Goal: Task Accomplishment & Management: Complete application form

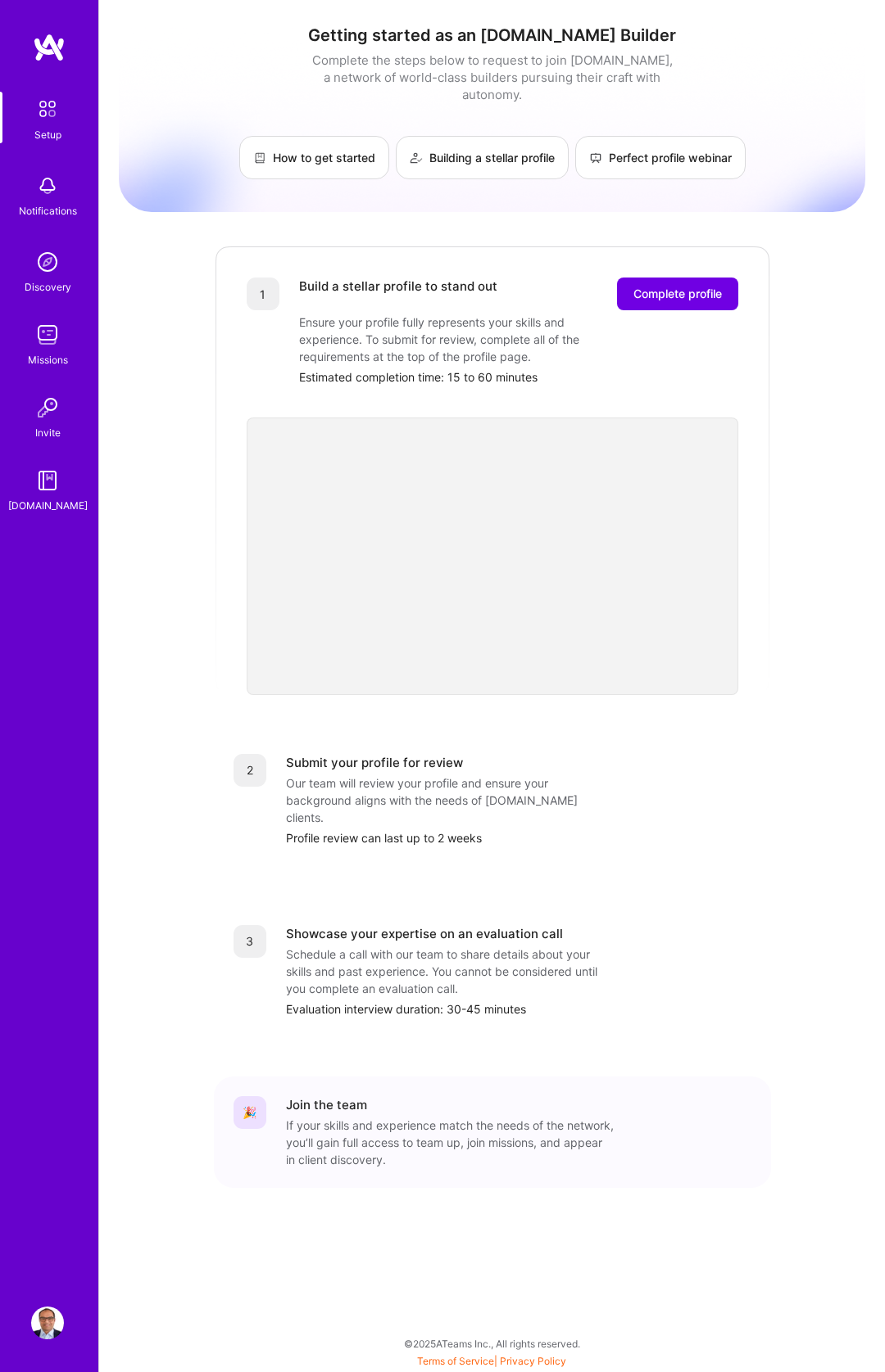
click at [651, 297] on div "Build a stellar profile to stand out Complete profile Ensure your profile fully…" at bounding box center [518, 332] width 439 height 108
click at [669, 278] on button "Complete profile" at bounding box center [678, 294] width 121 height 33
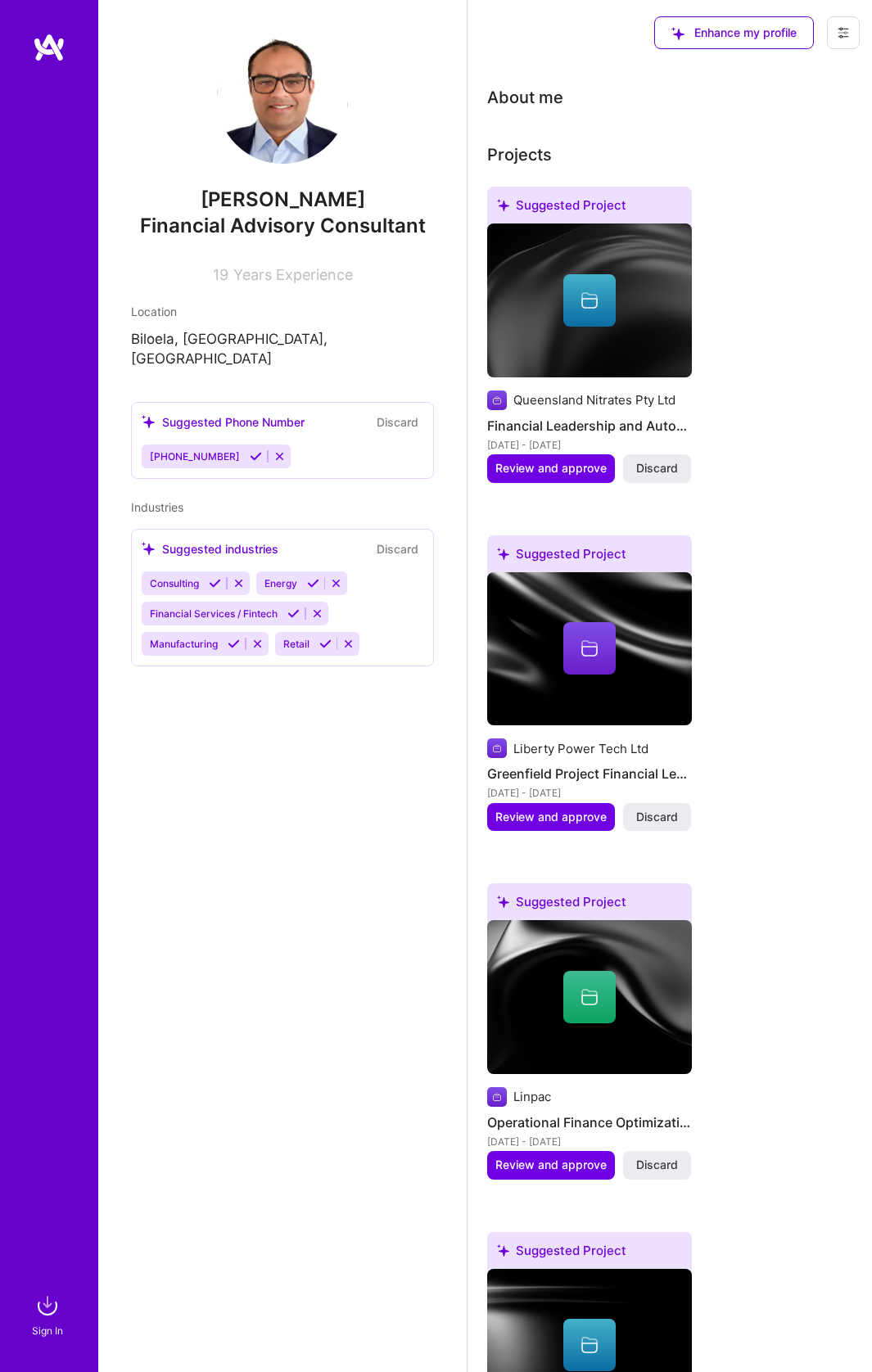
click at [393, 413] on button "Discard" at bounding box center [397, 422] width 51 height 19
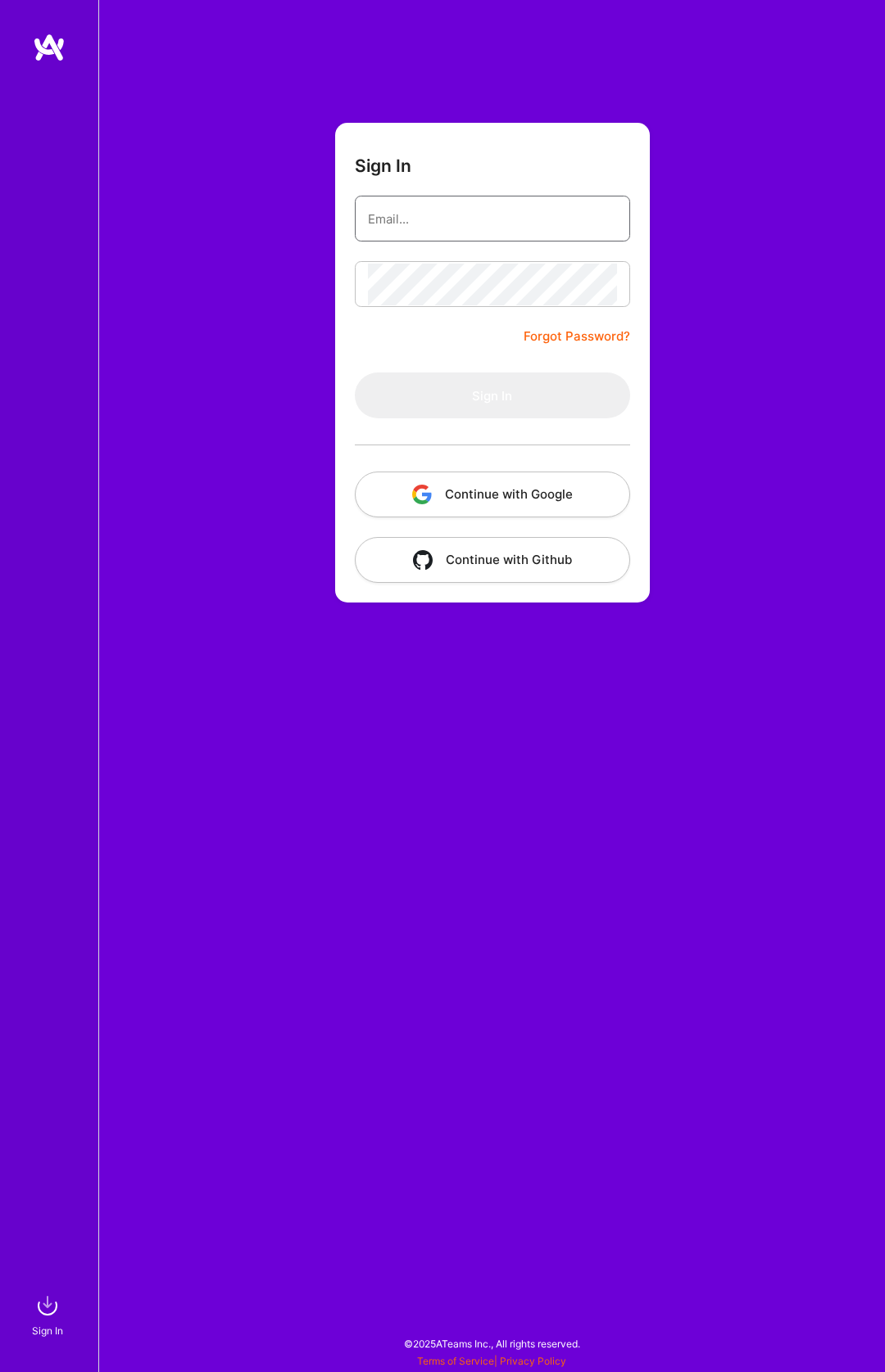
click at [470, 235] on input "email" at bounding box center [492, 219] width 249 height 41
type input "[EMAIL_ADDRESS][DOMAIN_NAME]"
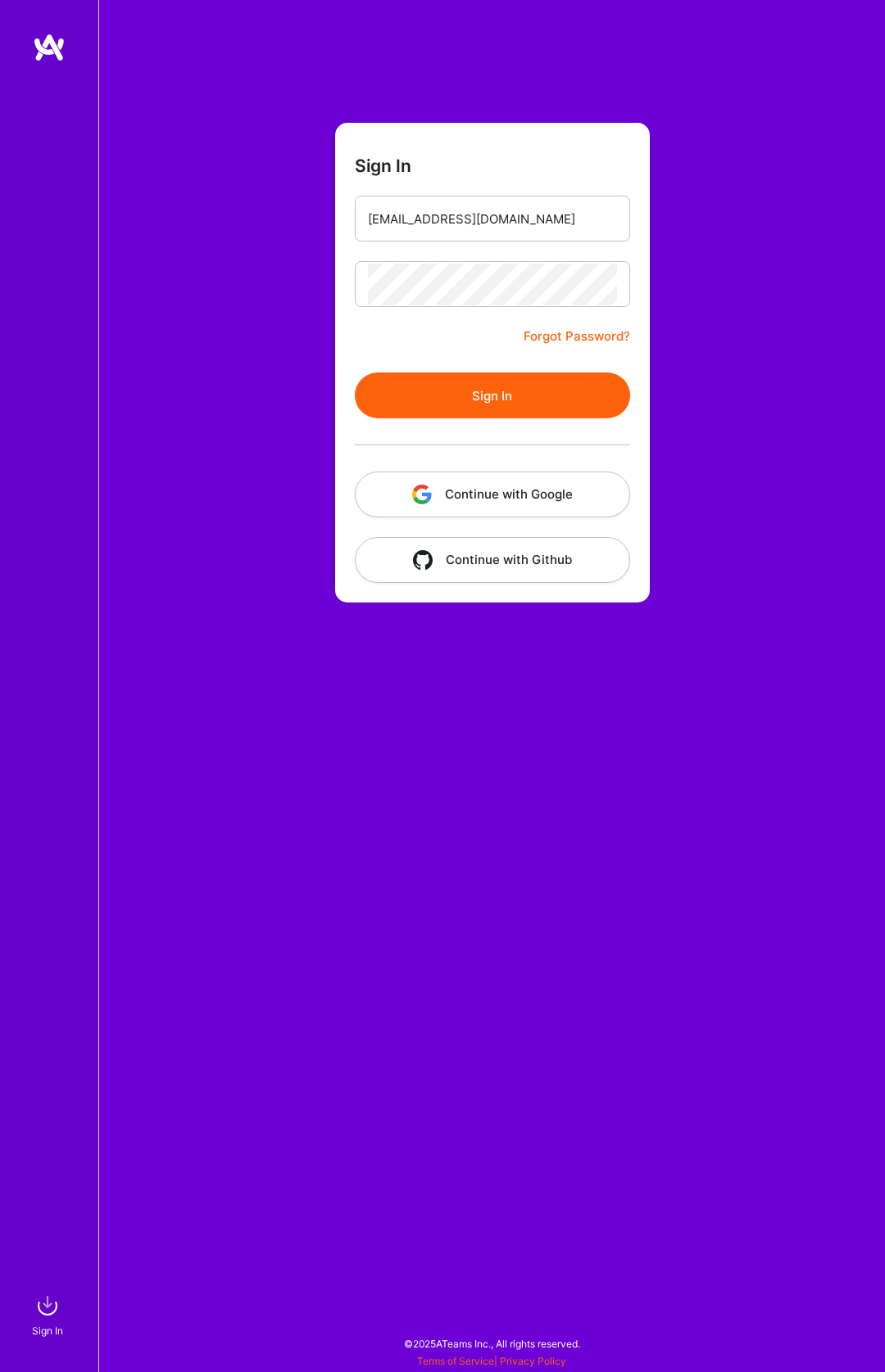
click at [470, 415] on button "Sign In" at bounding box center [493, 395] width 275 height 46
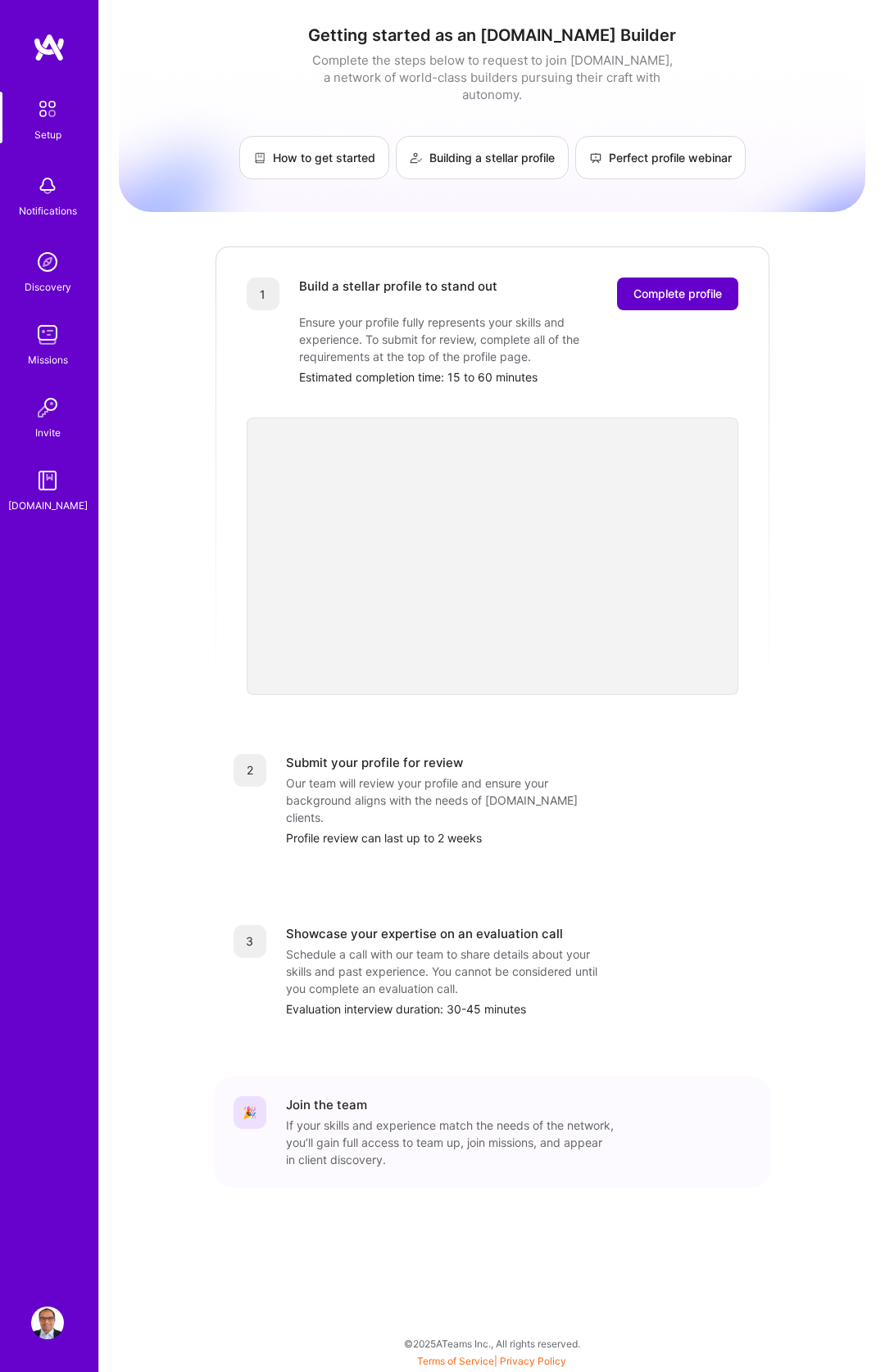
click at [707, 286] on span "Complete profile" at bounding box center [677, 294] width 89 height 17
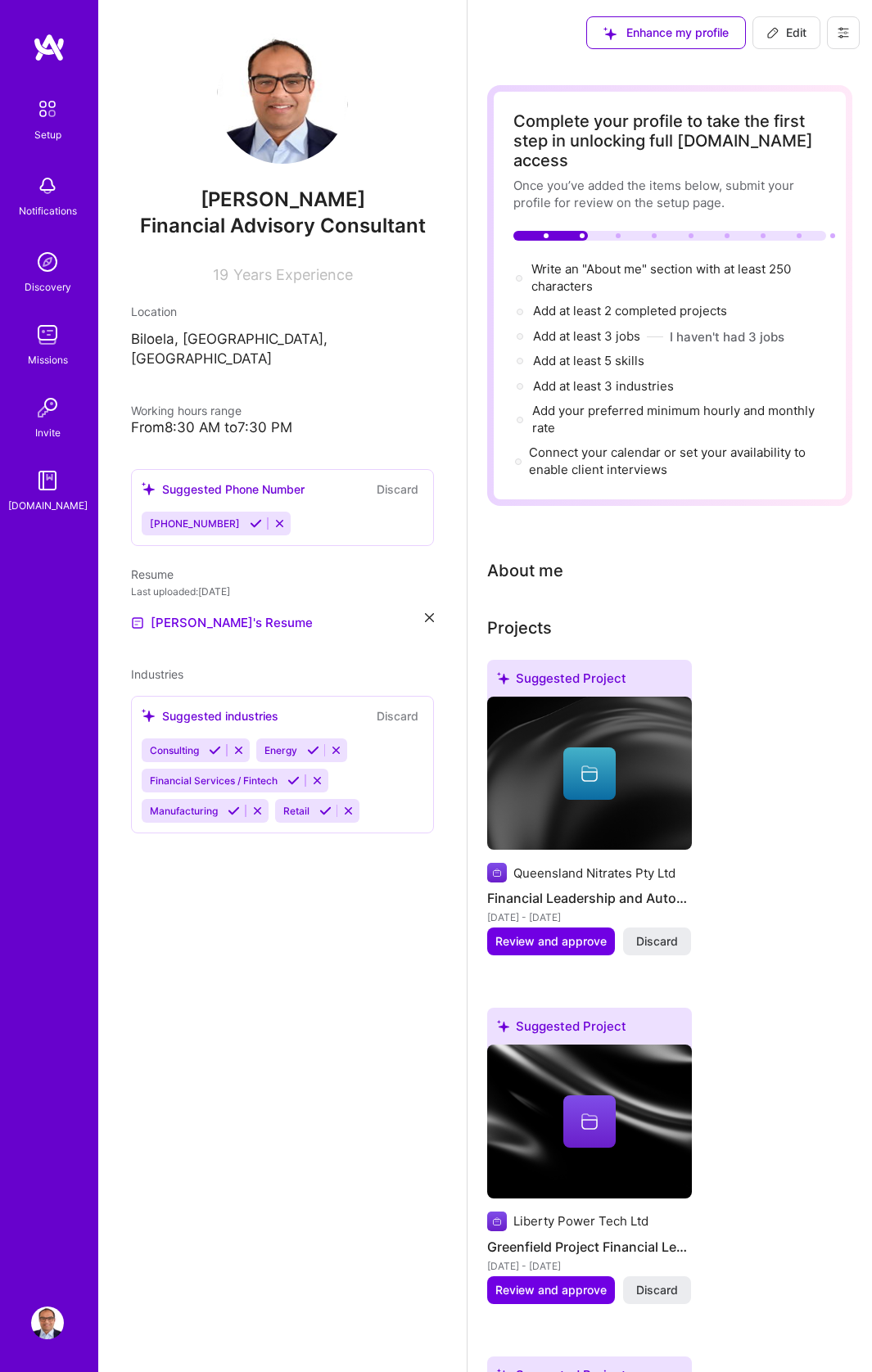
click at [408, 480] on button "Discard" at bounding box center [397, 489] width 51 height 19
click at [406, 480] on button "Discard" at bounding box center [397, 489] width 51 height 19
click at [395, 480] on button "Discard" at bounding box center [397, 489] width 51 height 19
click at [405, 480] on button "Discard" at bounding box center [397, 489] width 51 height 19
click at [622, 261] on span "Write an "About me" section with at least 250 characters →" at bounding box center [661, 278] width 259 height 33
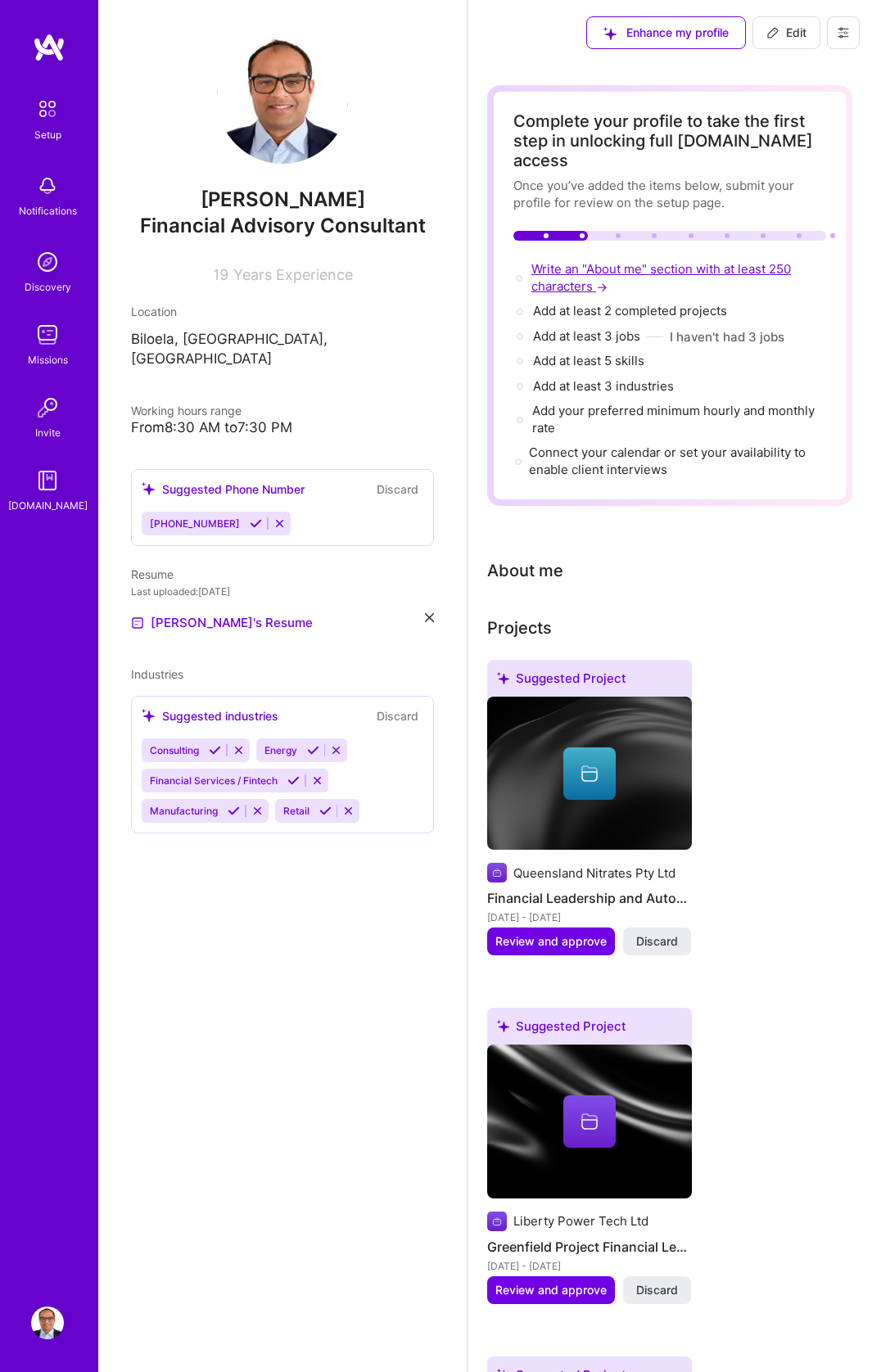
select select "US"
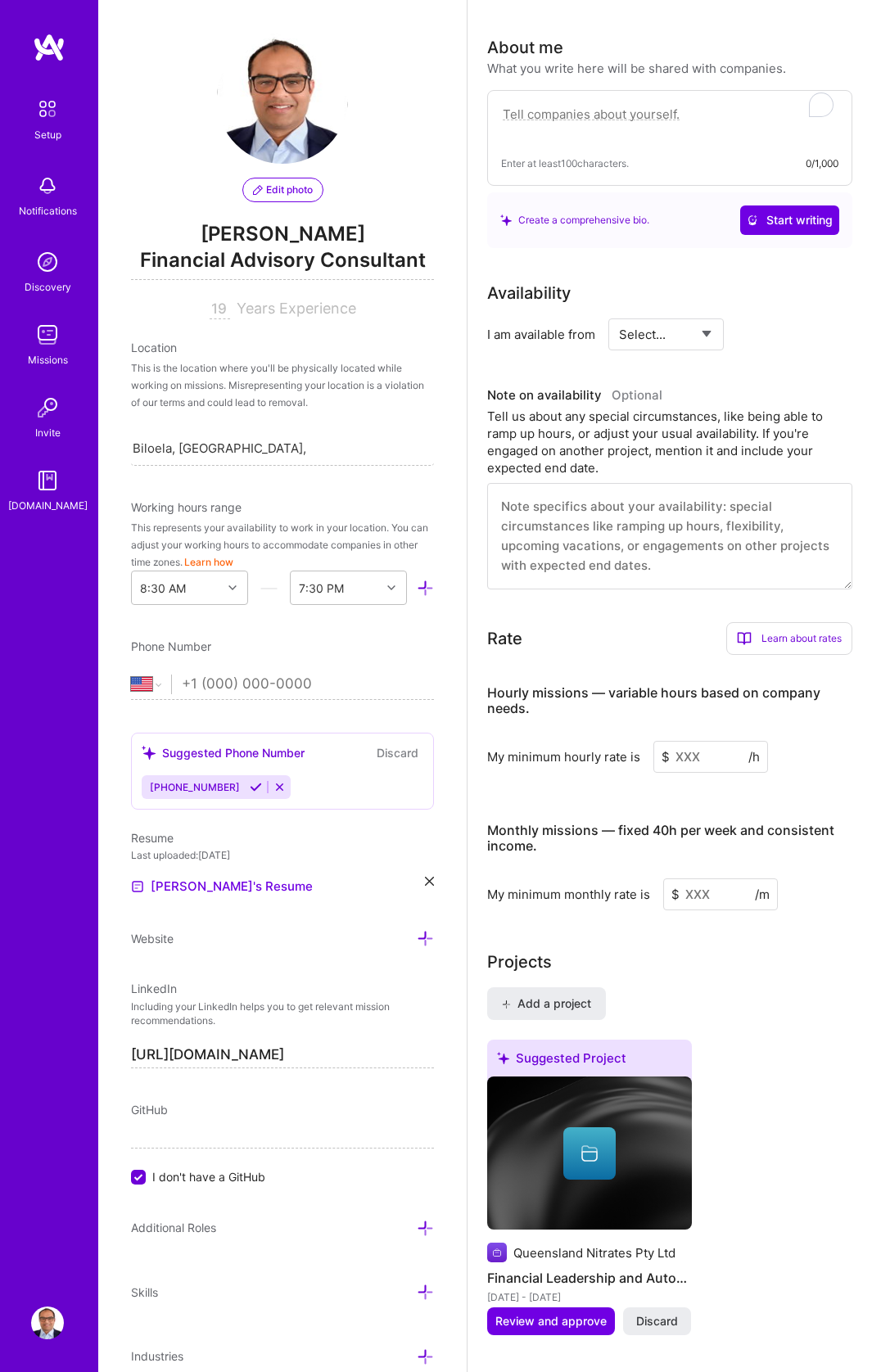
scroll to position [539, 0]
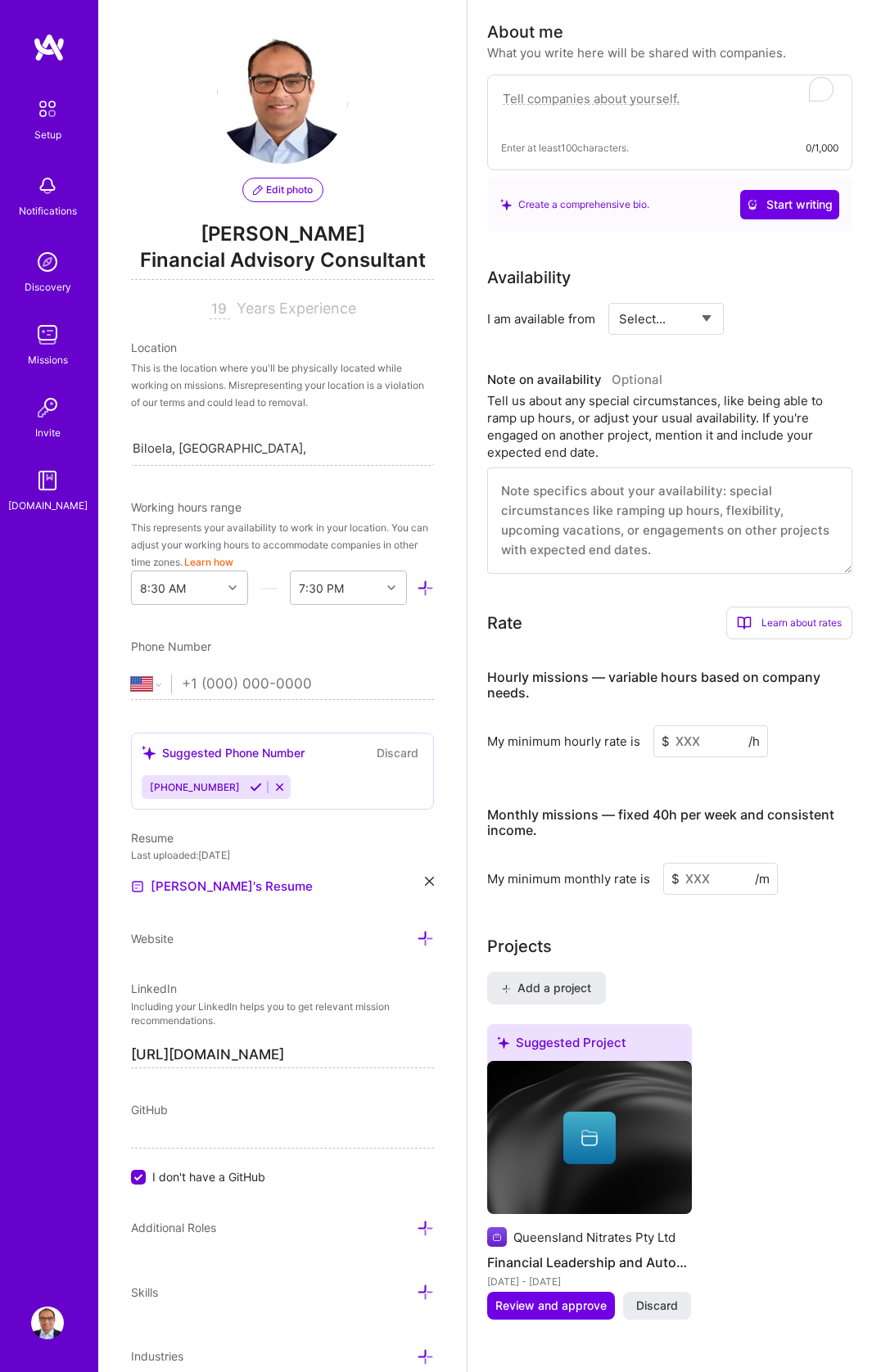
click at [564, 89] on textarea "To enrich screen reader interactions, please activate Accessibility in Grammarl…" at bounding box center [669, 107] width 337 height 37
paste textarea "Australian national, Fractional CFO with 19 yrs across industrials/energy. I tu…"
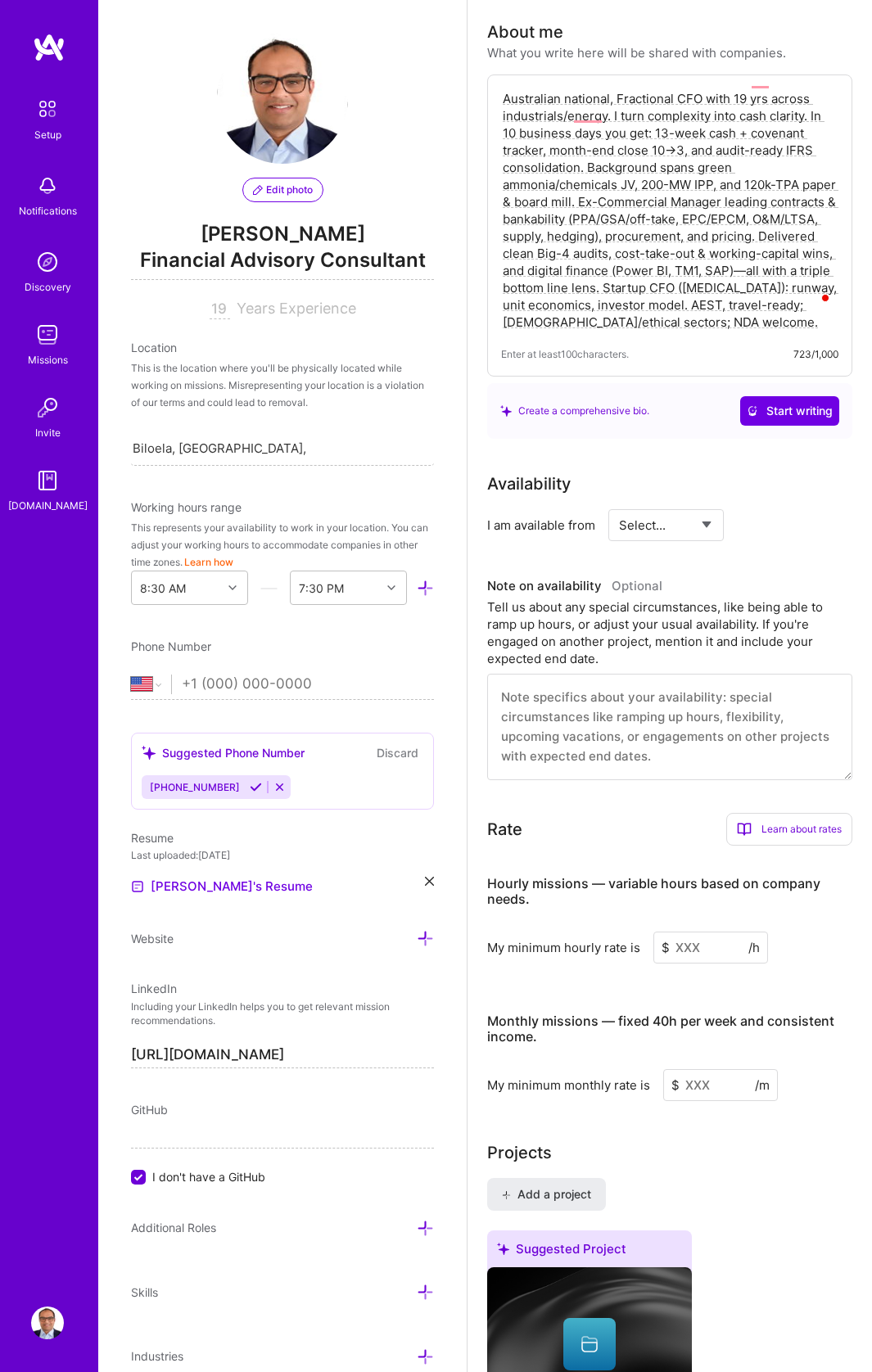
click at [696, 92] on textarea "Australian national, Fractional CFO with 19 yrs across industrials/energy. I tu…" at bounding box center [669, 211] width 337 height 244
type textarea "Australian national, Fractional CFO with 19 yrs across industrials/energy. I tu…"
click at [792, 403] on span "Start writing" at bounding box center [790, 411] width 86 height 17
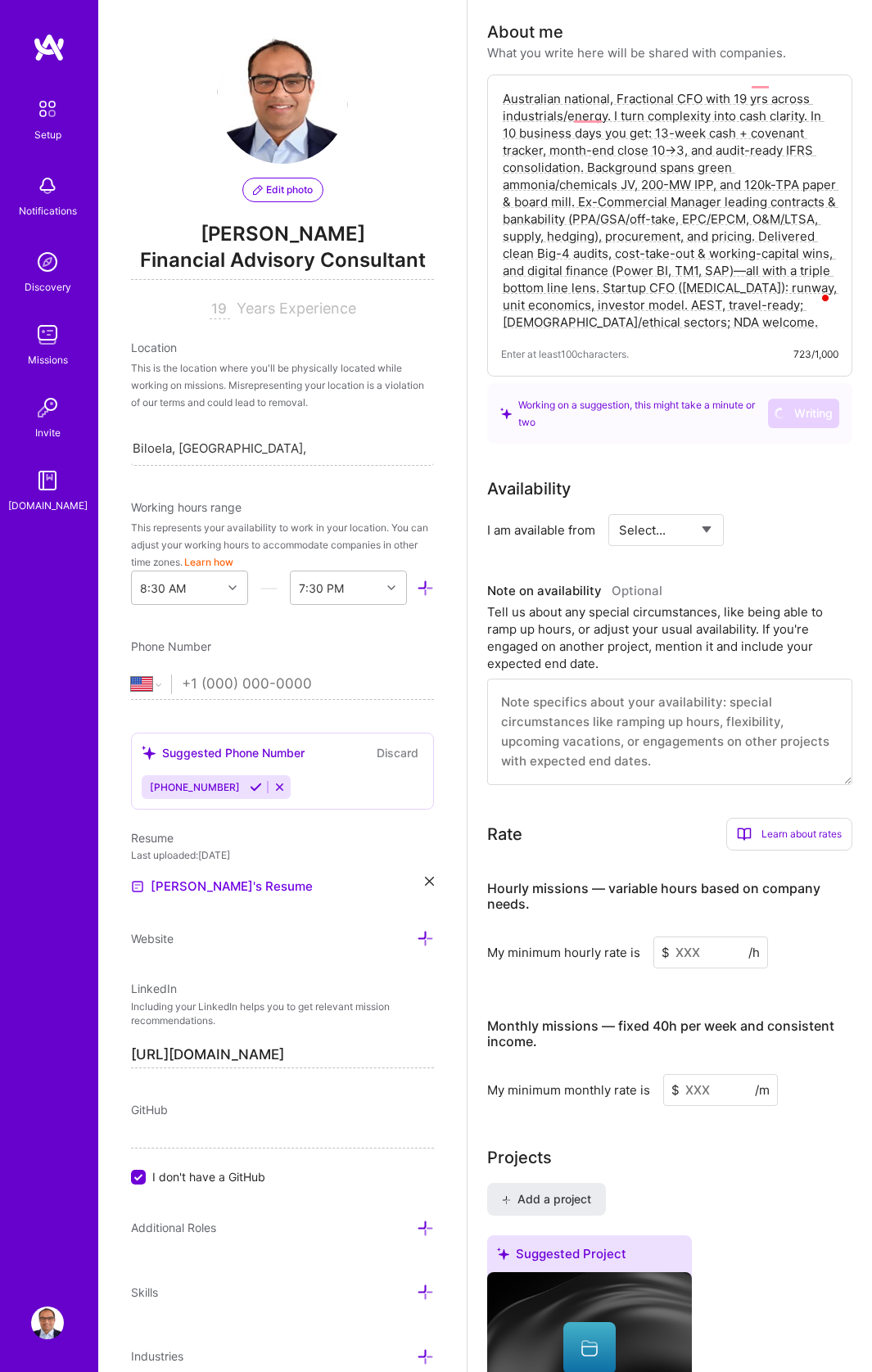
click at [773, 296] on textarea "Australian national, Fractional CFO with 19 yrs across industrials/energy. I tu…" at bounding box center [669, 211] width 337 height 244
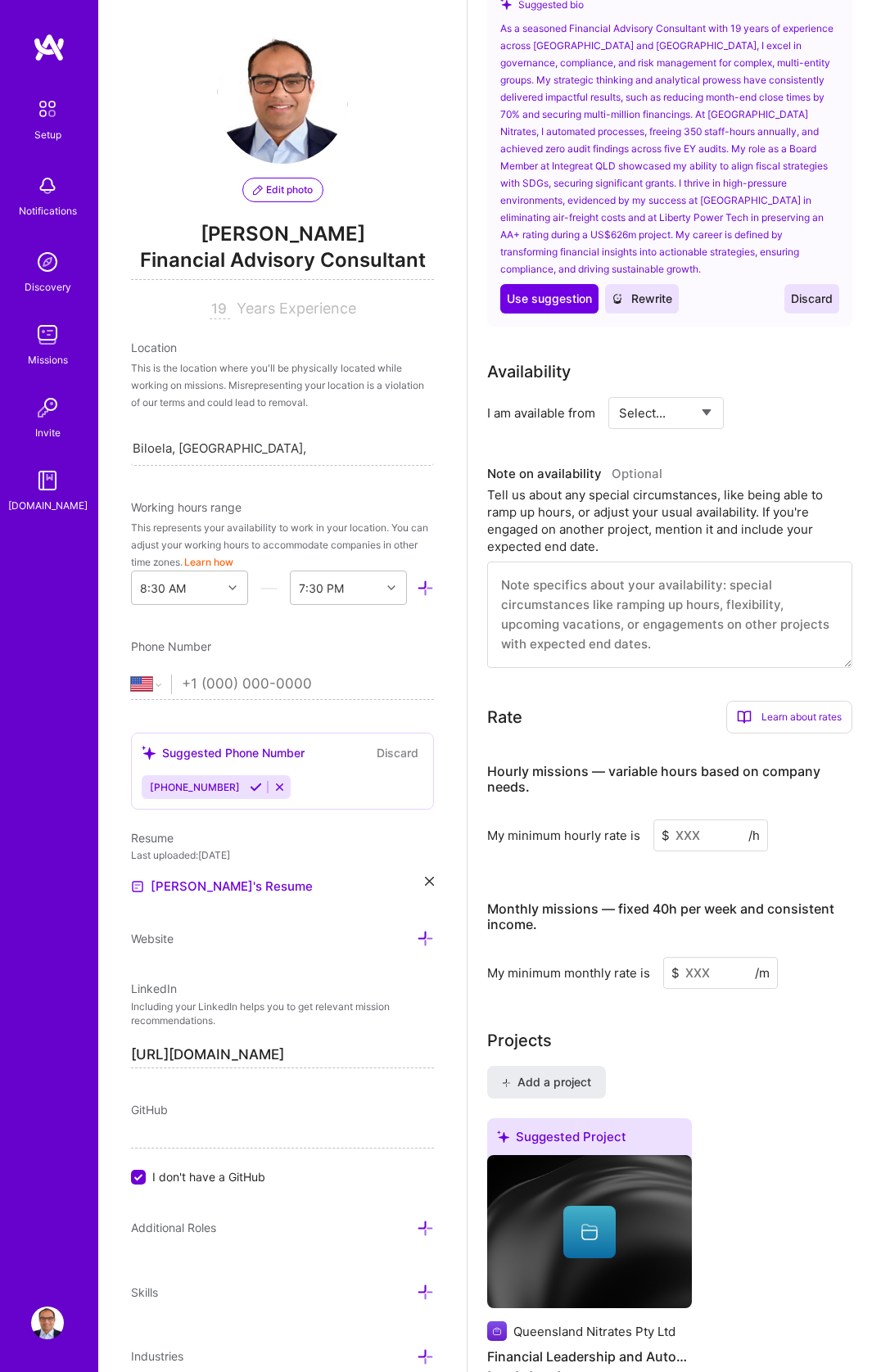
scroll to position [953, 0]
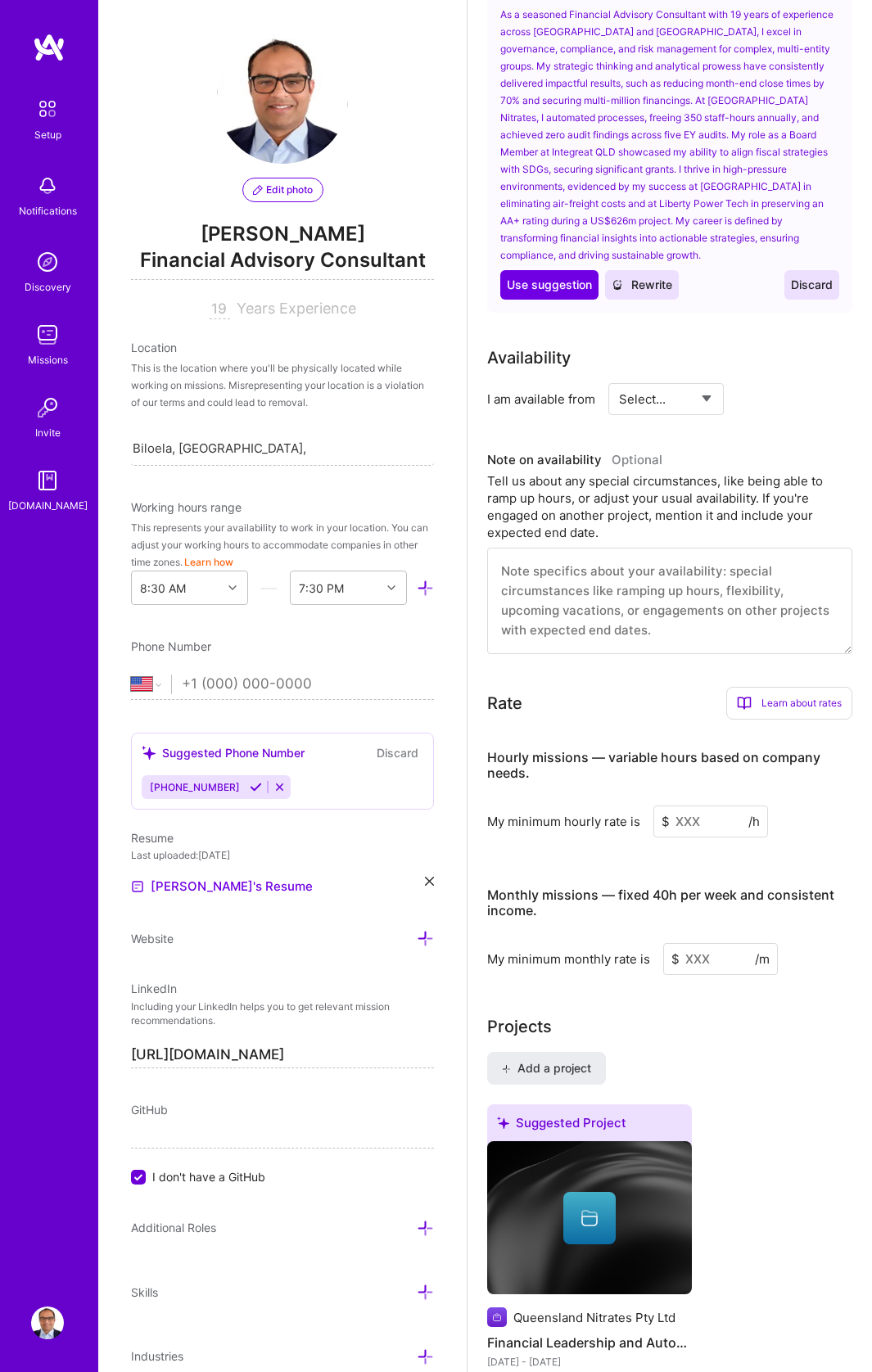
click at [806, 277] on span "Discard" at bounding box center [811, 285] width 41 height 17
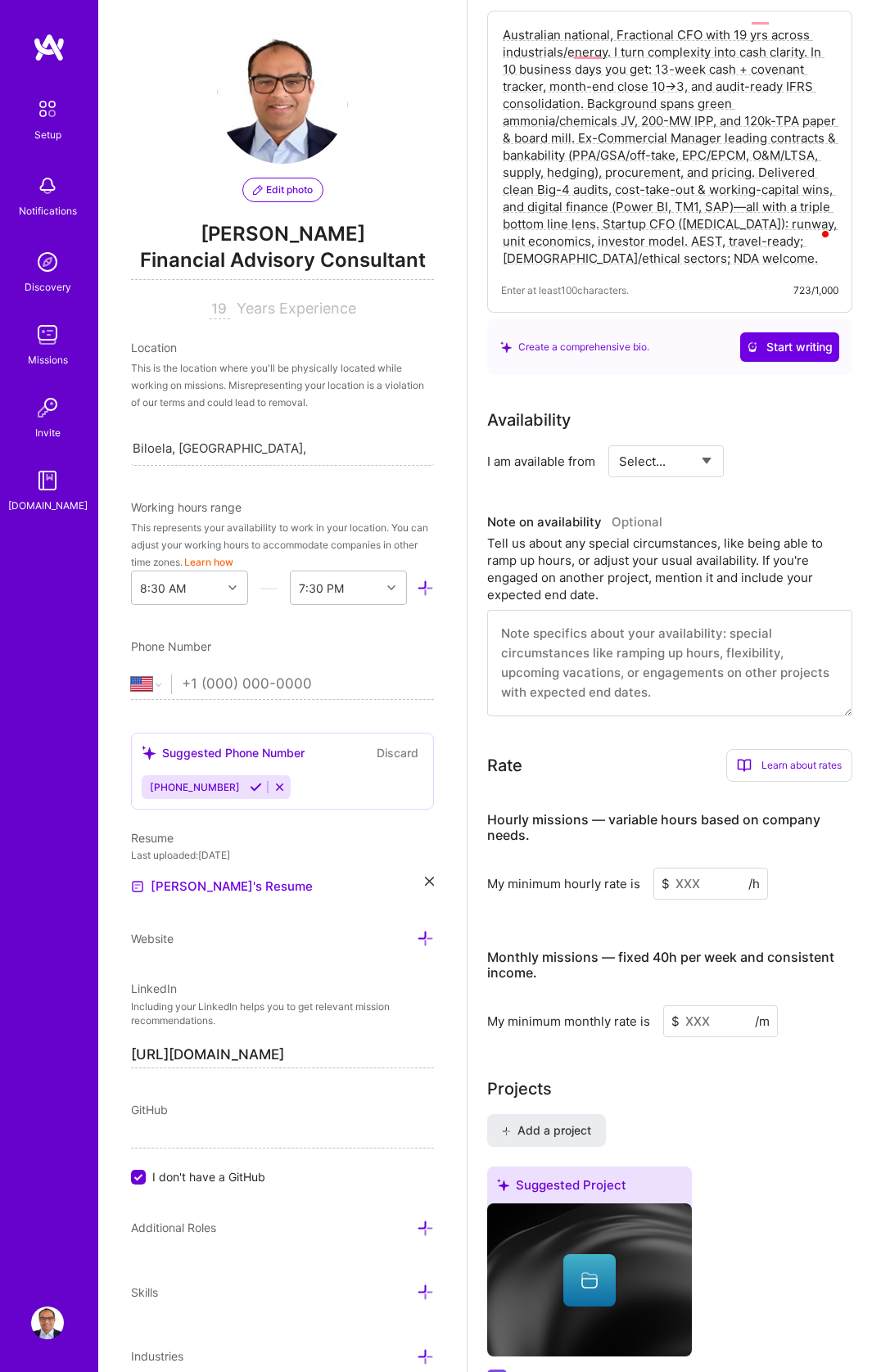
scroll to position [605, 0]
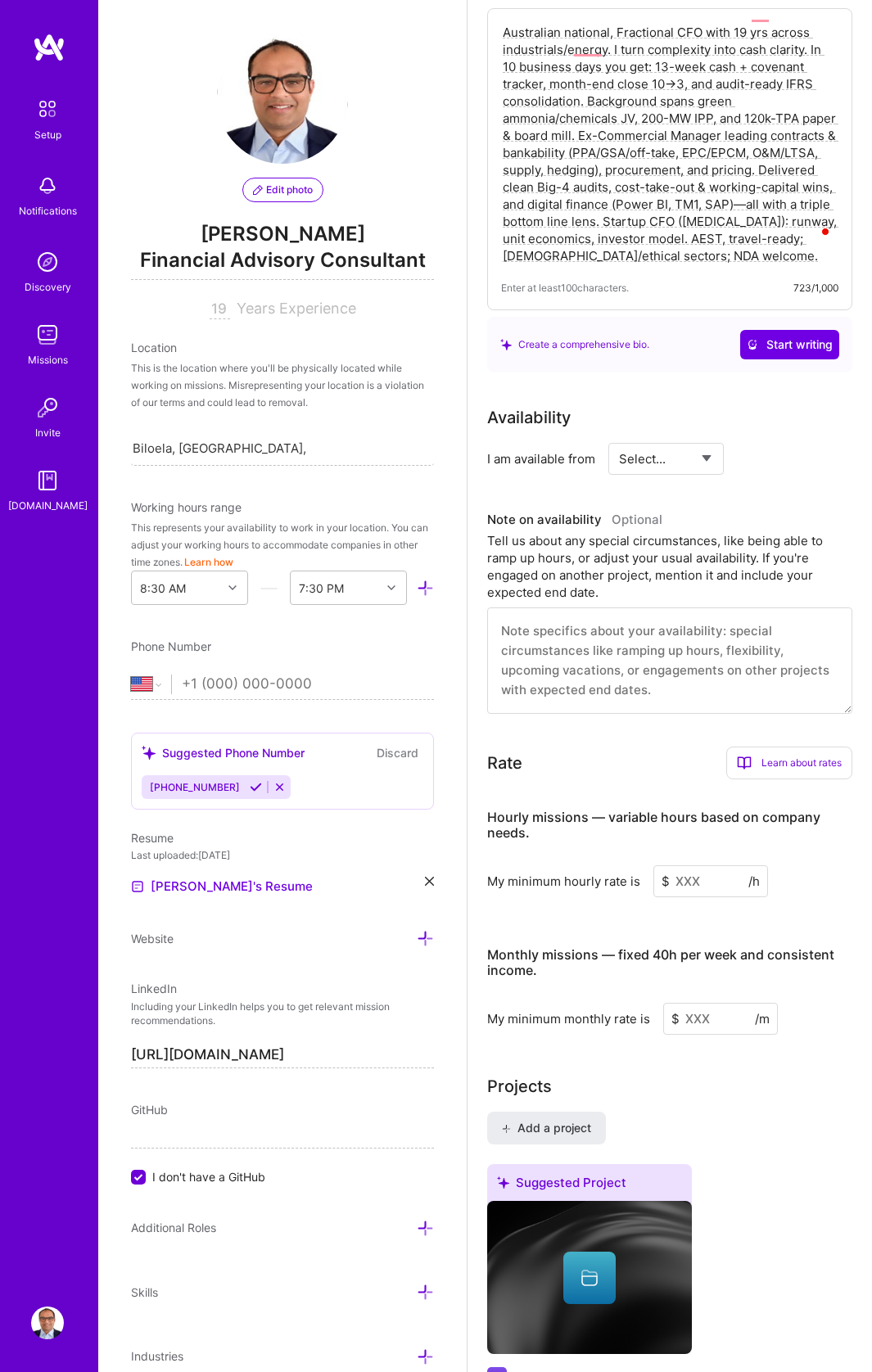
click at [673, 441] on select "Select... Right Now Future Date Not Available" at bounding box center [666, 458] width 94 height 41
select select "Right Now"
click at [619, 438] on select "Select... Right Now Future Date Not Available" at bounding box center [666, 458] width 94 height 41
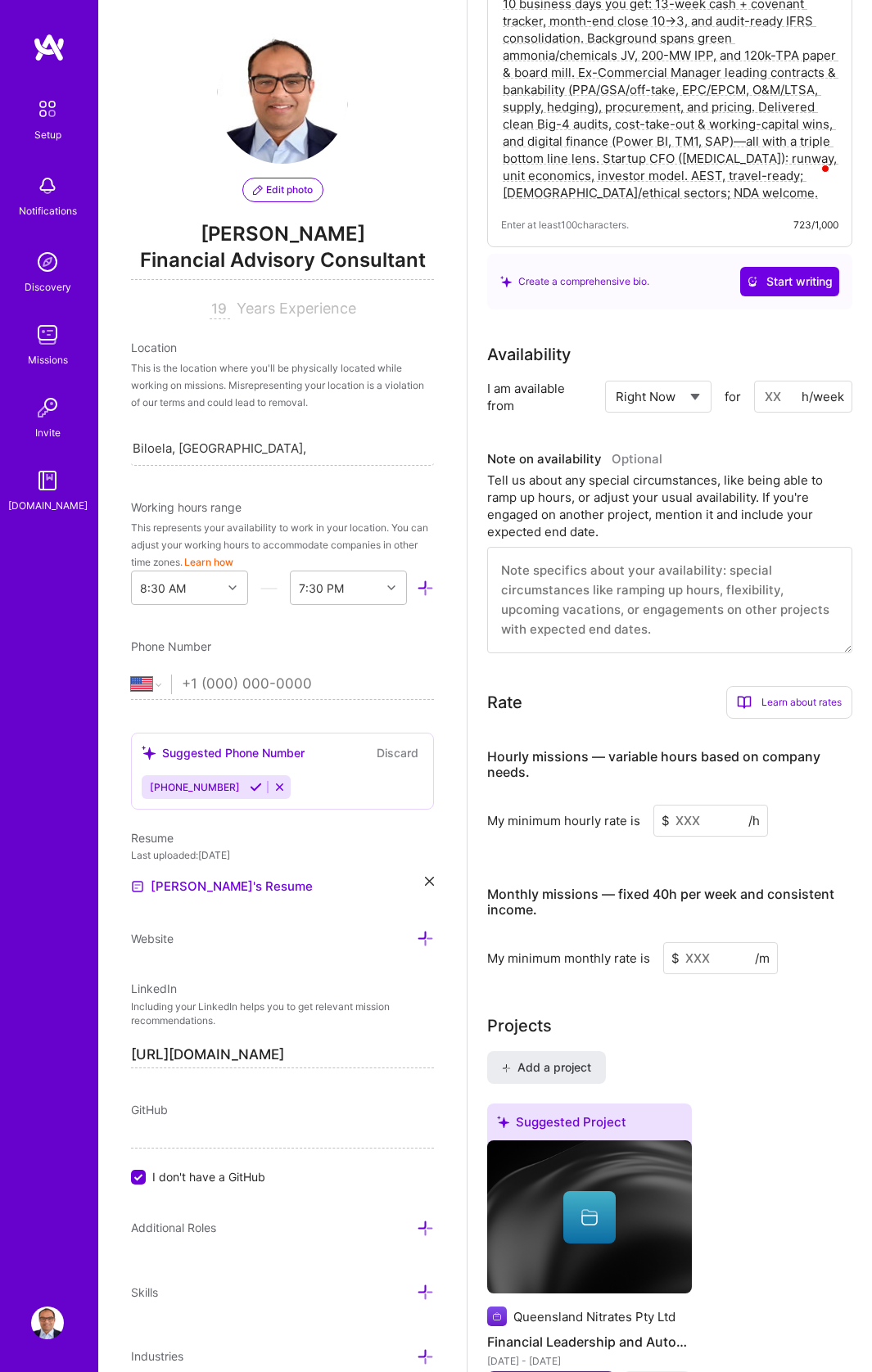
scroll to position [686, 0]
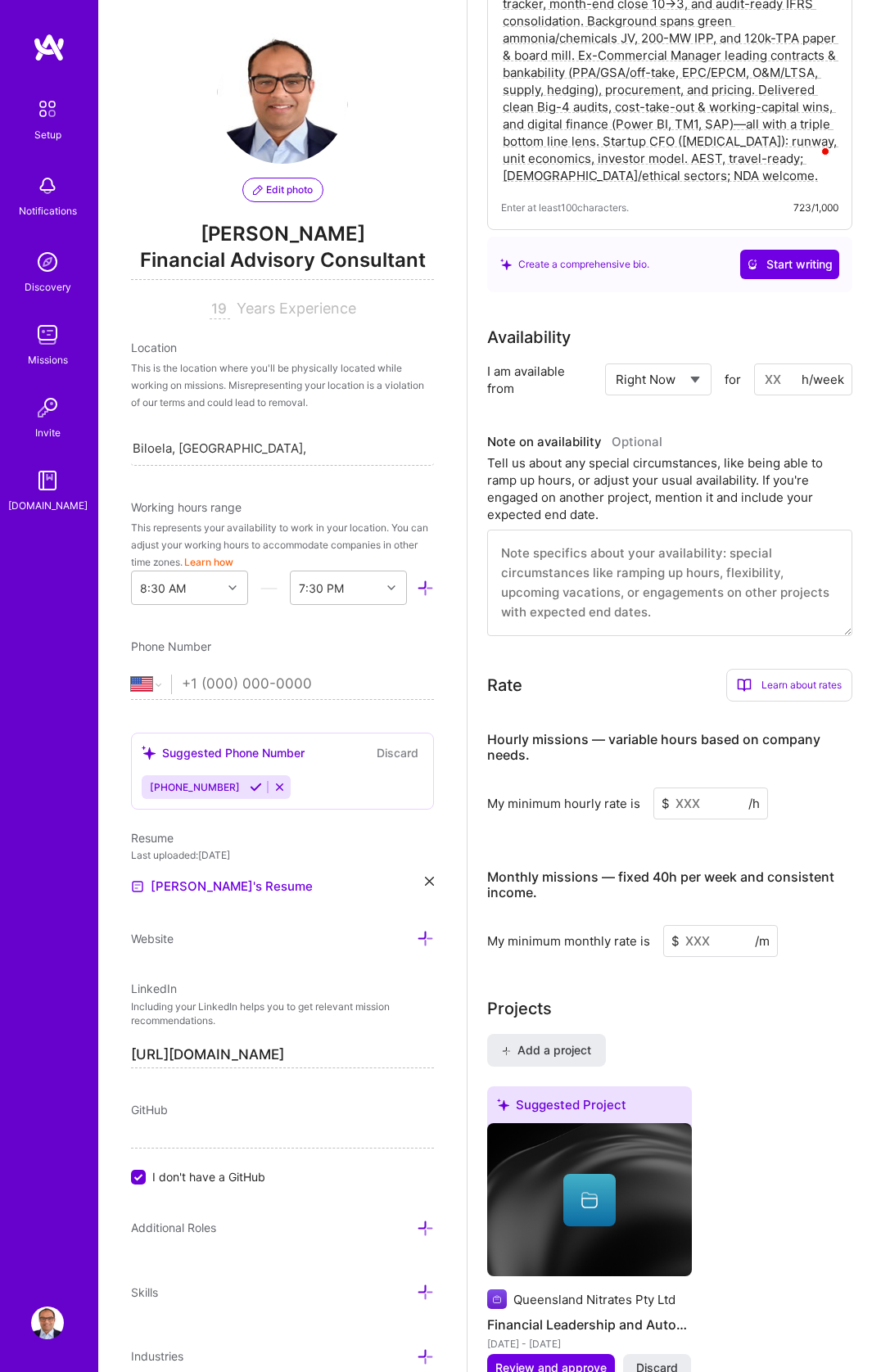
click at [584, 550] on textarea at bounding box center [670, 583] width 365 height 106
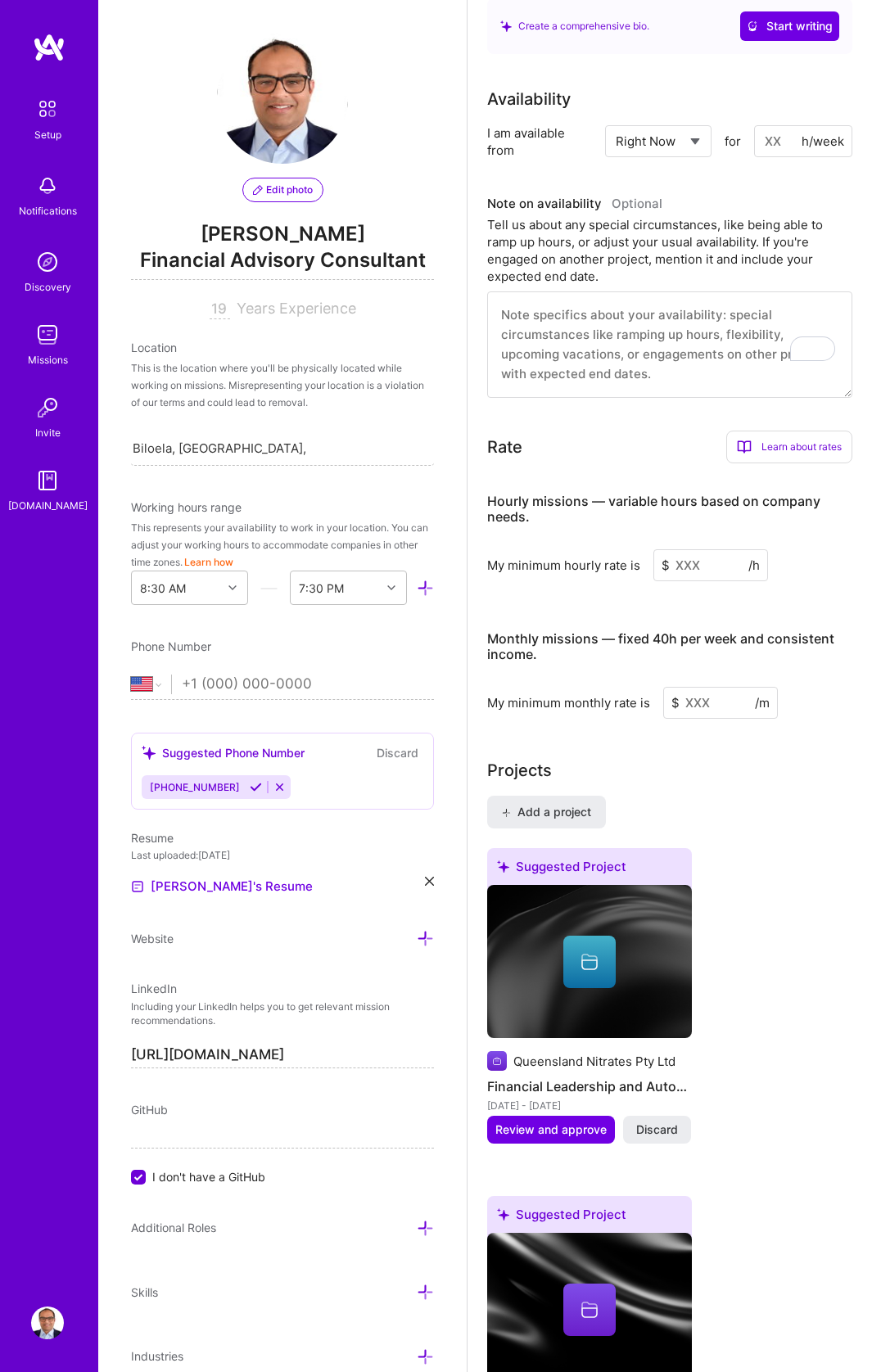
scroll to position [924, 0]
click at [693, 549] on input at bounding box center [710, 565] width 114 height 32
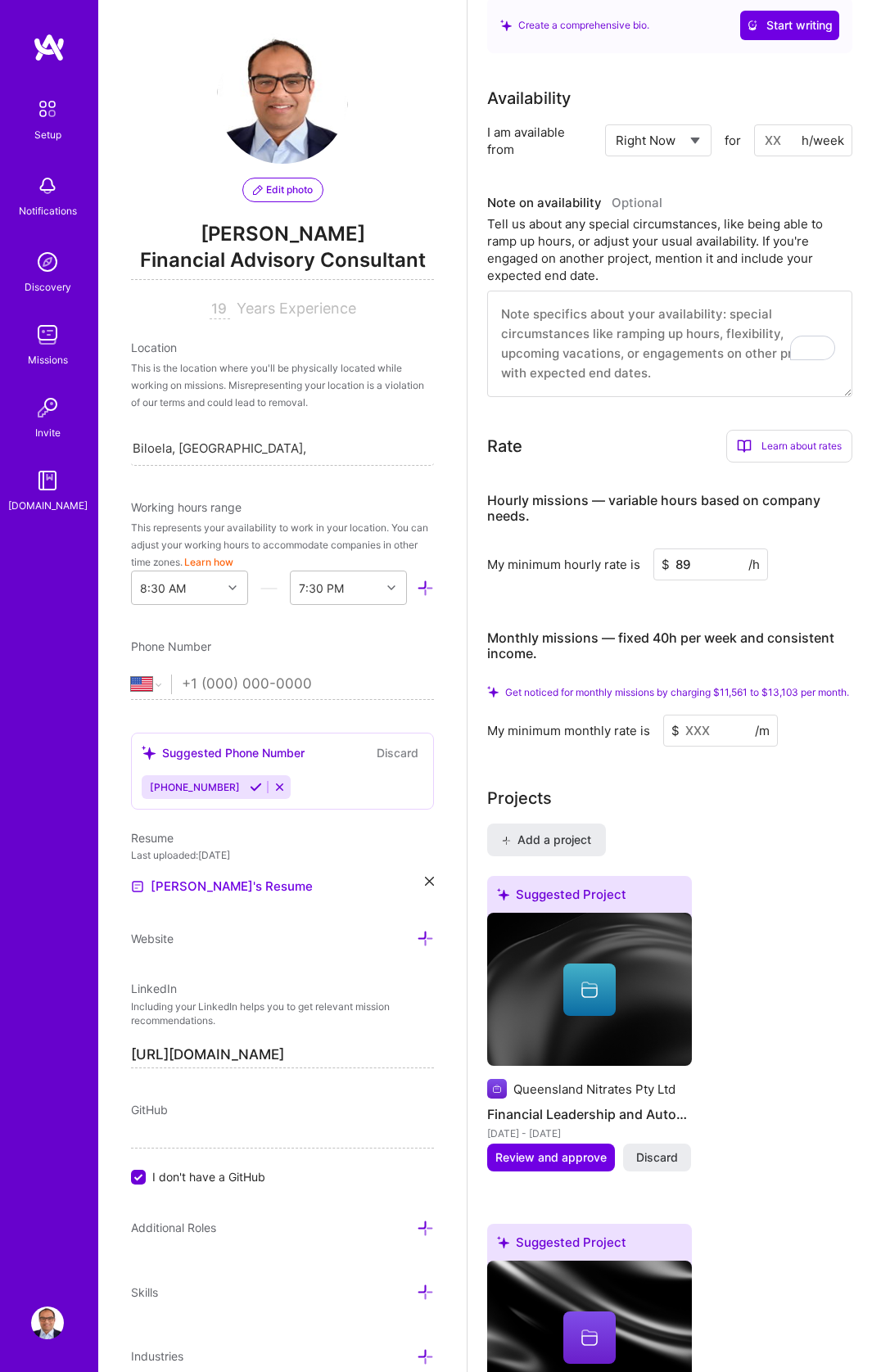
type input "89"
click at [716, 719] on input at bounding box center [720, 730] width 114 height 32
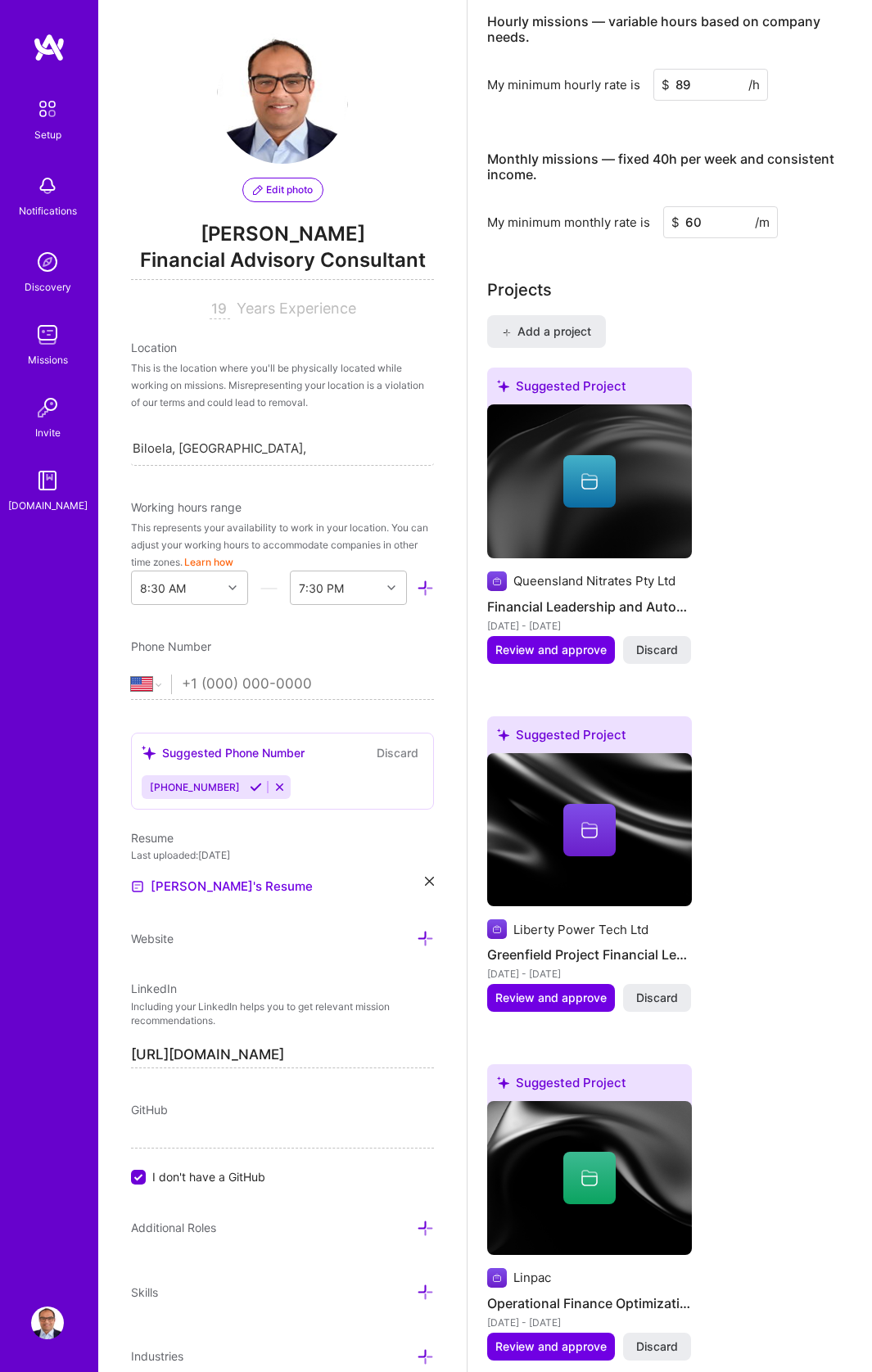
scroll to position [1531, 0]
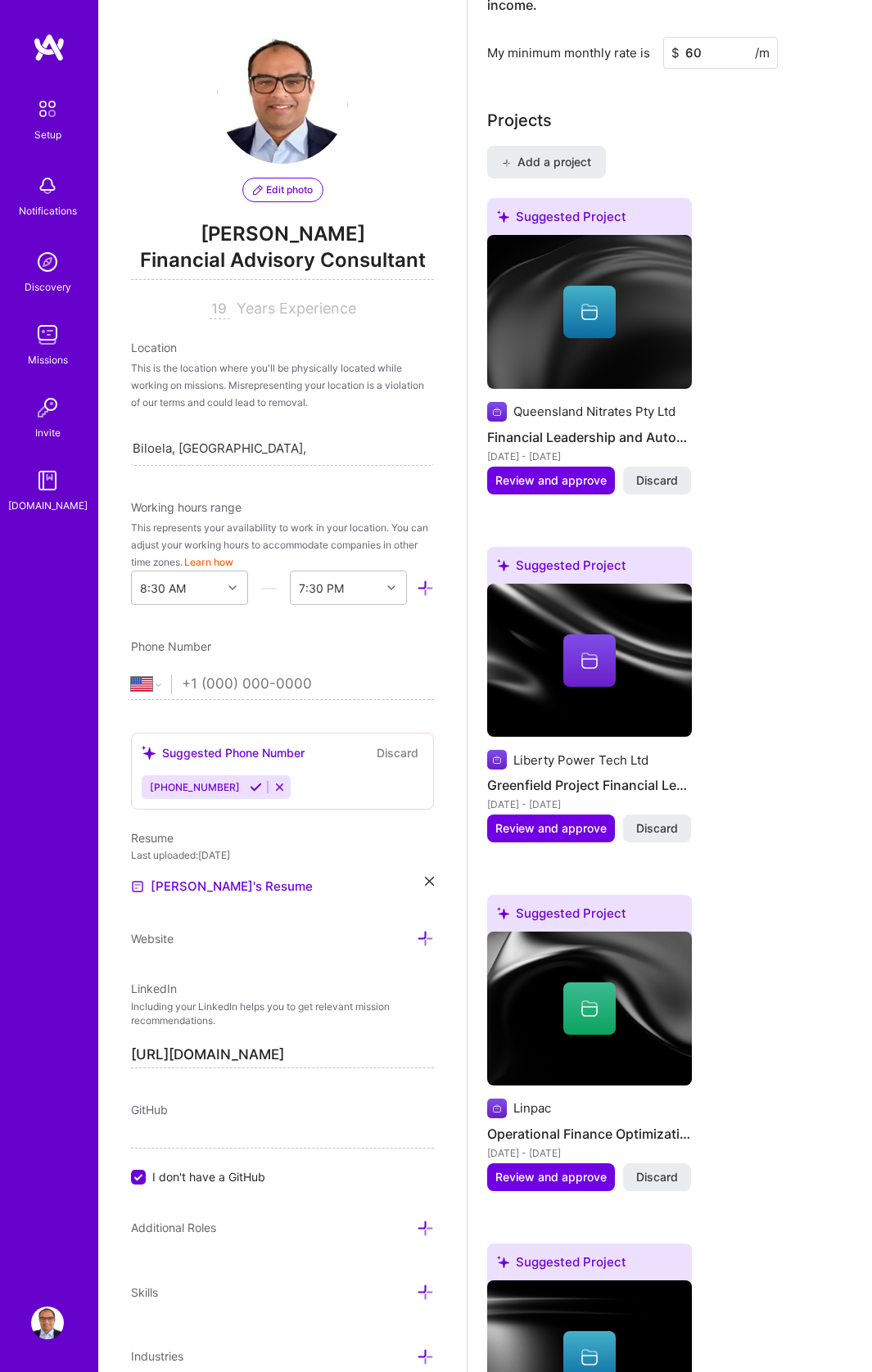
type input "60"
click at [264, 691] on input "tel" at bounding box center [308, 684] width 252 height 47
click at [137, 677] on select "[GEOGRAPHIC_DATA] [GEOGRAPHIC_DATA] [GEOGRAPHIC_DATA] [GEOGRAPHIC_DATA] [US_STA…" at bounding box center [151, 685] width 40 height 20
select select "AU"
click at [131, 675] on select "[GEOGRAPHIC_DATA] [GEOGRAPHIC_DATA] [GEOGRAPHIC_DATA] [GEOGRAPHIC_DATA] [US_STA…" at bounding box center [151, 685] width 40 height 20
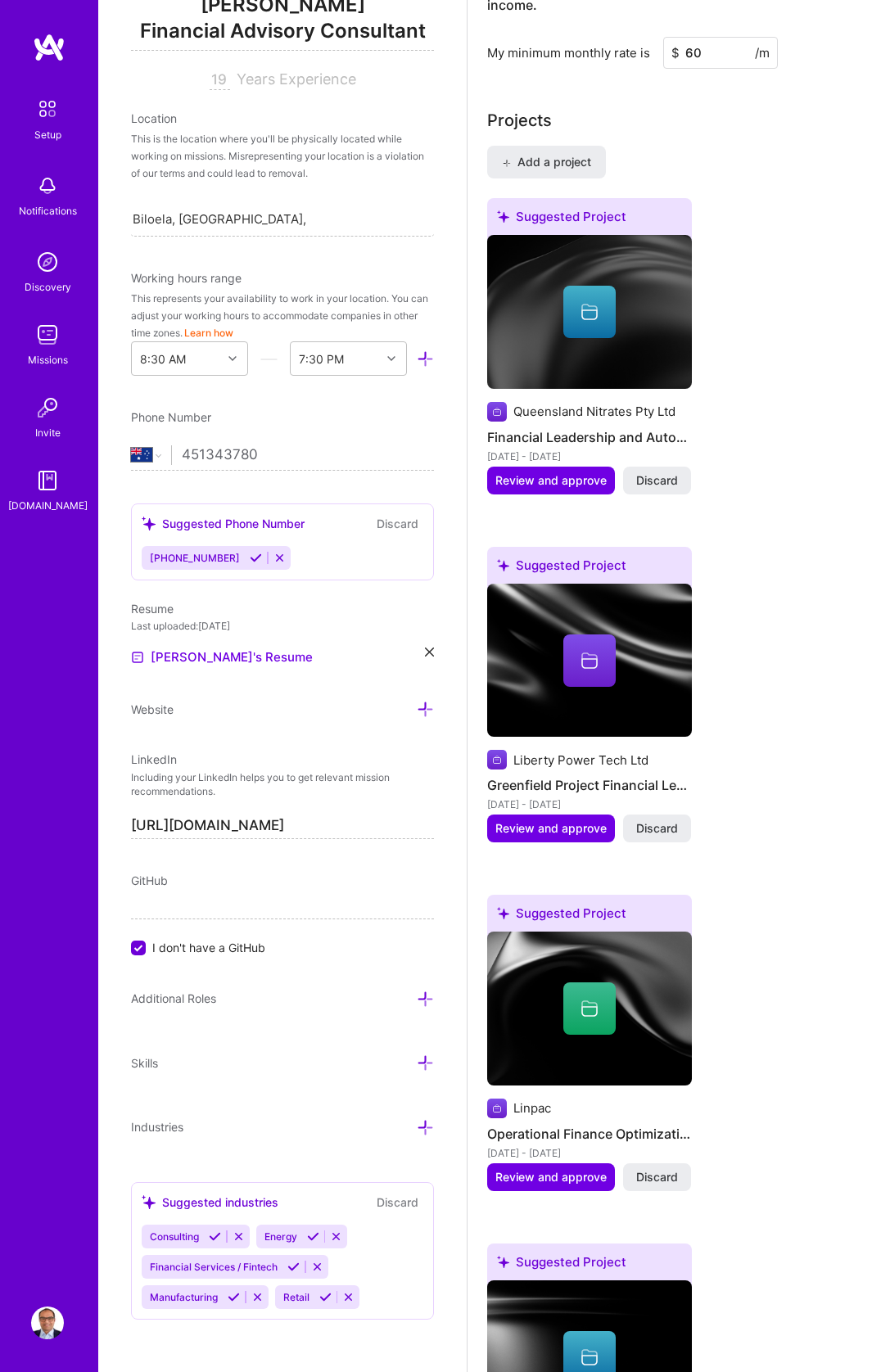
scroll to position [1538, 0]
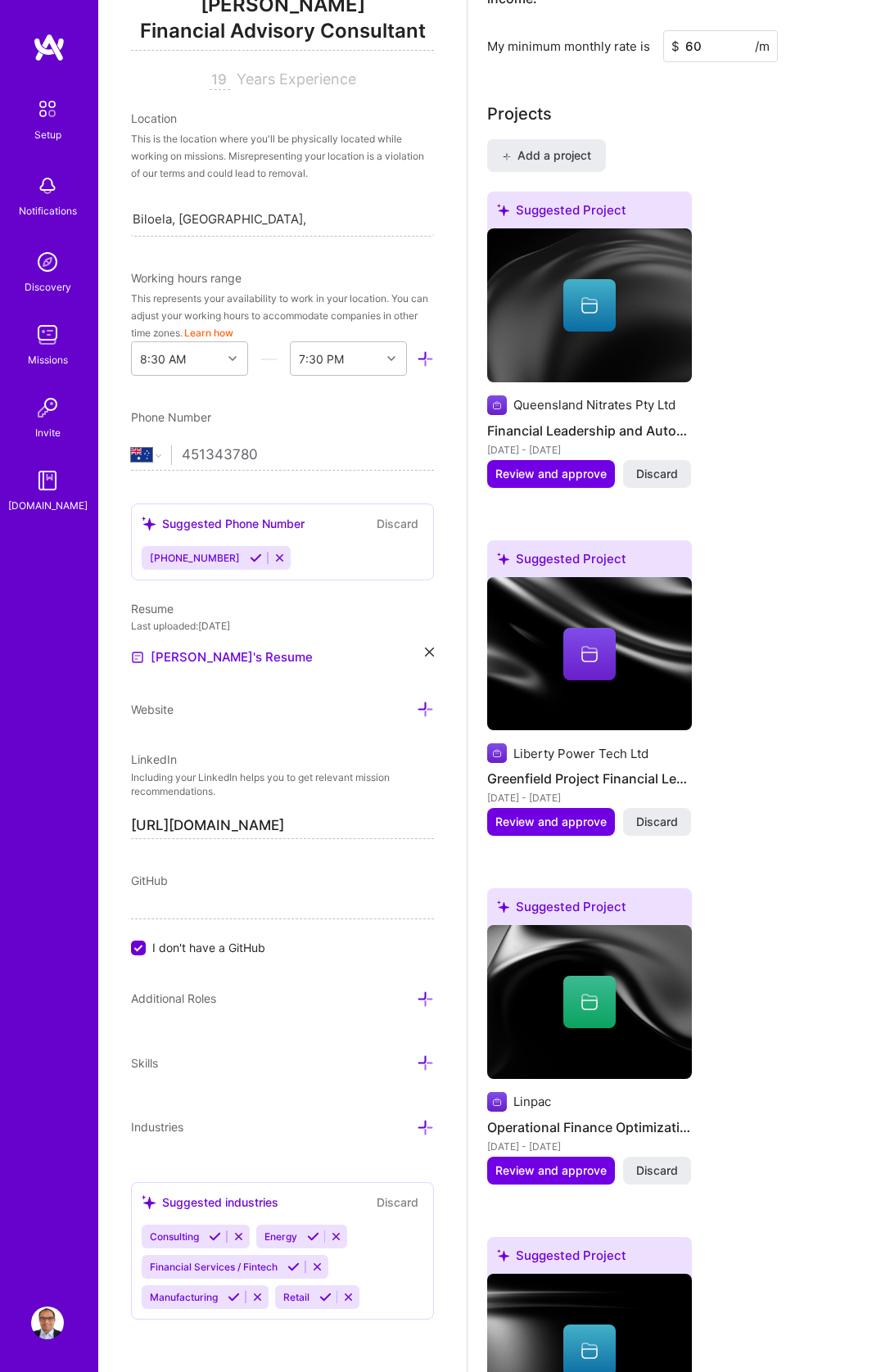
type input "451343780"
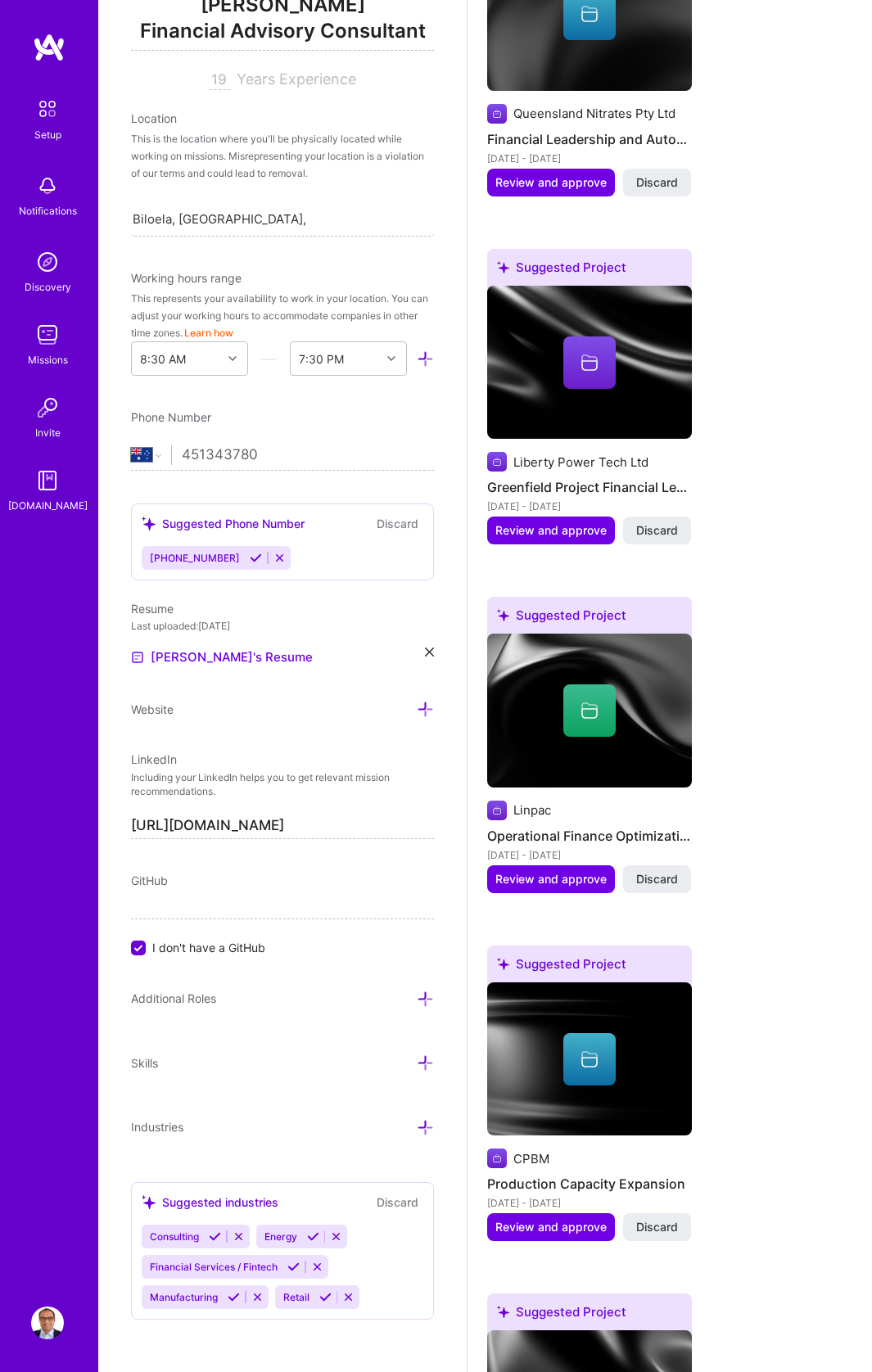
scroll to position [1859, 0]
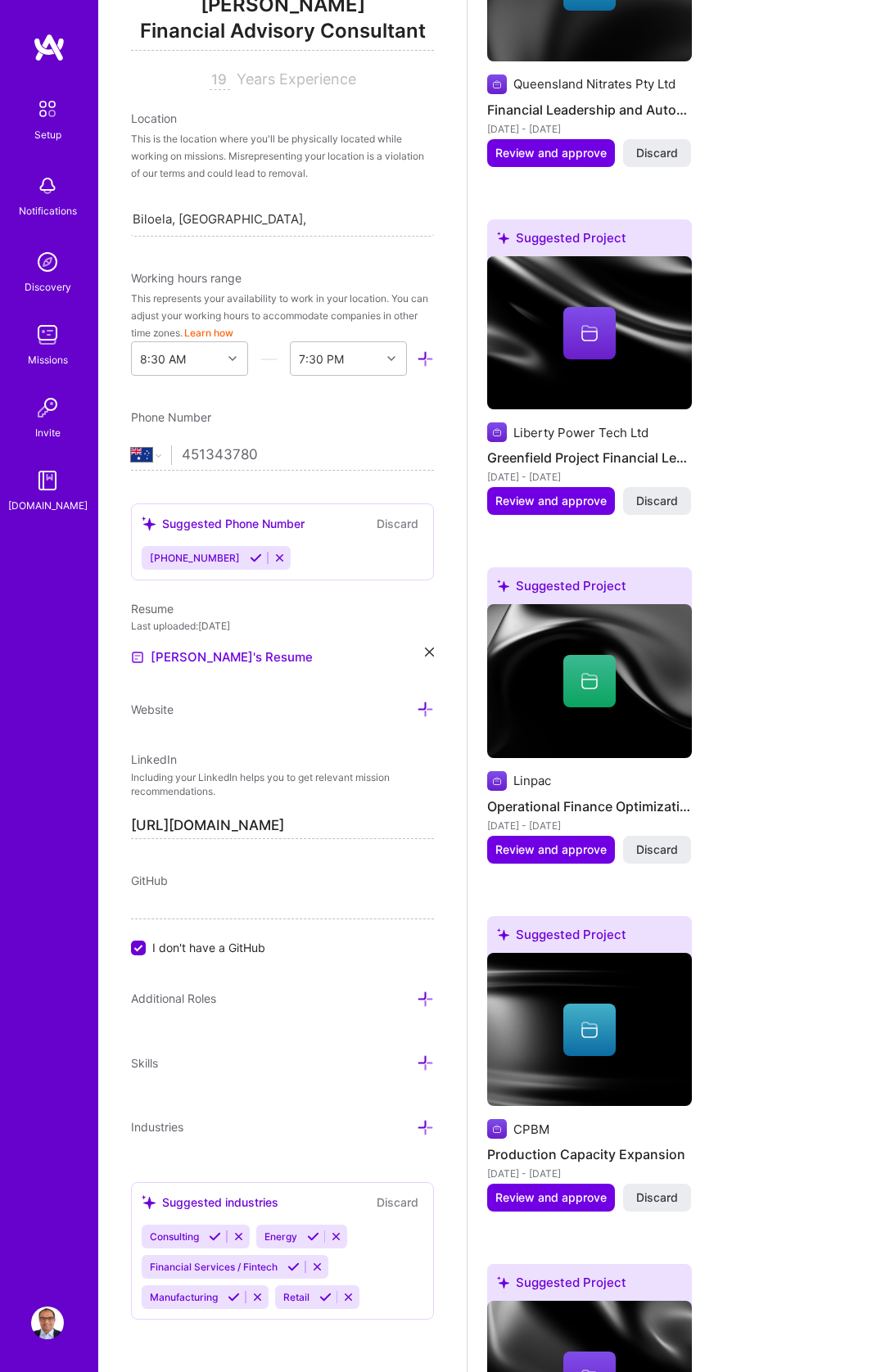
click at [303, 1002] on div "Additional Roles" at bounding box center [282, 998] width 303 height 19
click at [417, 997] on icon at bounding box center [425, 999] width 17 height 17
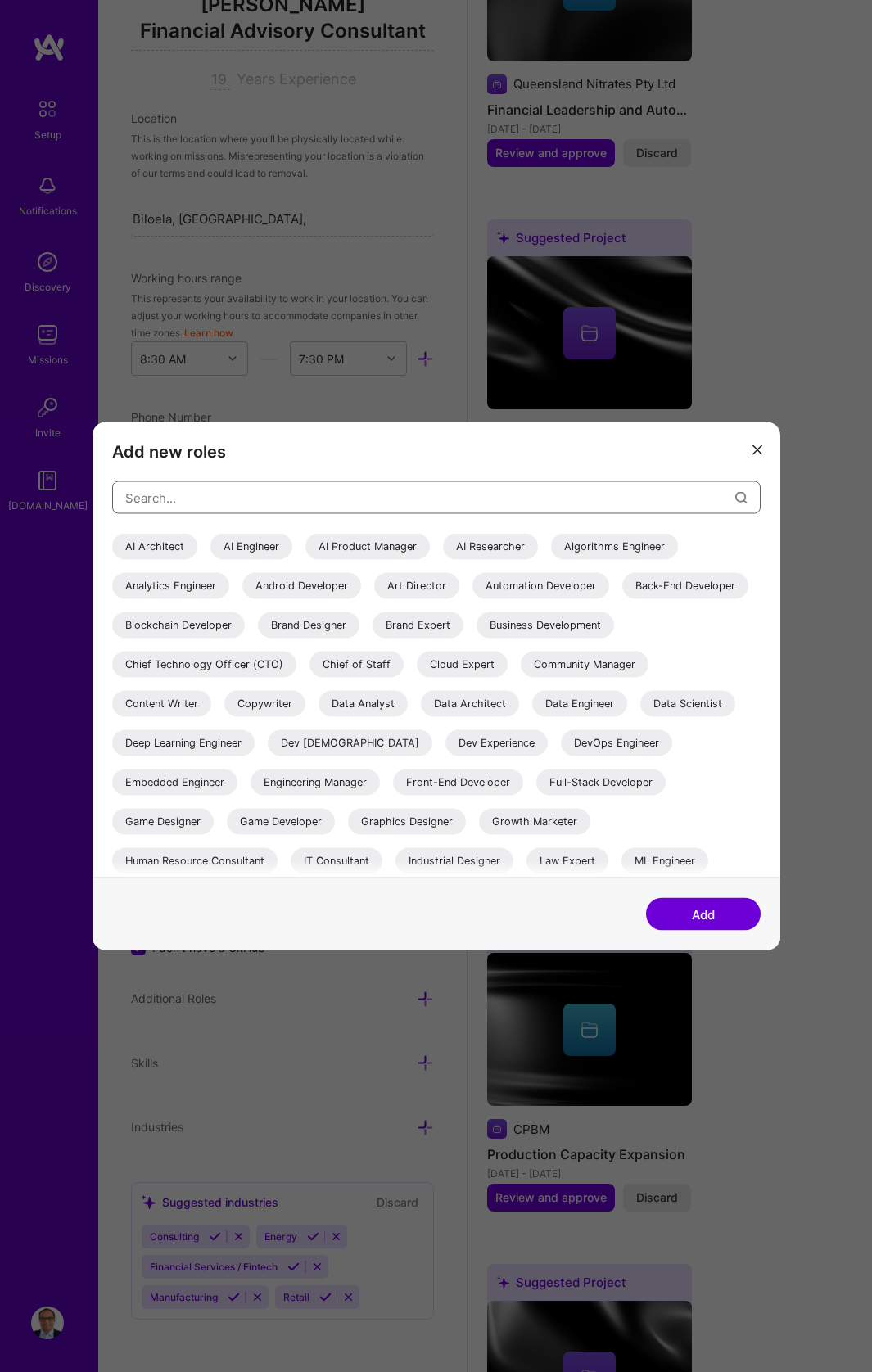
click at [445, 513] on input "modal" at bounding box center [430, 497] width 610 height 41
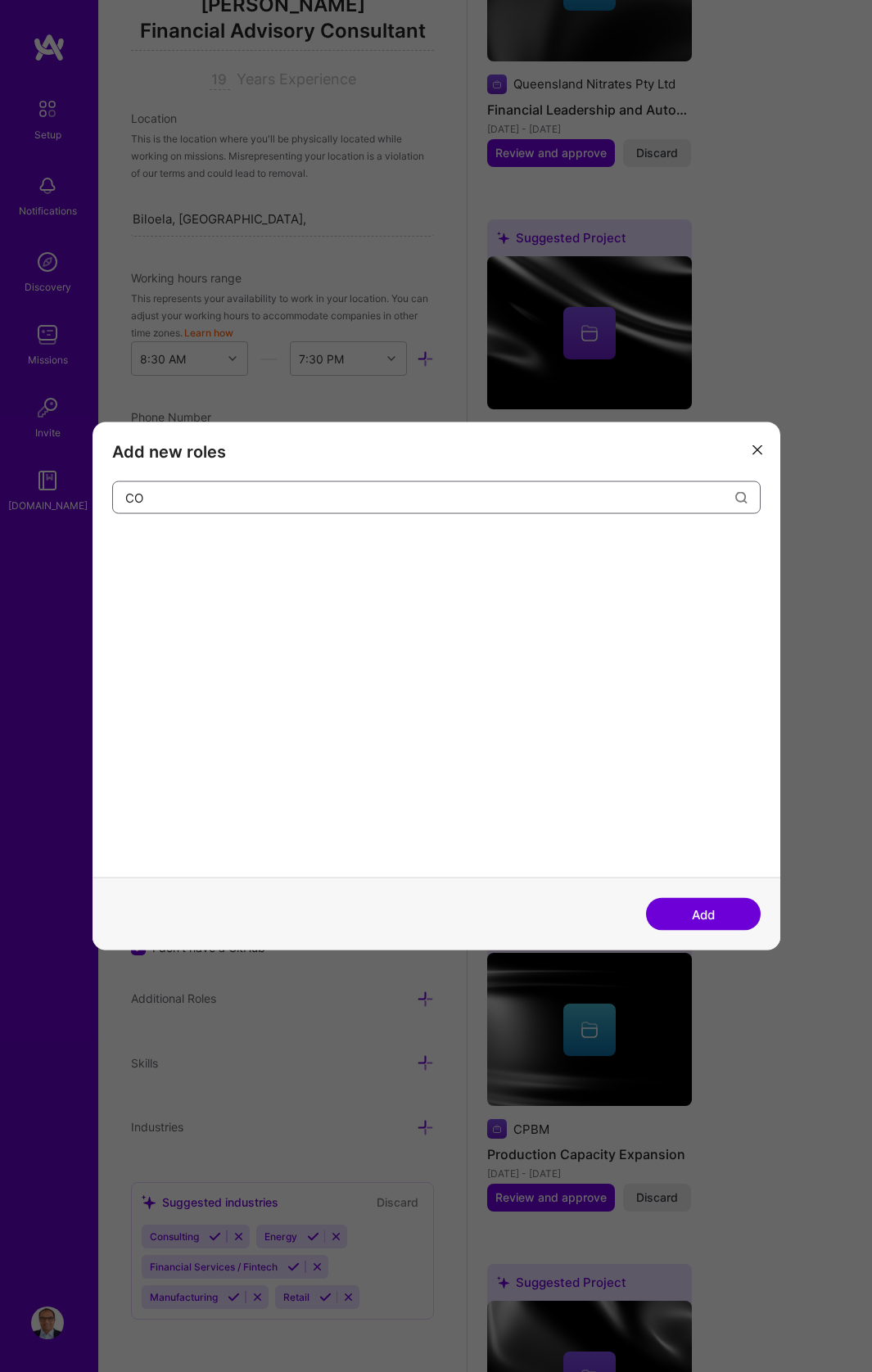
type input "C"
type input "trainer"
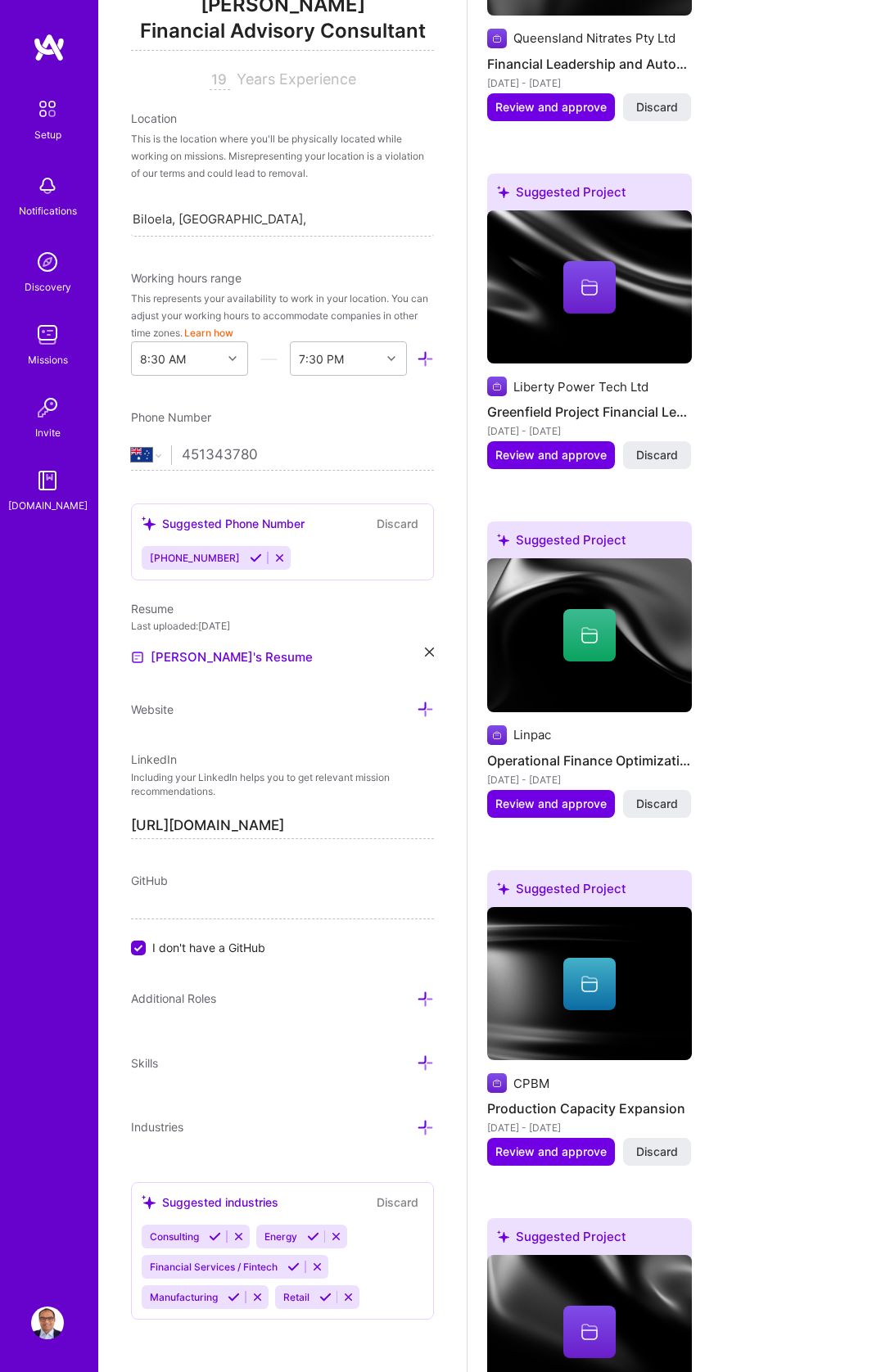
scroll to position [1908, 0]
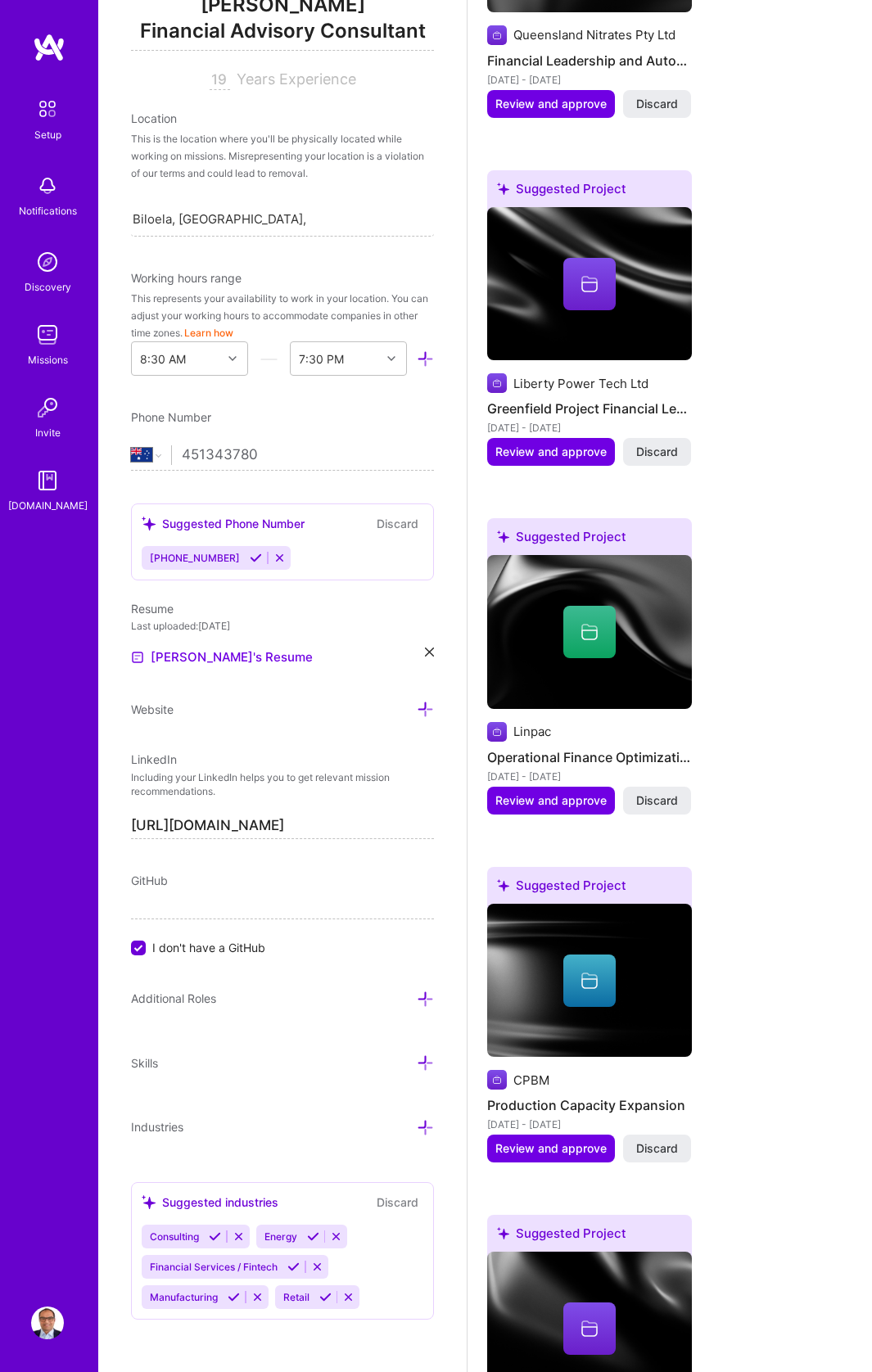
click at [417, 1127] on icon at bounding box center [425, 1127] width 17 height 17
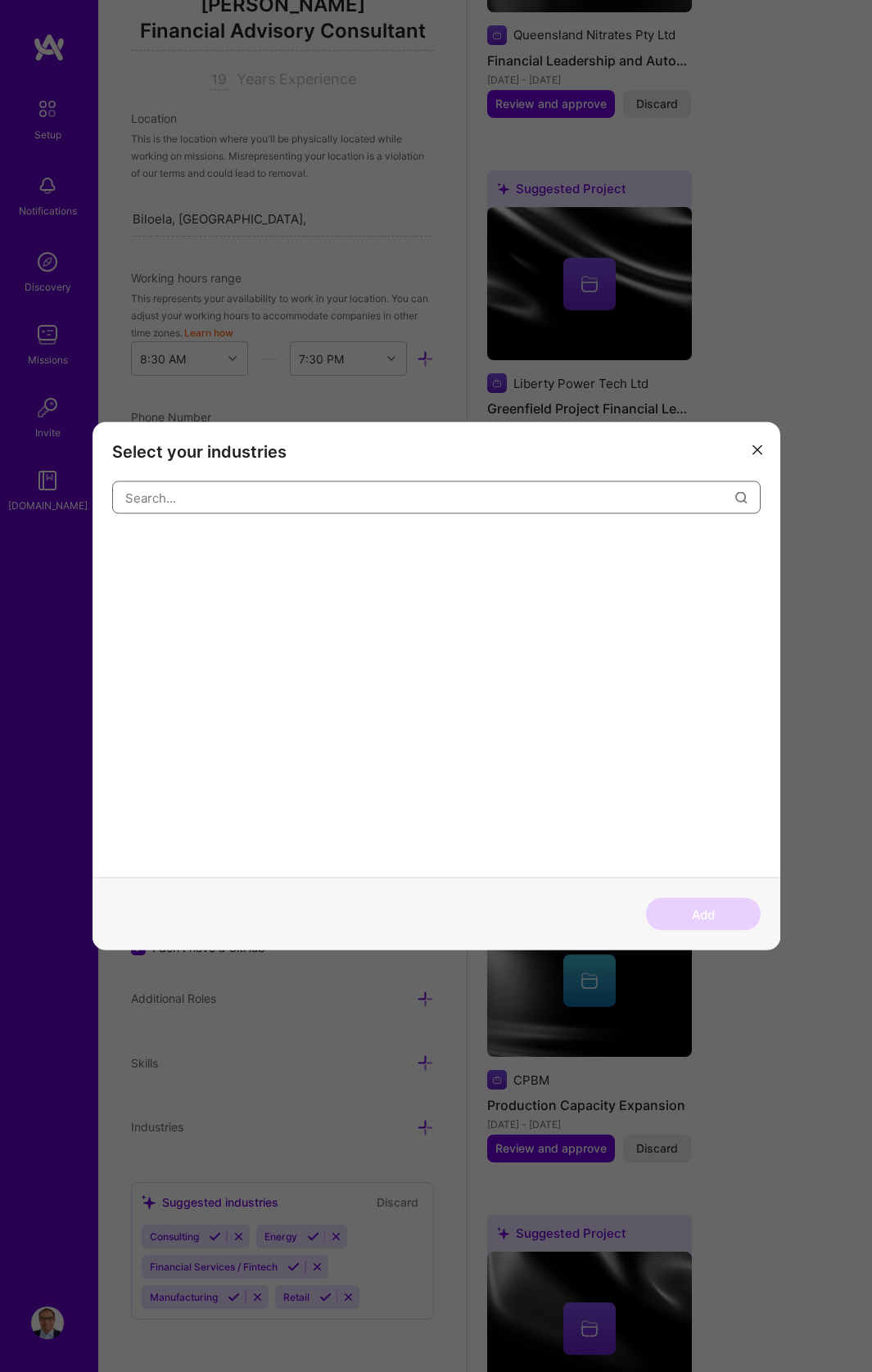
click at [243, 493] on input "modal" at bounding box center [430, 497] width 610 height 41
click at [347, 526] on div "chemical" at bounding box center [436, 680] width 648 height 396
click at [255, 493] on input "chemical" at bounding box center [430, 497] width 610 height 41
type input "manufa"
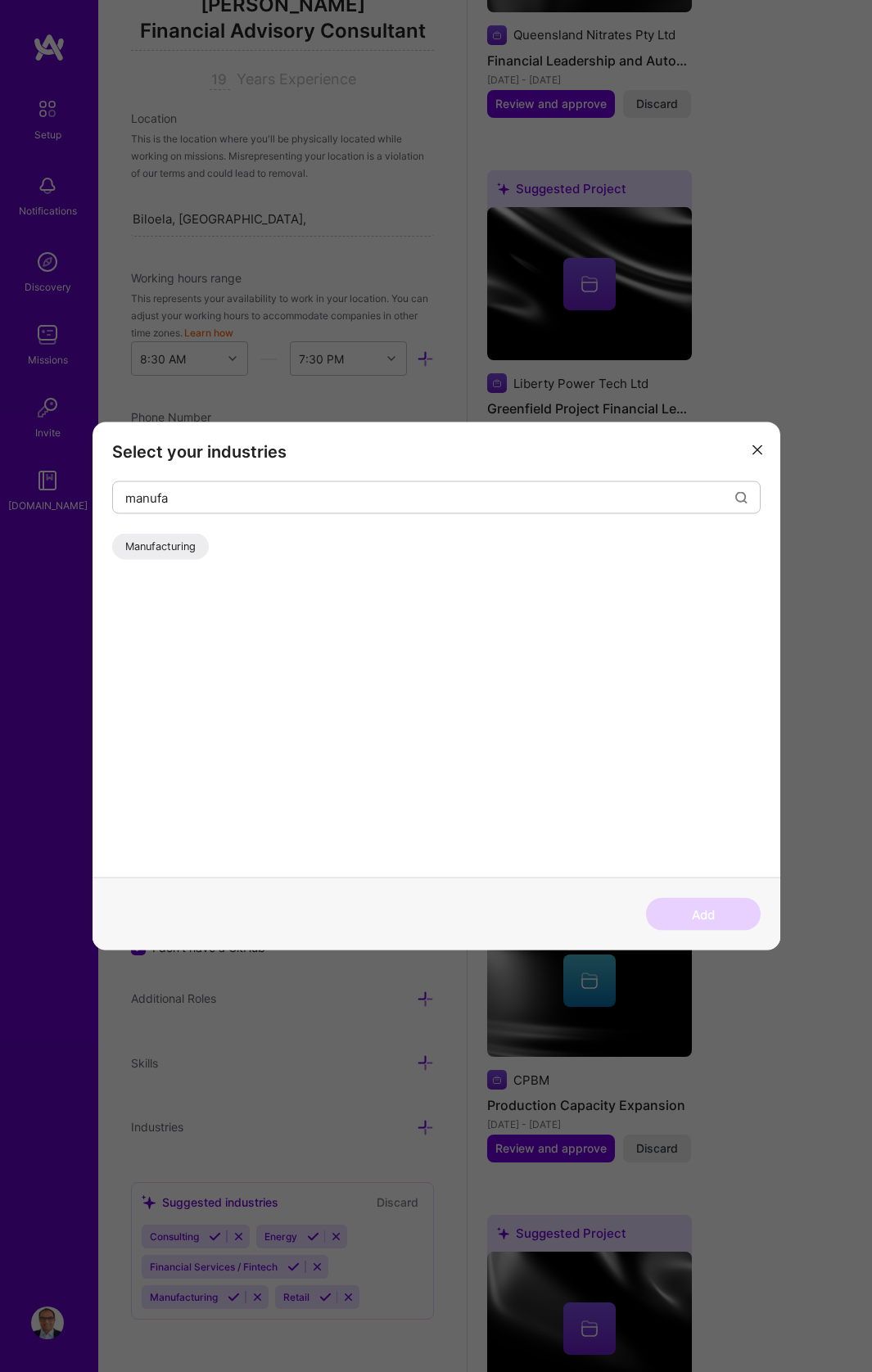
click at [151, 541] on div "Manufacturing" at bounding box center [160, 547] width 97 height 27
click at [700, 918] on button "Add" at bounding box center [703, 914] width 114 height 33
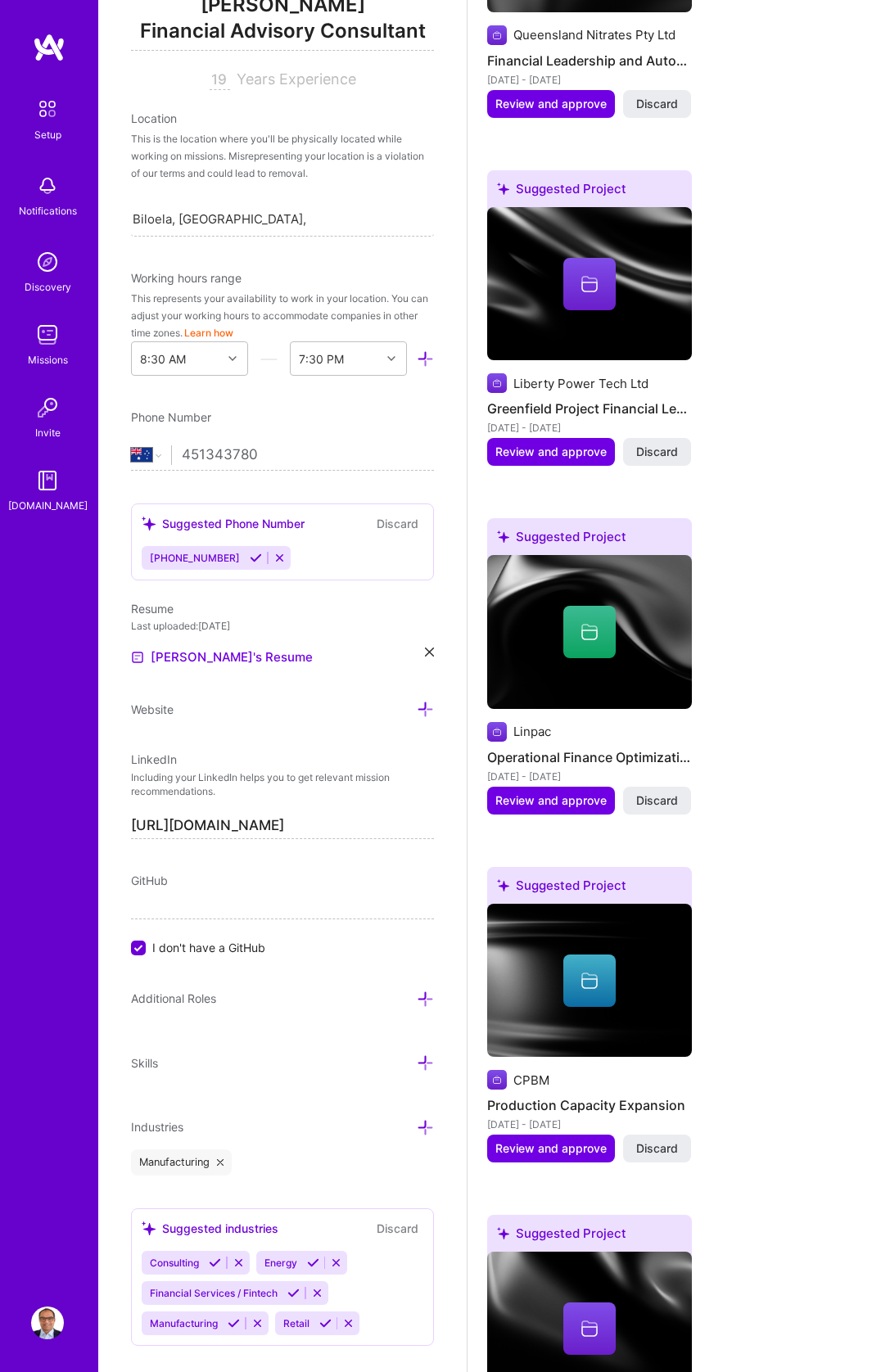
click at [217, 1263] on icon at bounding box center [215, 1263] width 12 height 12
click at [201, 1263] on icon at bounding box center [198, 1263] width 12 height 12
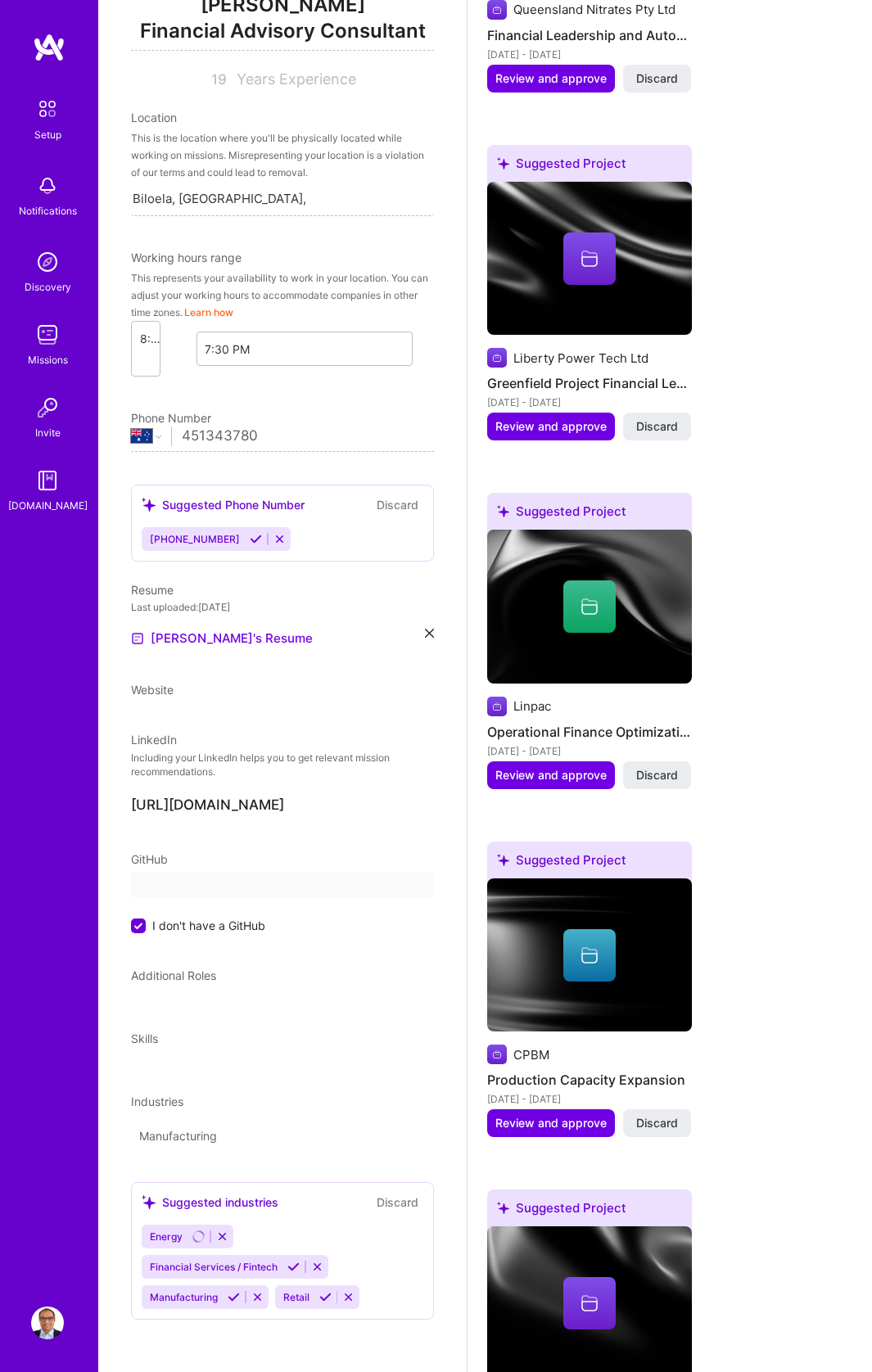
scroll to position [0, 0]
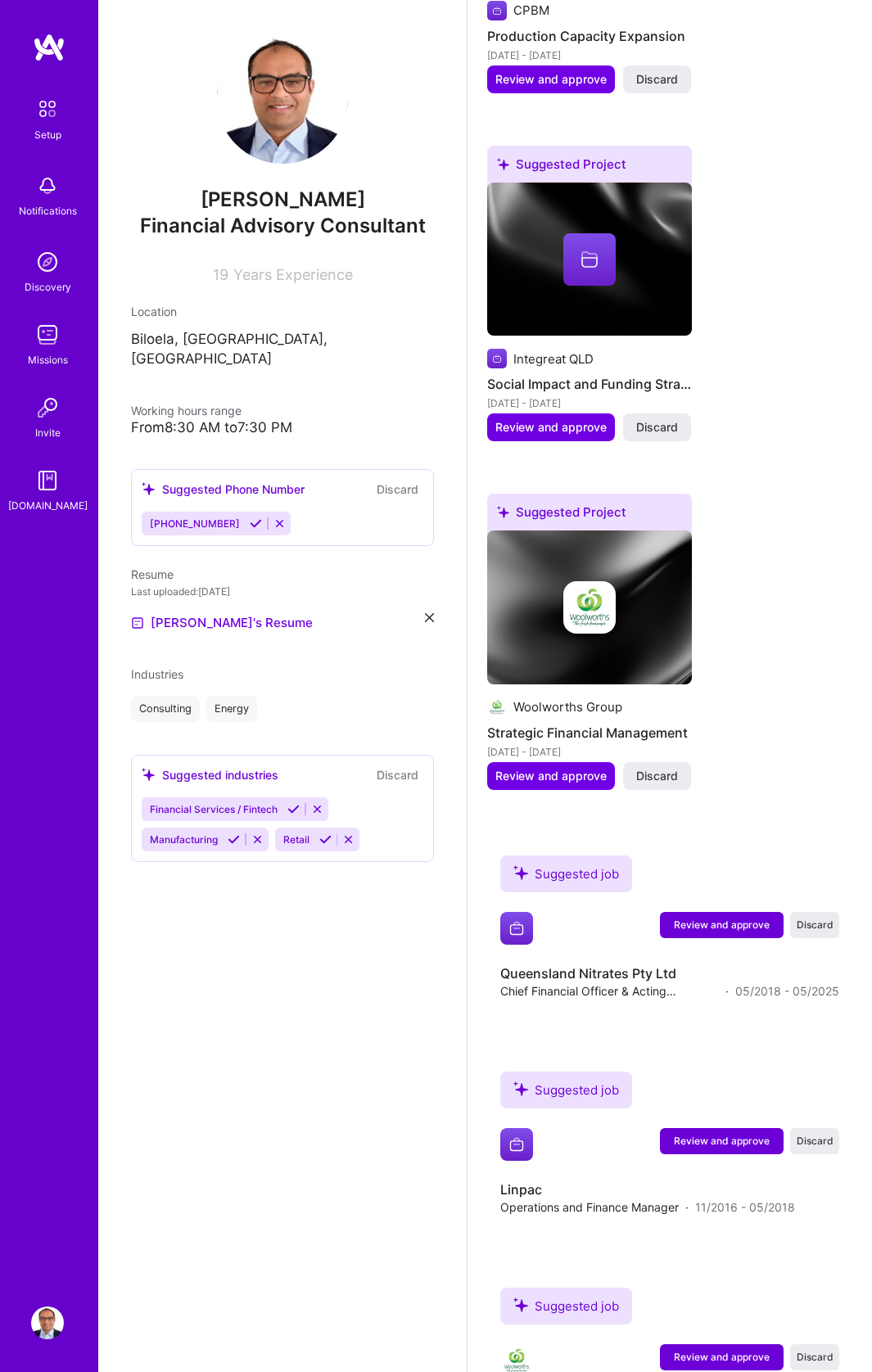
click at [232, 833] on icon at bounding box center [234, 839] width 12 height 12
click at [322, 820] on div "[PERSON_NAME] Financial Advisory Consultant 19 Years Experience Location [GEOGR…" at bounding box center [283, 686] width 368 height 1372
click at [381, 803] on icon at bounding box center [385, 809] width 12 height 12
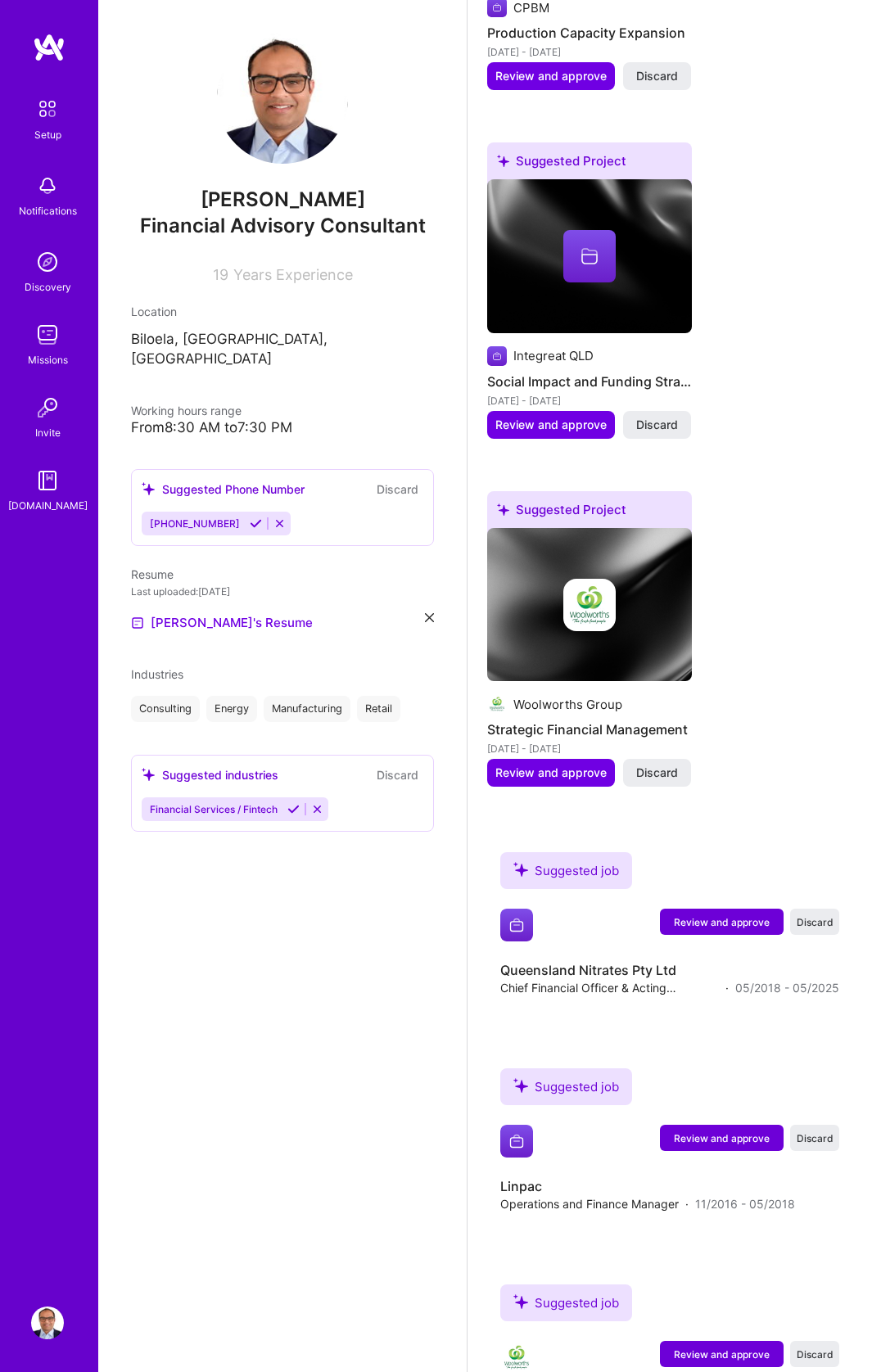
scroll to position [1874, 0]
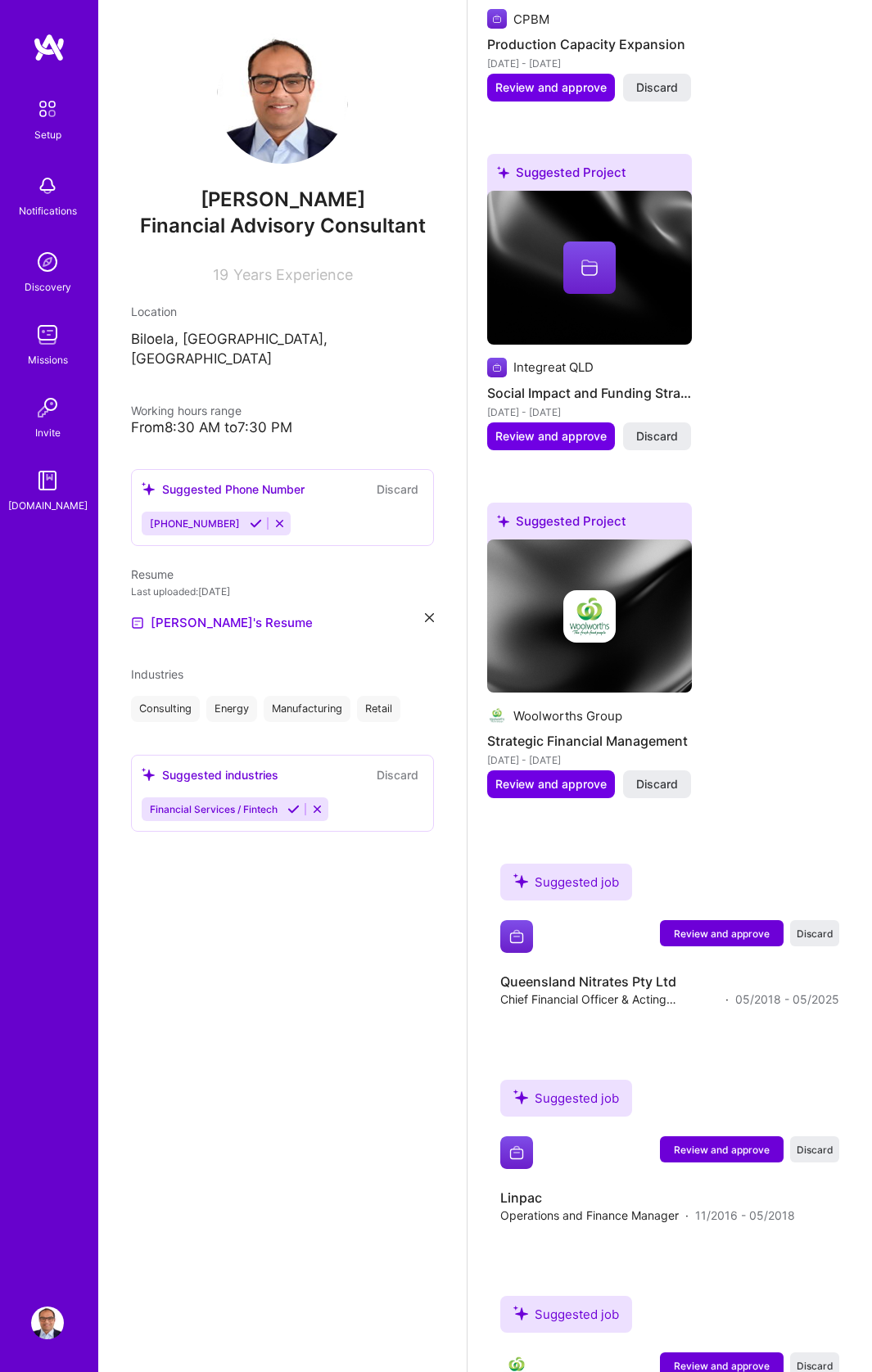
click at [329, 666] on div "Industries" at bounding box center [282, 674] width 303 height 17
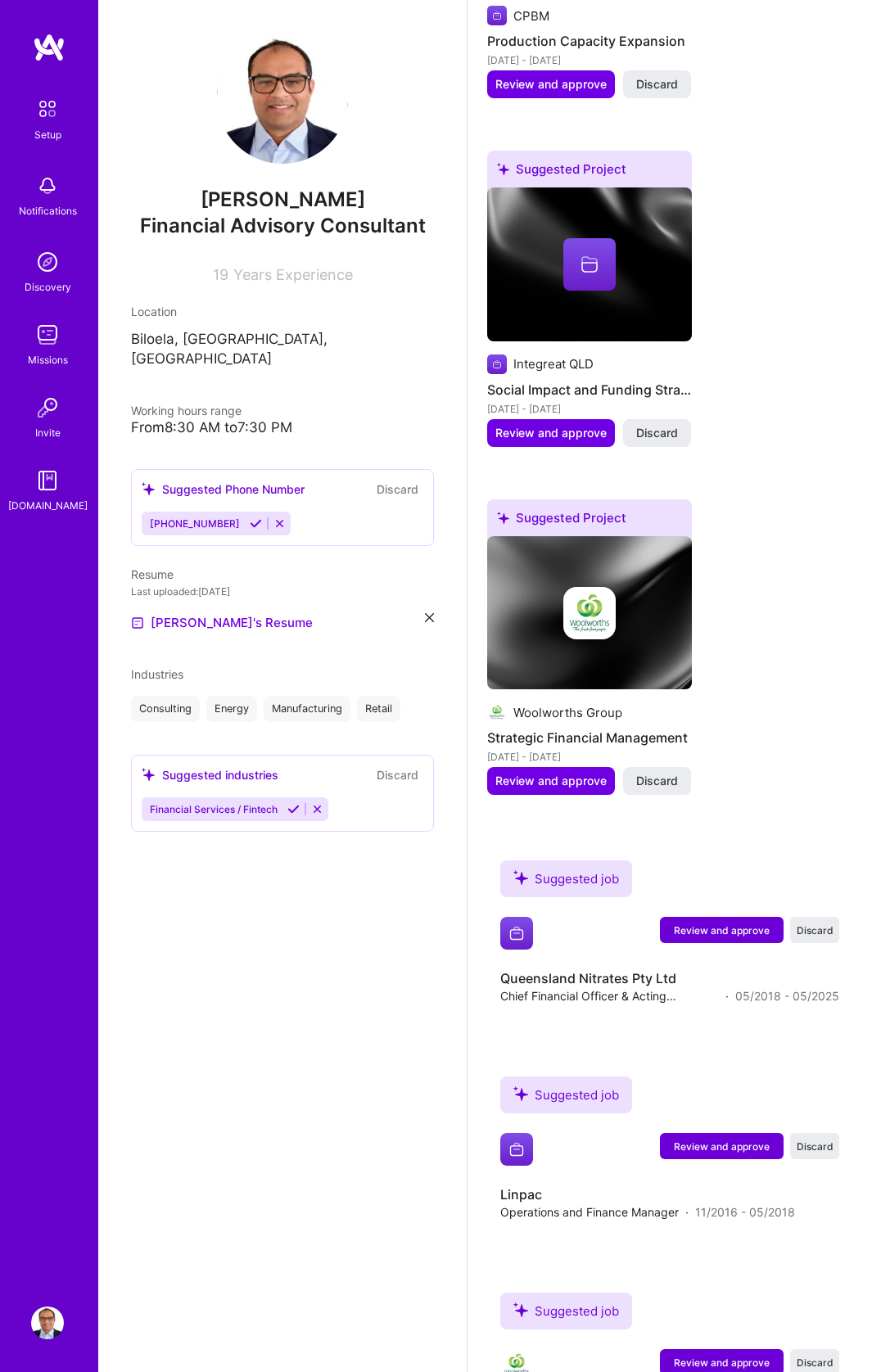
click at [316, 803] on icon at bounding box center [317, 809] width 12 height 12
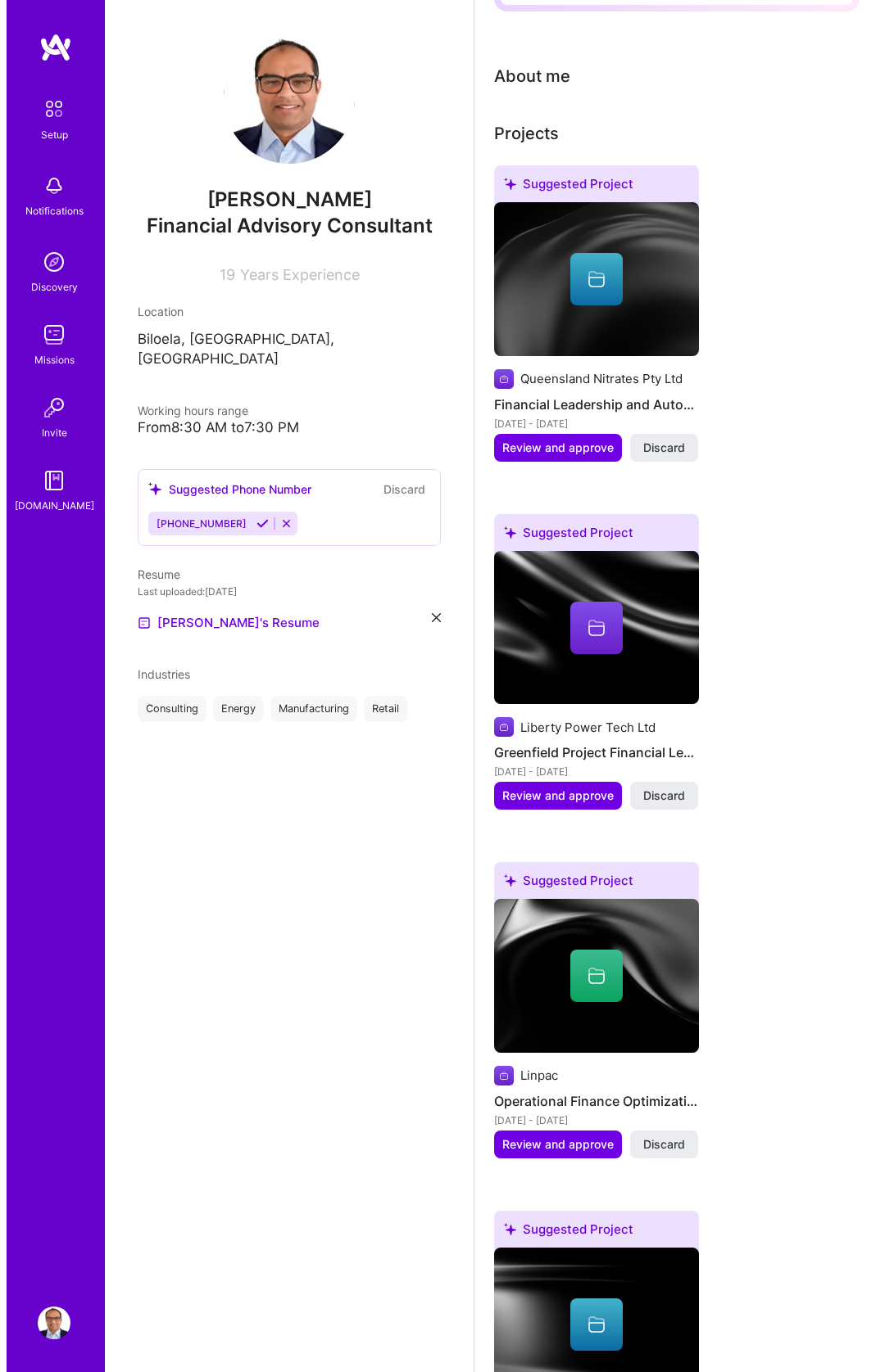
scroll to position [186, 0]
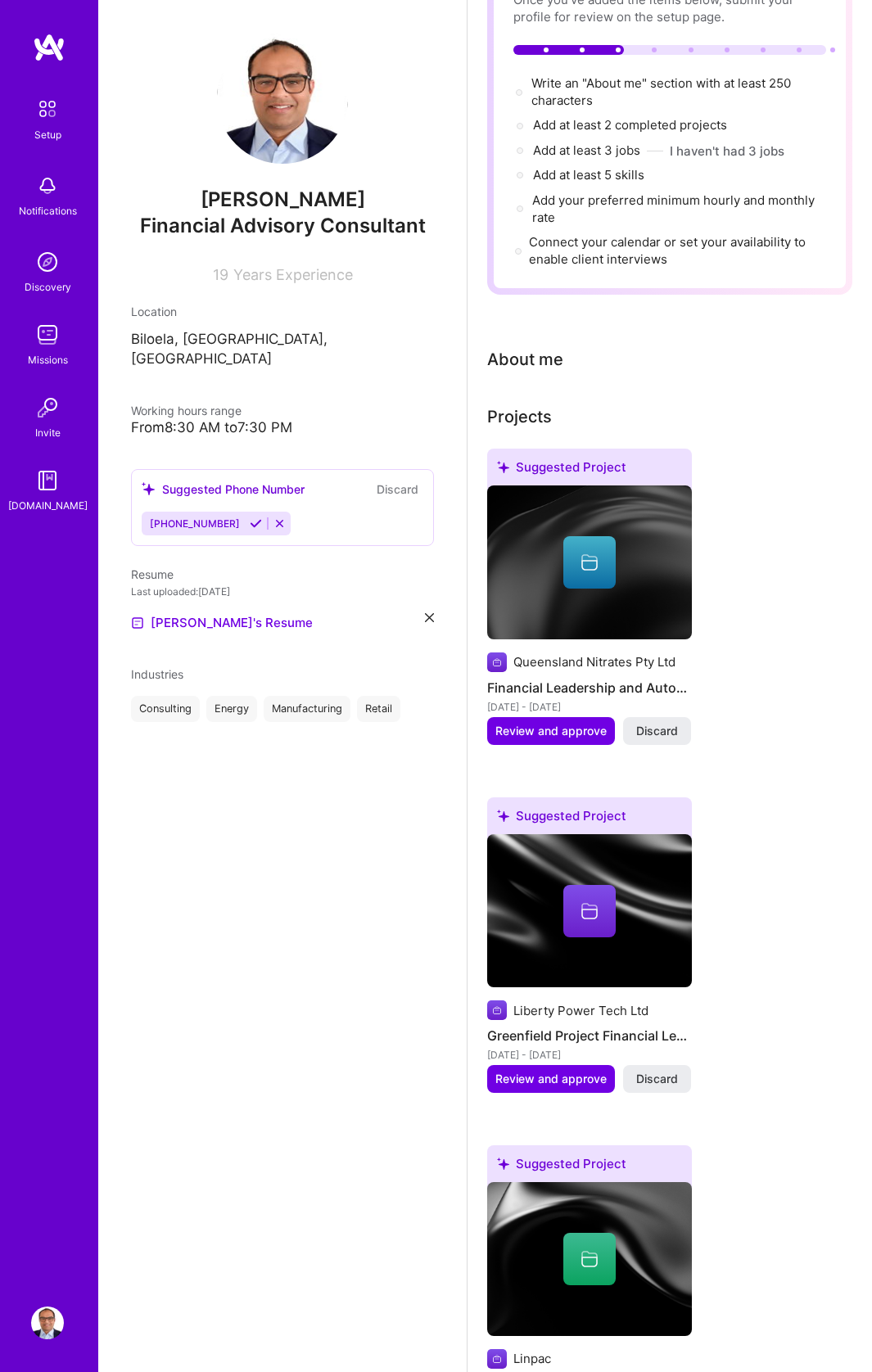
click at [586, 557] on div at bounding box center [589, 562] width 52 height 52
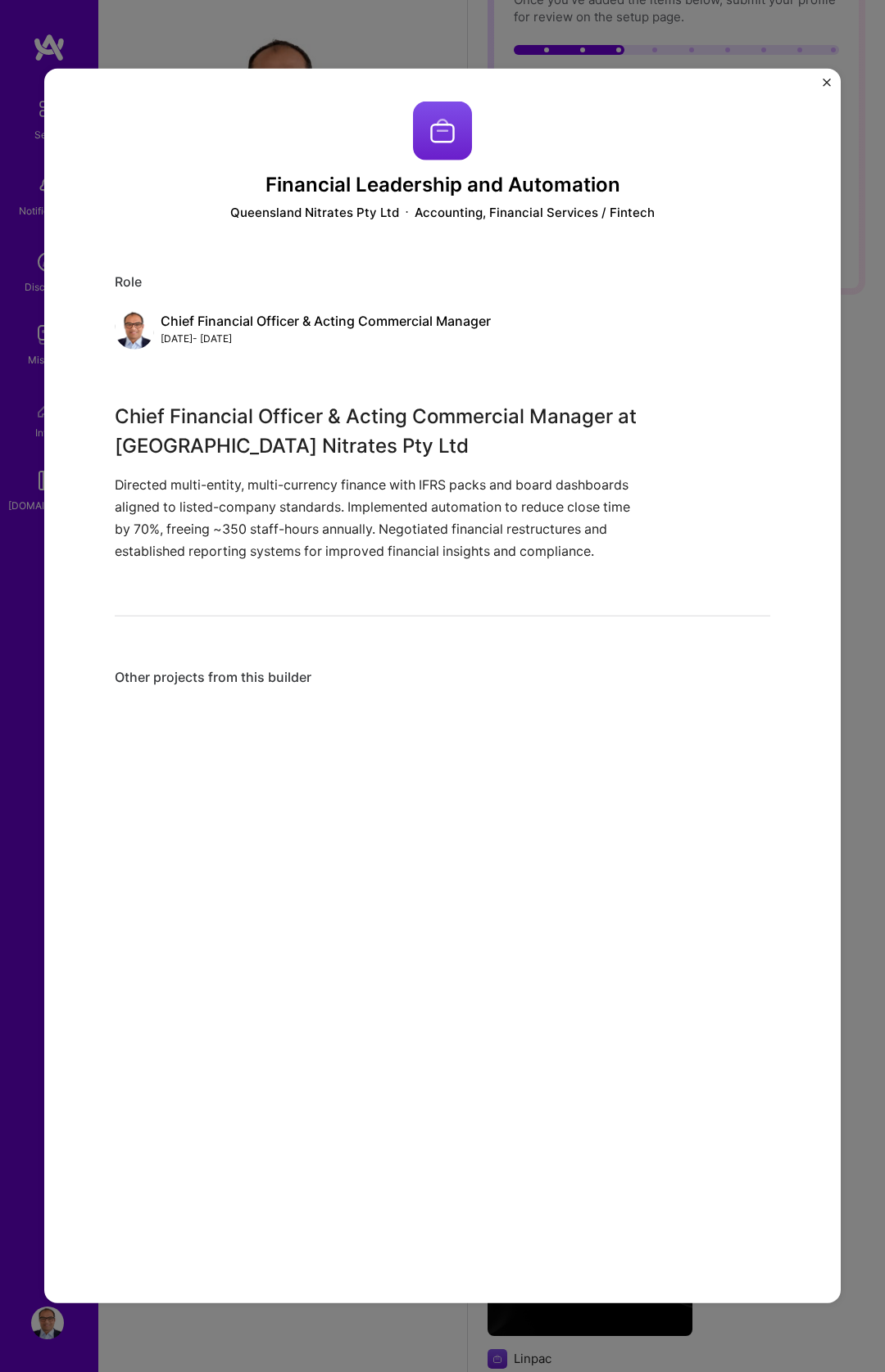
click at [229, 681] on div "Other projects from this builder" at bounding box center [442, 676] width 655 height 17
click at [827, 83] on img "Close" at bounding box center [827, 83] width 8 height 8
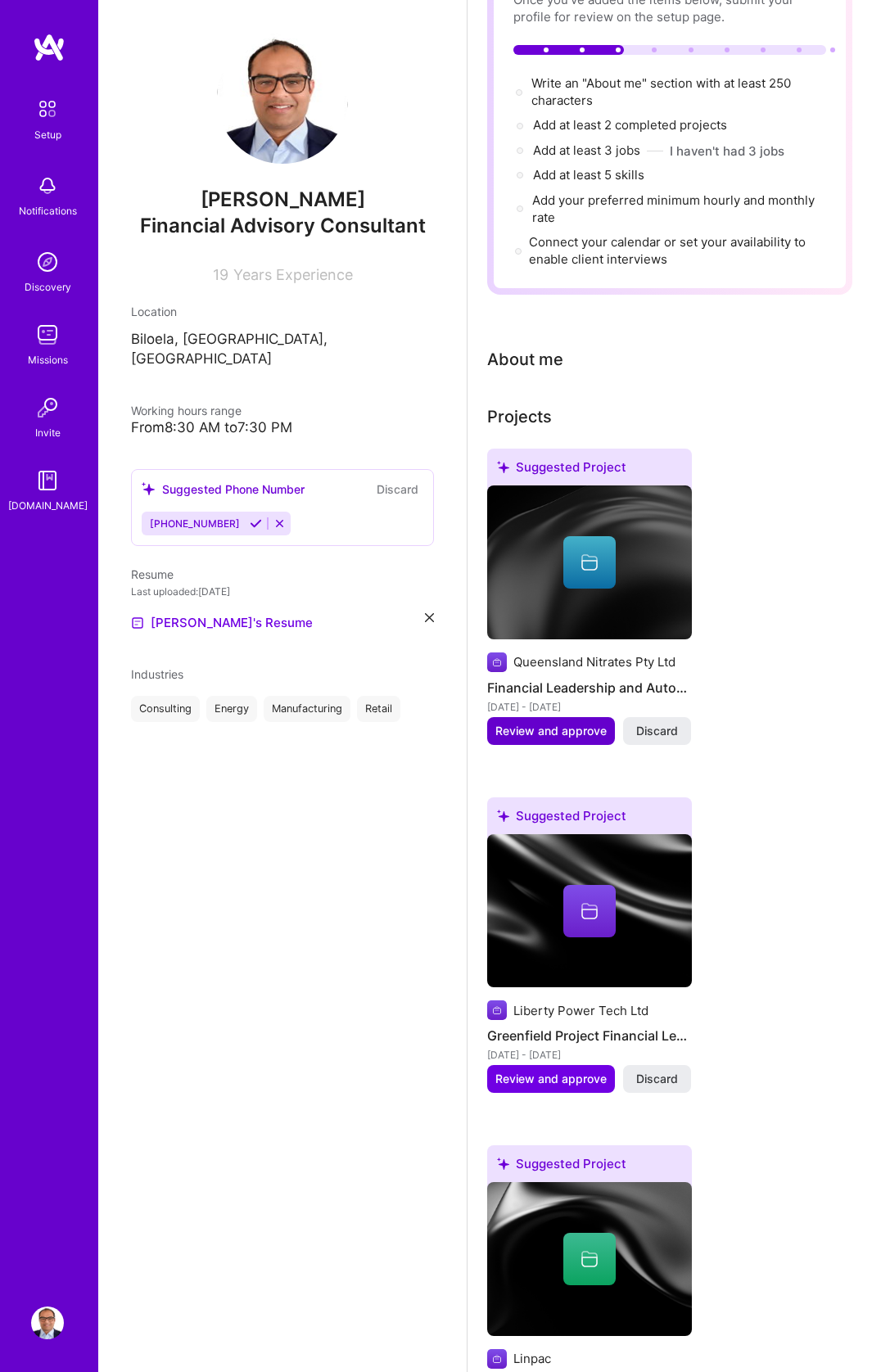
click at [543, 723] on span "Review and approve" at bounding box center [551, 731] width 111 height 17
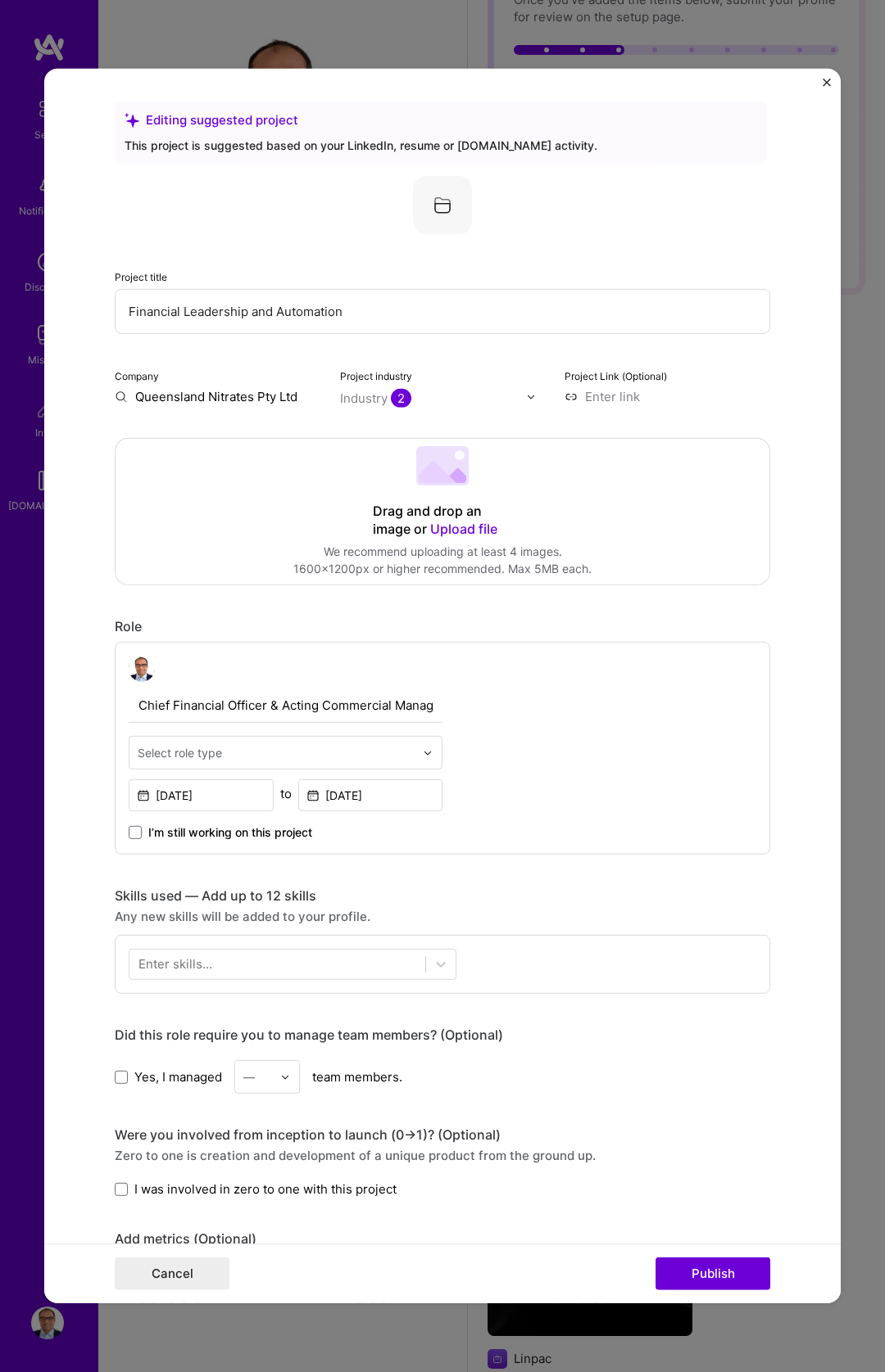
scroll to position [3, 0]
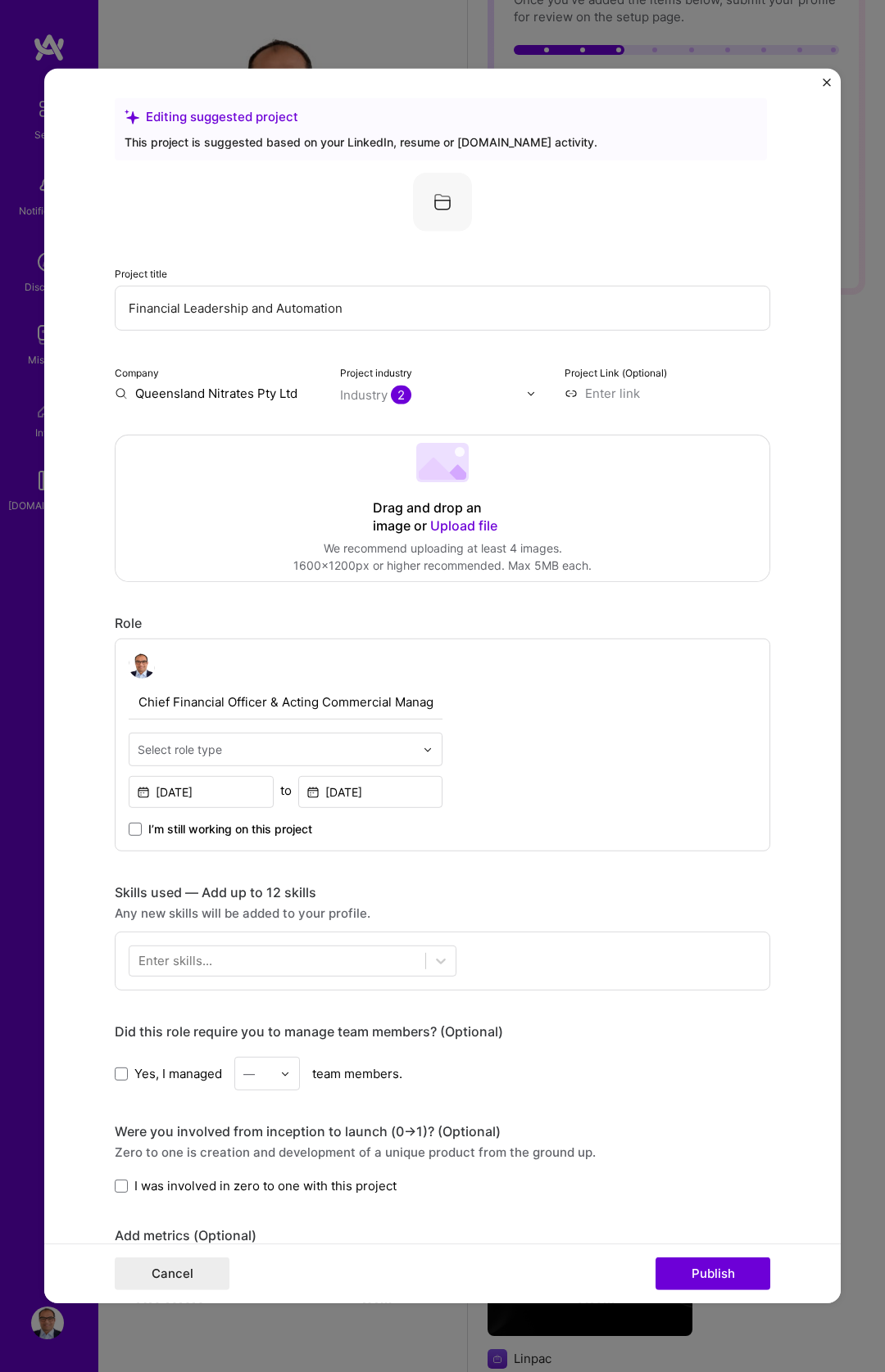
click at [440, 203] on img at bounding box center [442, 201] width 59 height 59
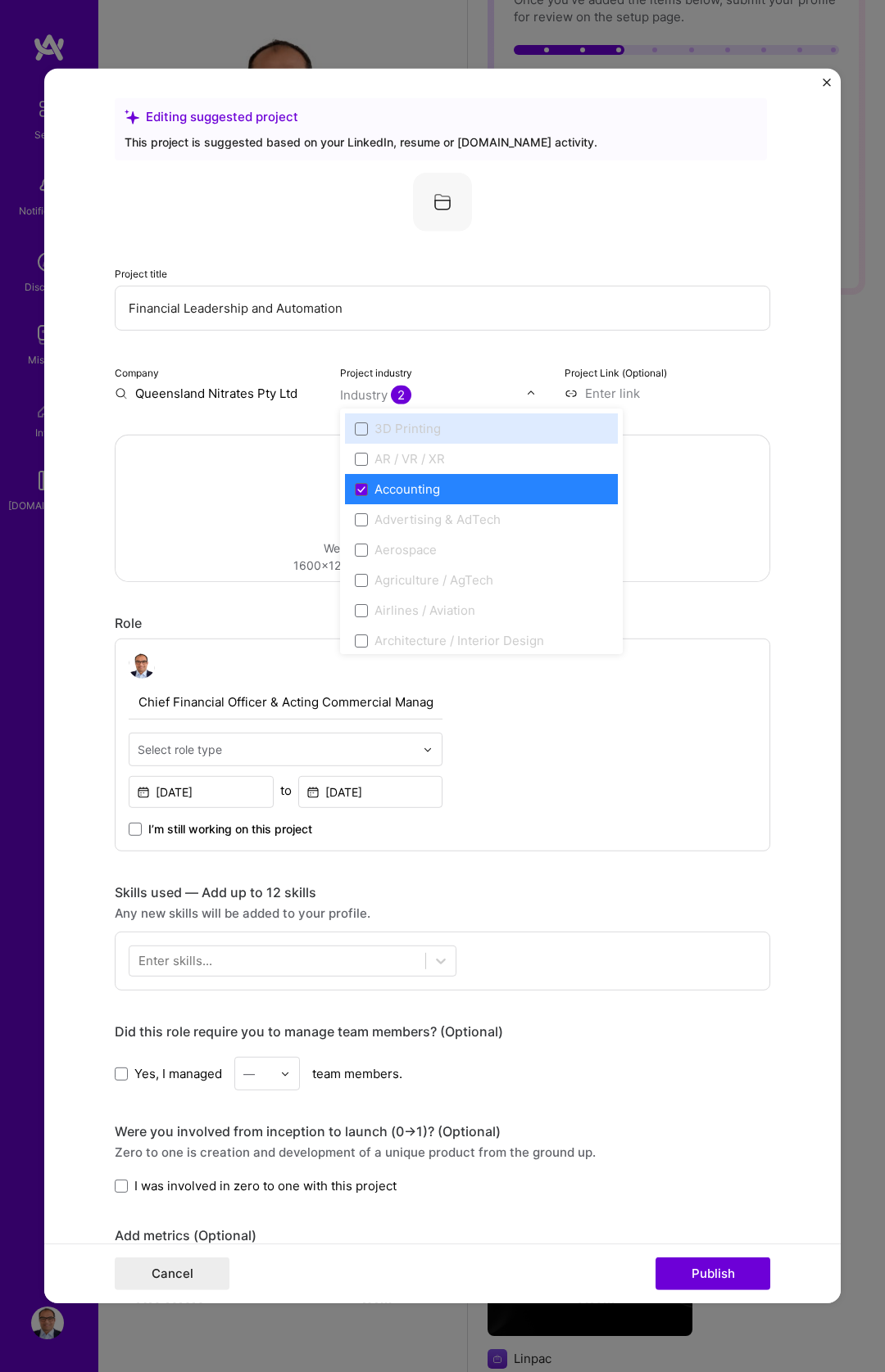
click at [391, 391] on span "2" at bounding box center [401, 395] width 21 height 19
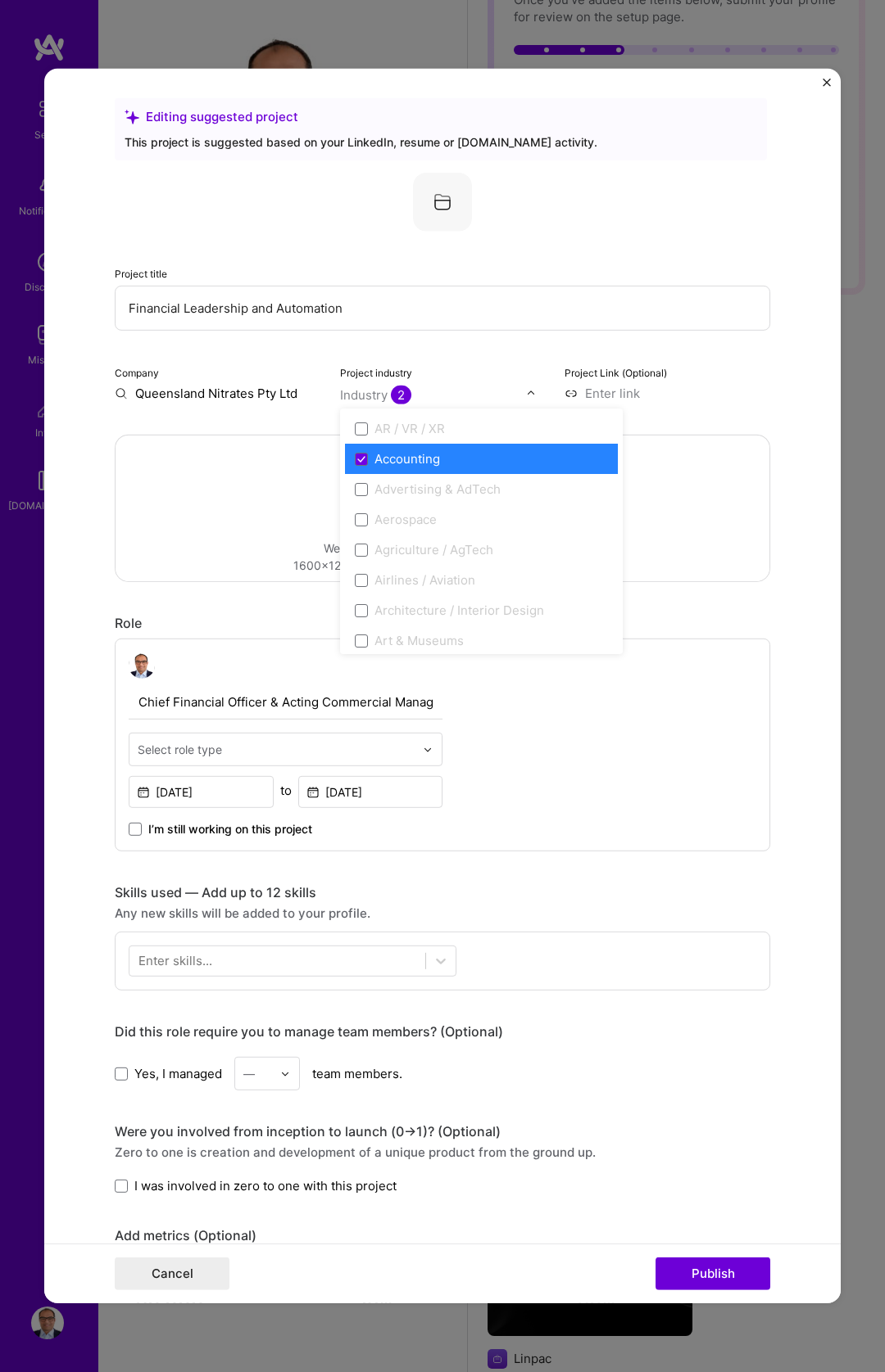
scroll to position [1, 0]
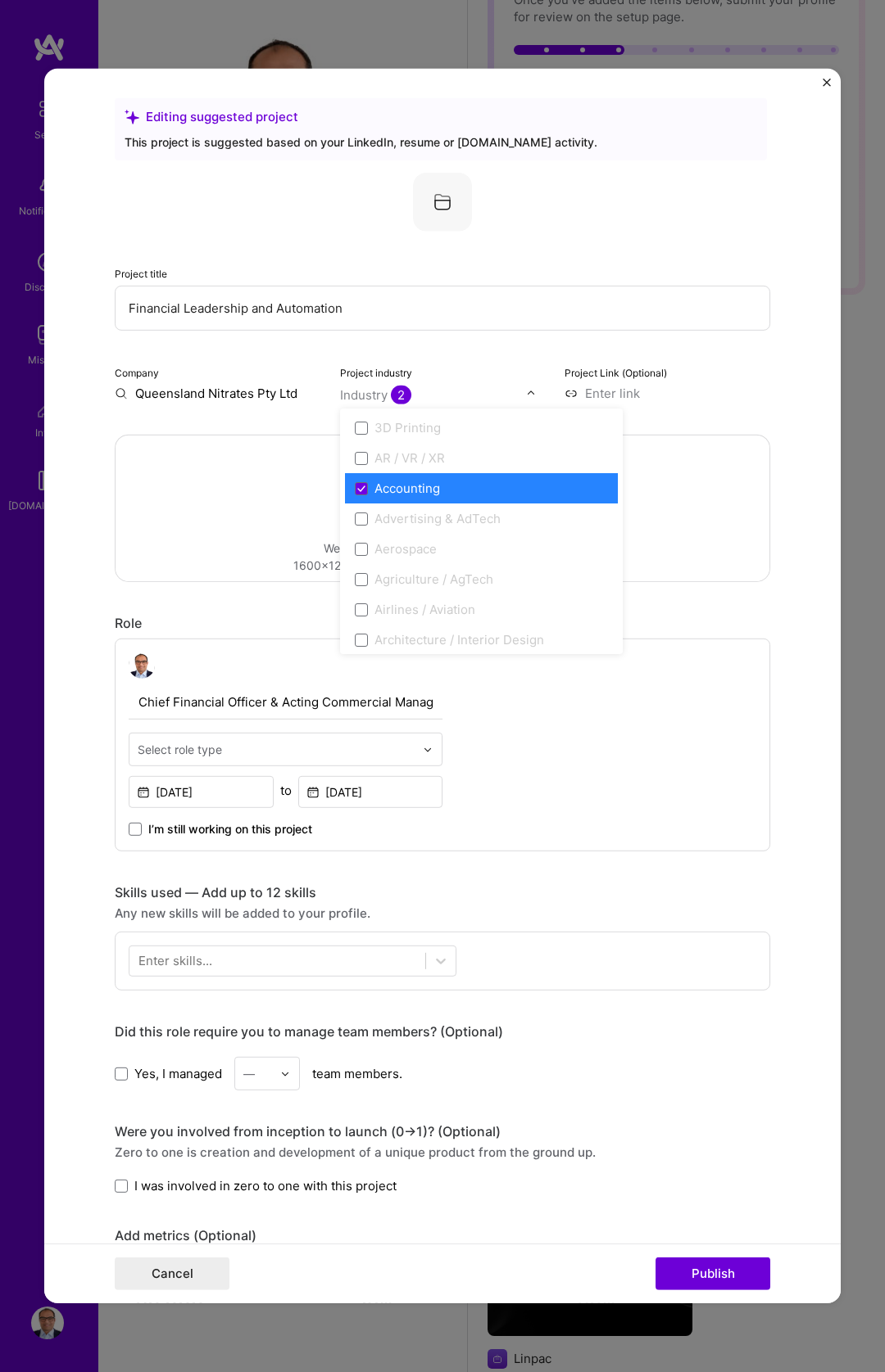
click at [421, 481] on div "Accounting" at bounding box center [406, 488] width 66 height 17
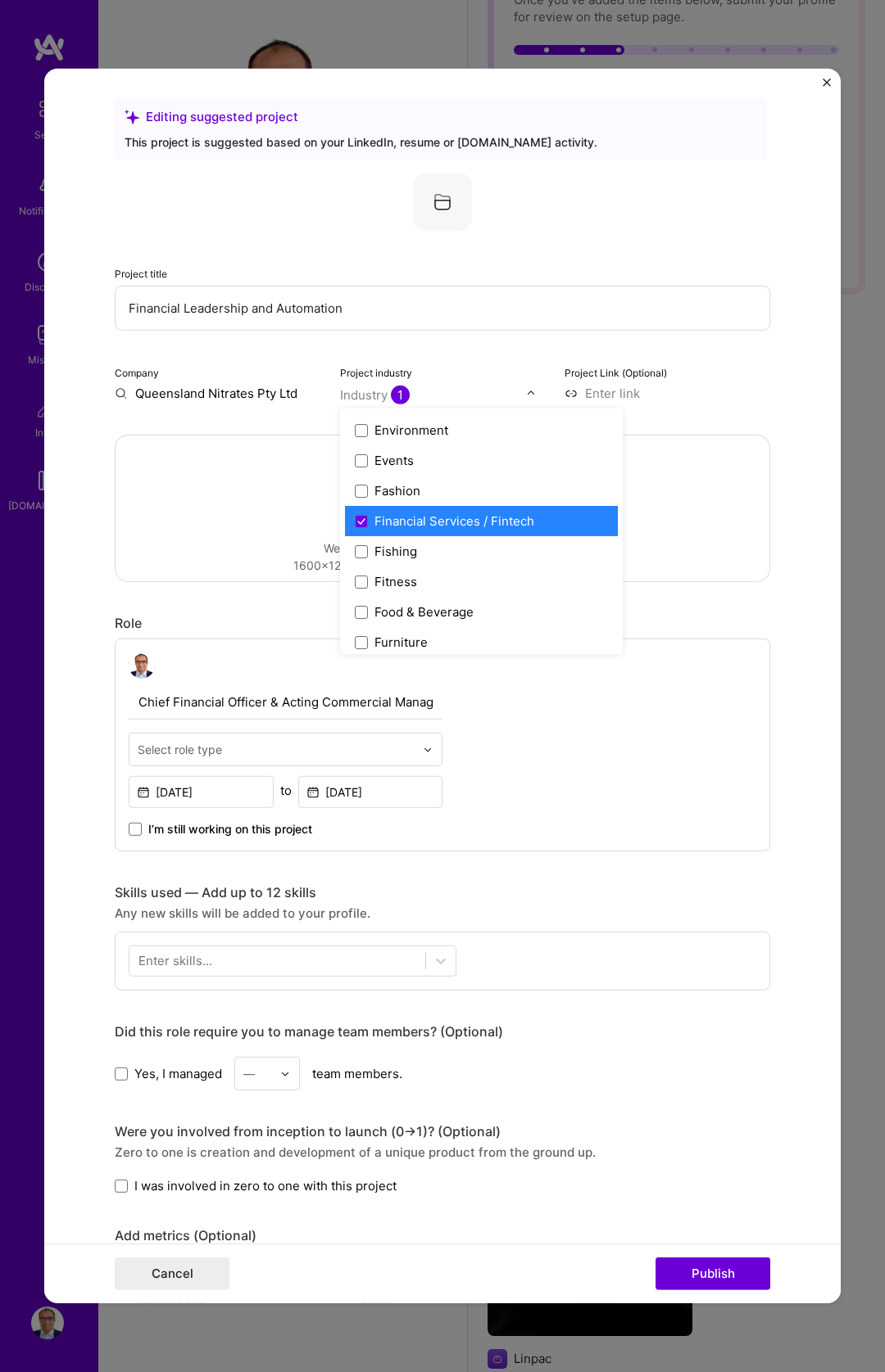
scroll to position [1631, 0]
click at [419, 519] on div "Financial Services / Fintech" at bounding box center [454, 524] width 160 height 17
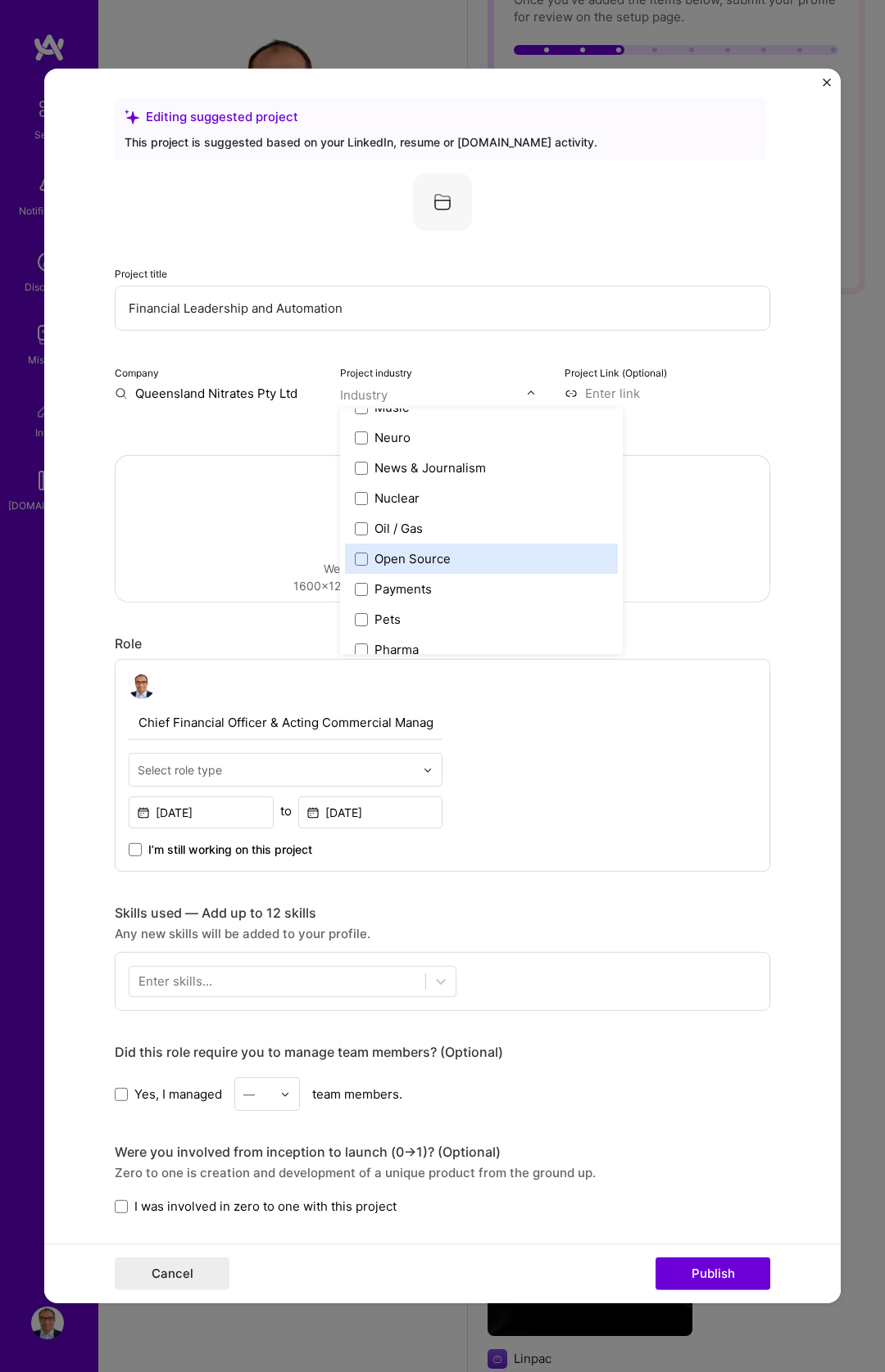
scroll to position [2688, 0]
click at [460, 517] on div "Oil / Gas" at bounding box center [481, 527] width 273 height 31
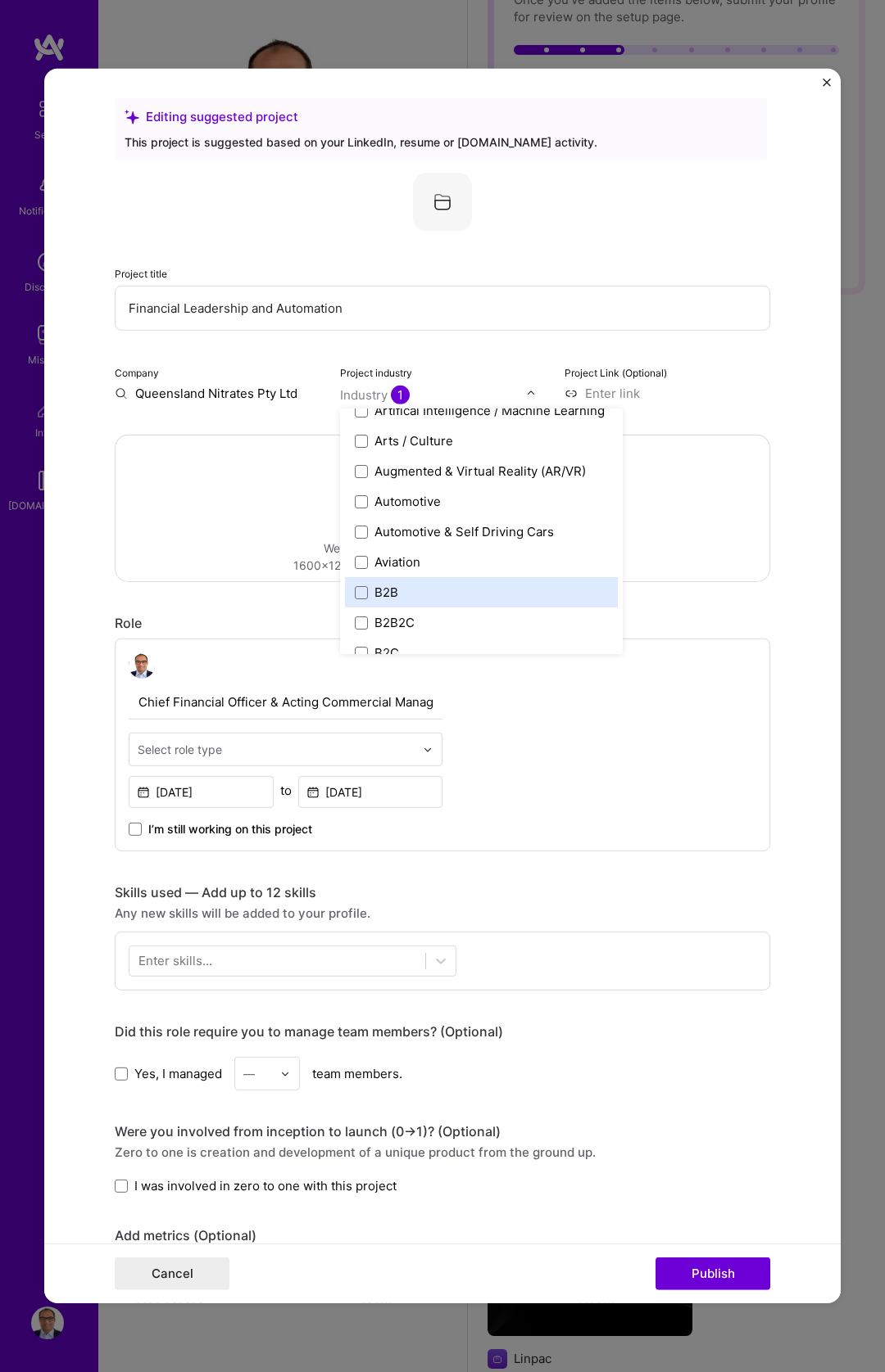
scroll to position [0, 0]
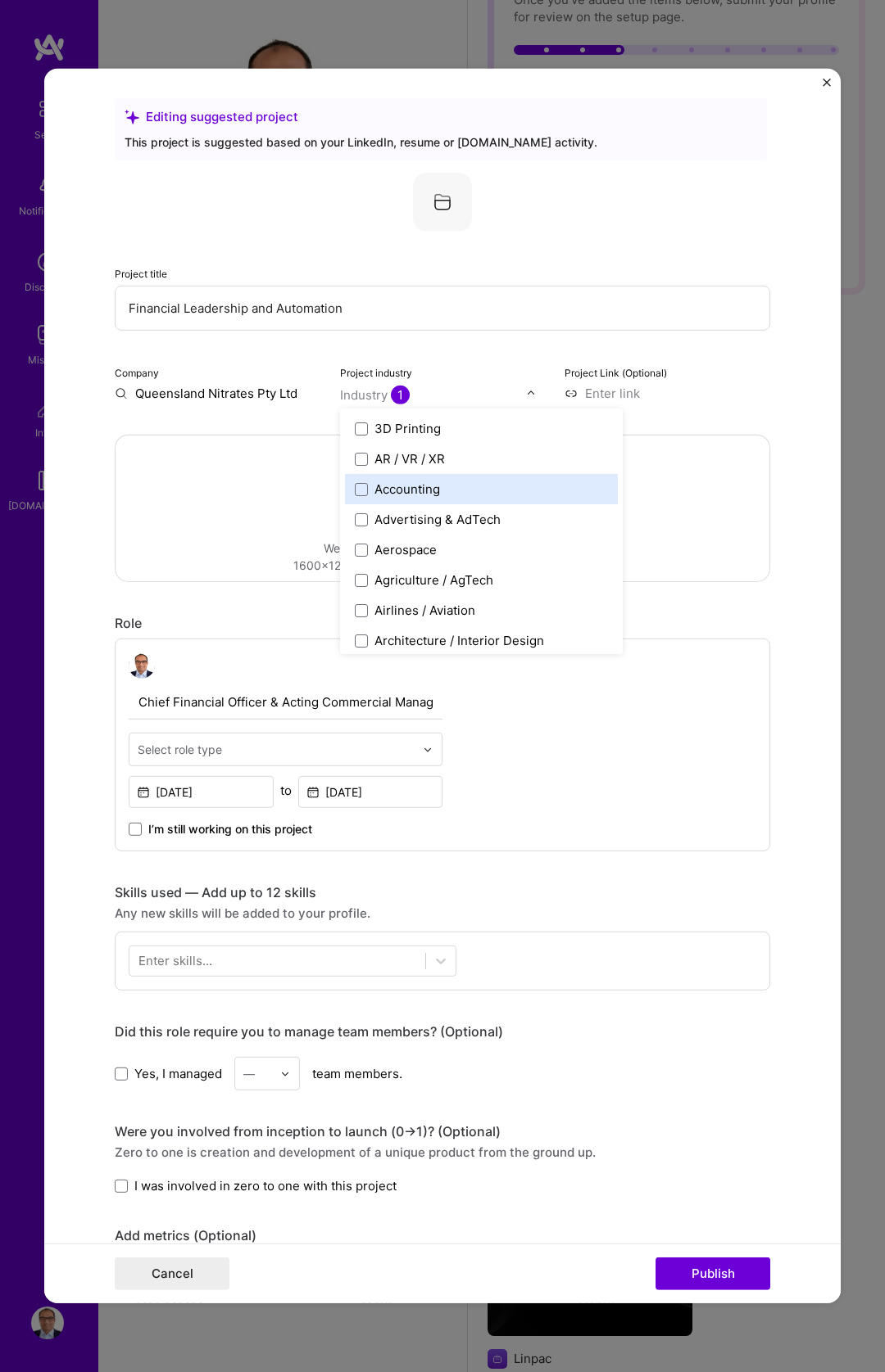
click at [446, 486] on label "Accounting" at bounding box center [481, 489] width 253 height 17
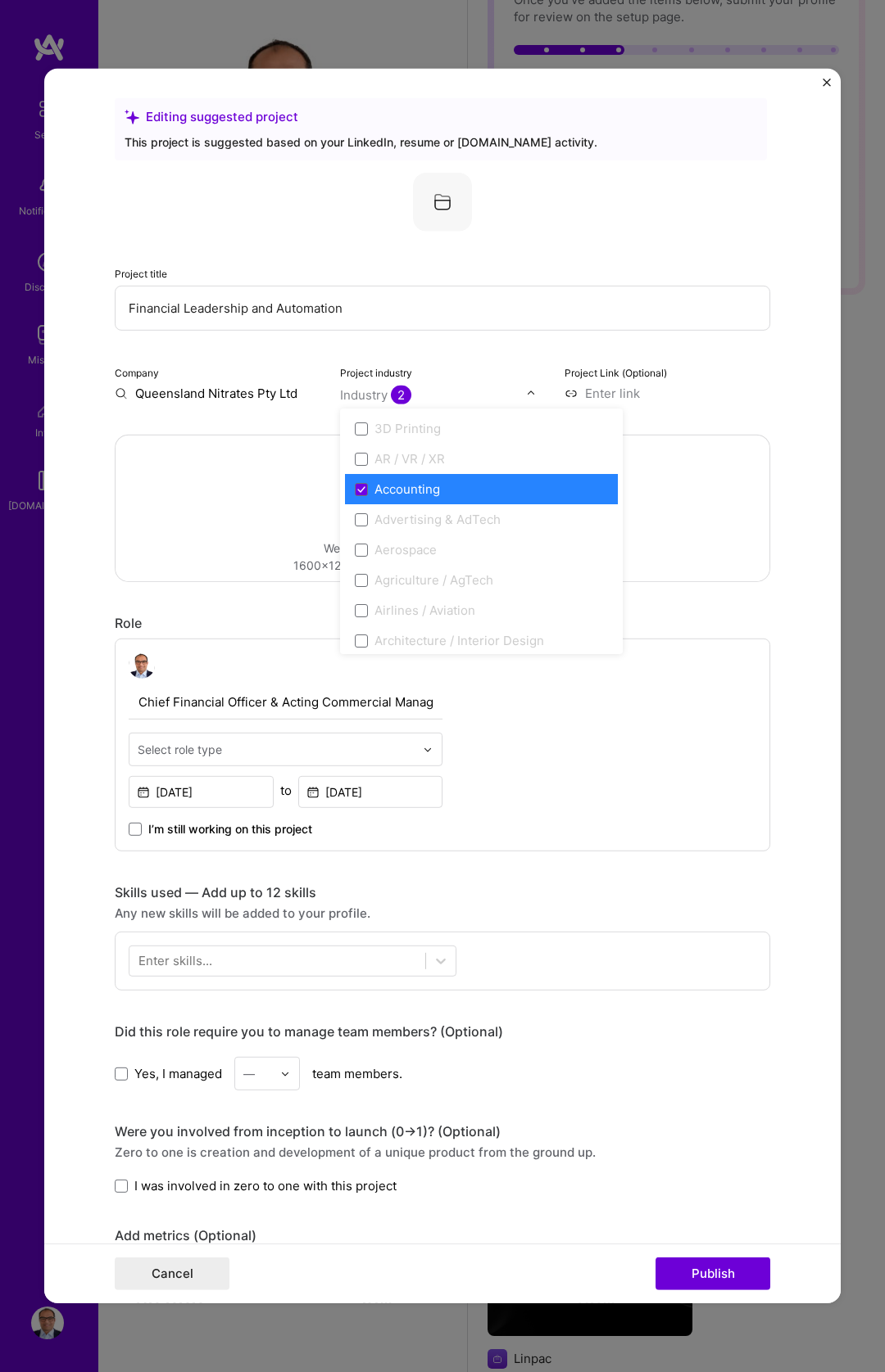
click at [446, 486] on label "Accounting" at bounding box center [481, 489] width 253 height 17
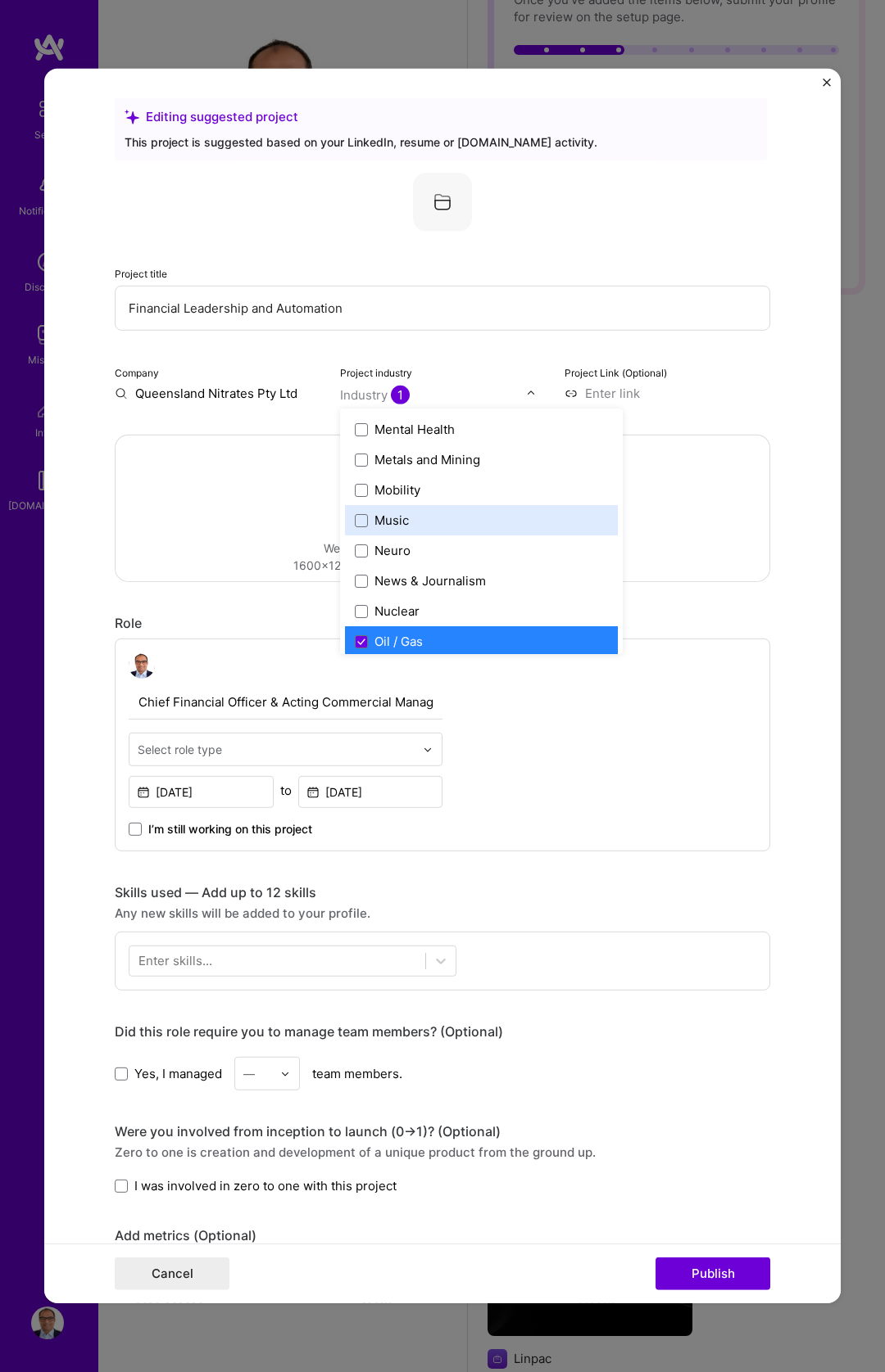
scroll to position [2572, 0]
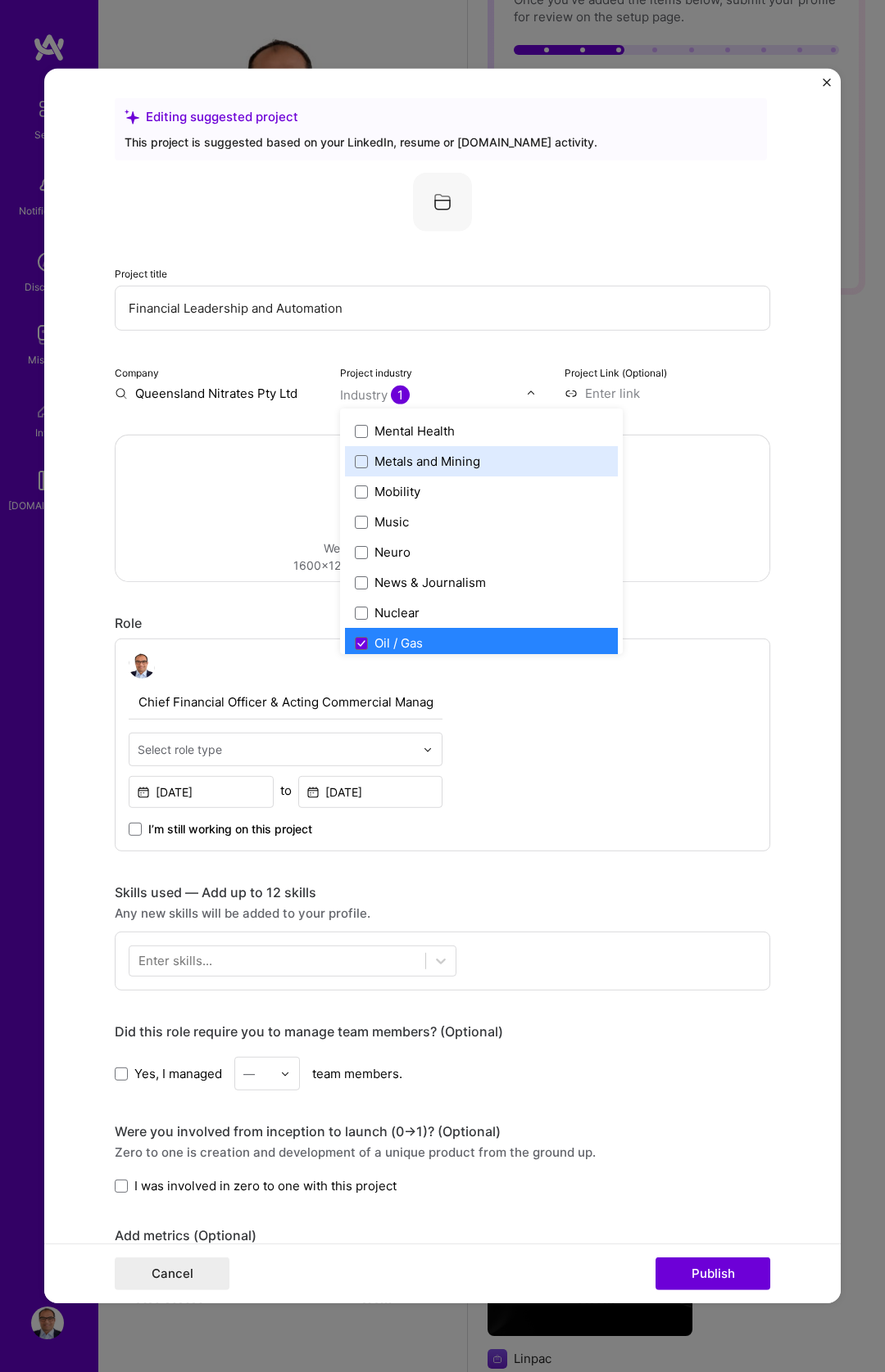
click at [452, 465] on div "Metals and Mining" at bounding box center [426, 461] width 105 height 17
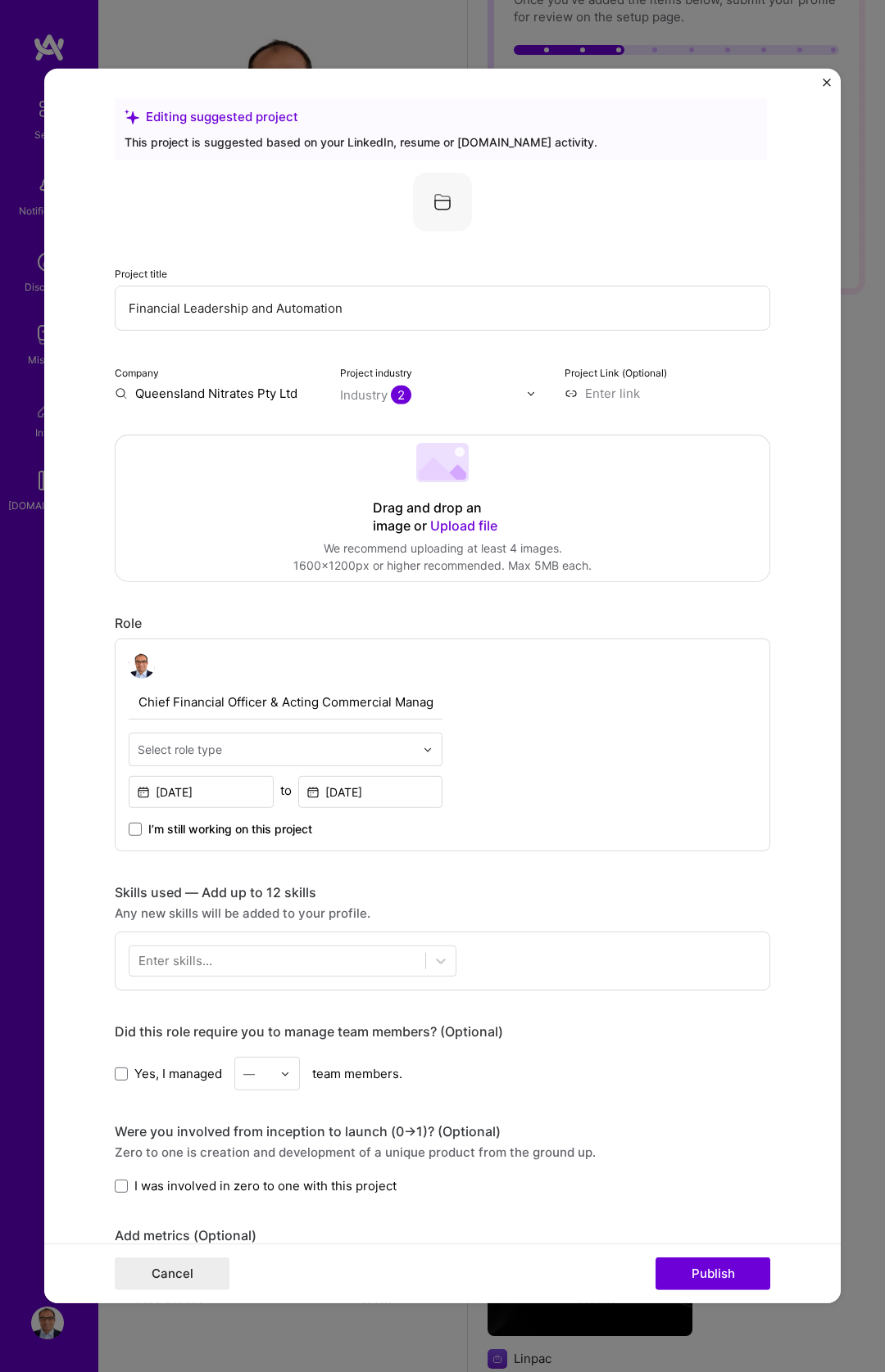
click at [693, 395] on input at bounding box center [667, 393] width 206 height 17
click at [423, 746] on img at bounding box center [428, 749] width 10 height 10
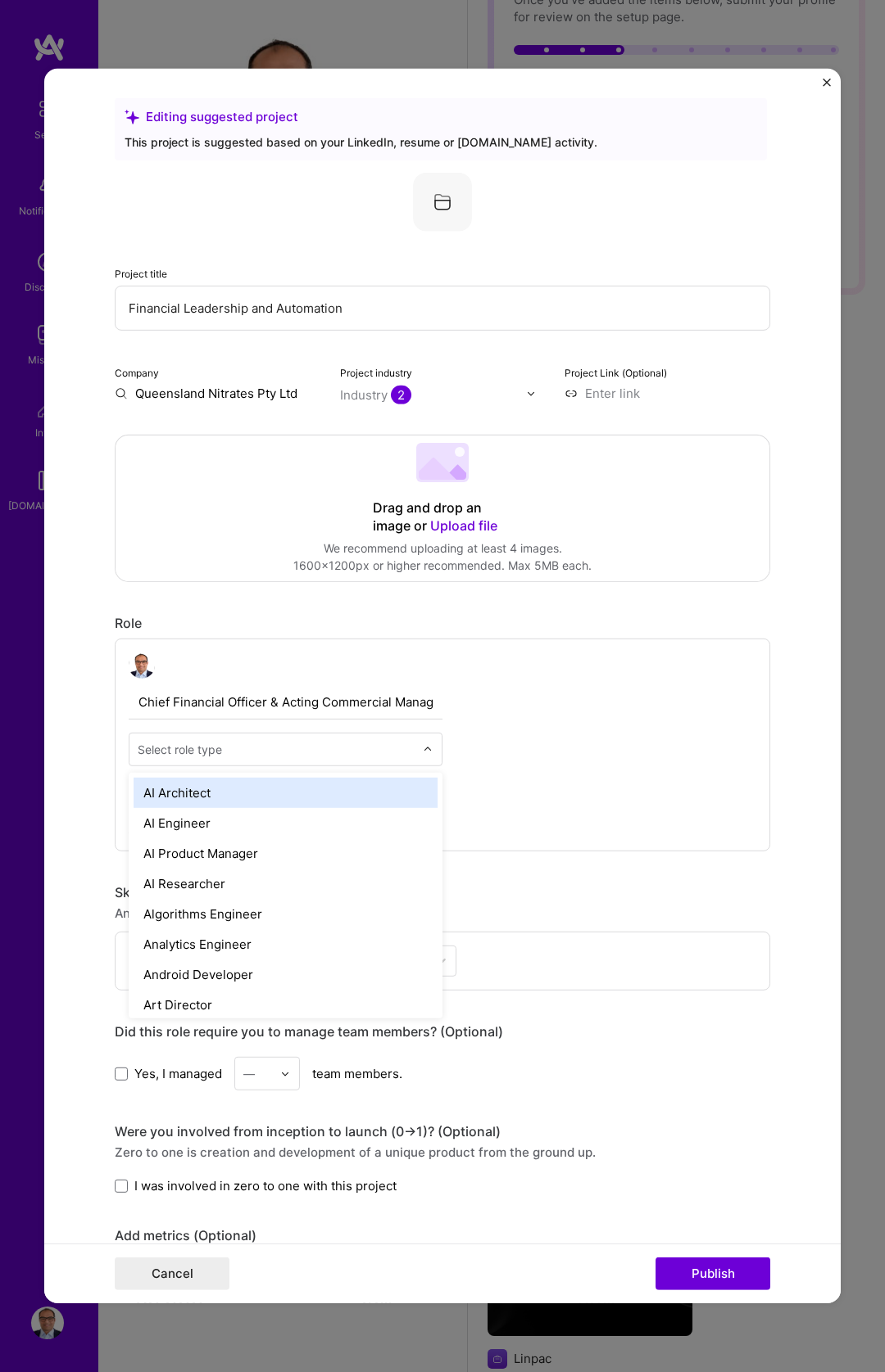
click at [551, 736] on div "Chief Financial Officer & Acting Commercial Manager option AI Architect focused…" at bounding box center [442, 744] width 655 height 213
click at [423, 755] on div at bounding box center [432, 749] width 19 height 32
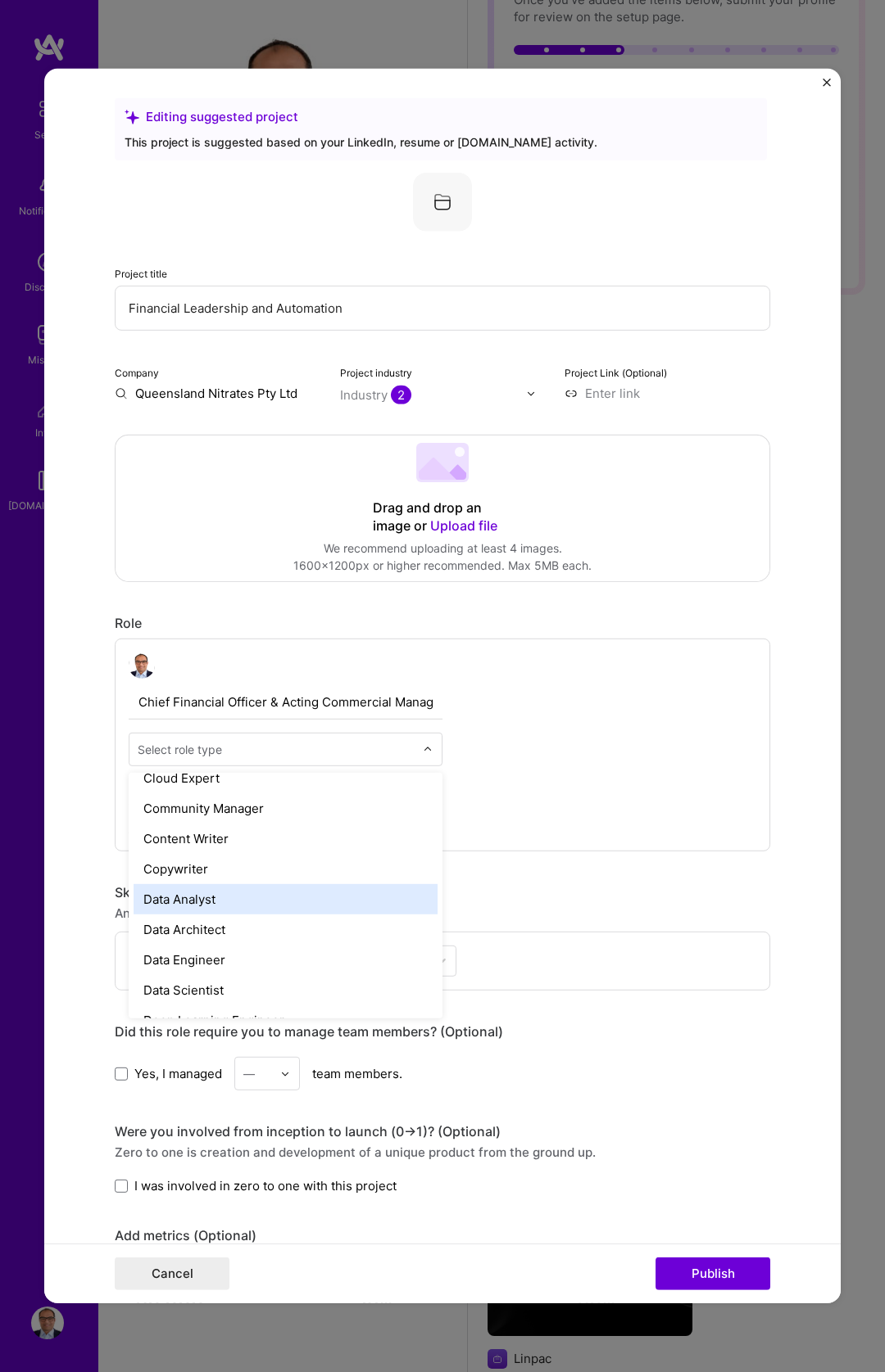
scroll to position [502, 0]
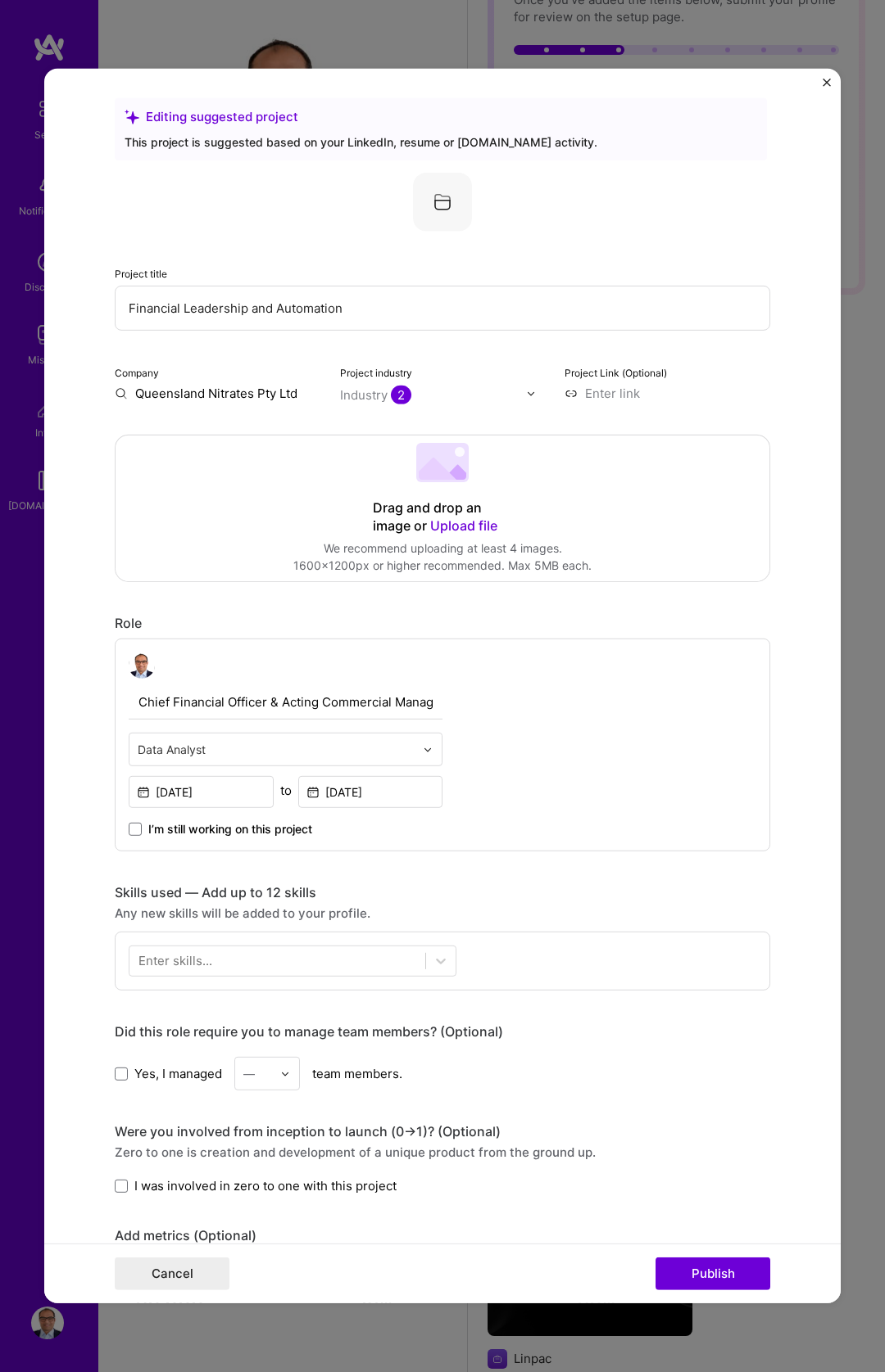
click at [433, 759] on div at bounding box center [432, 749] width 19 height 32
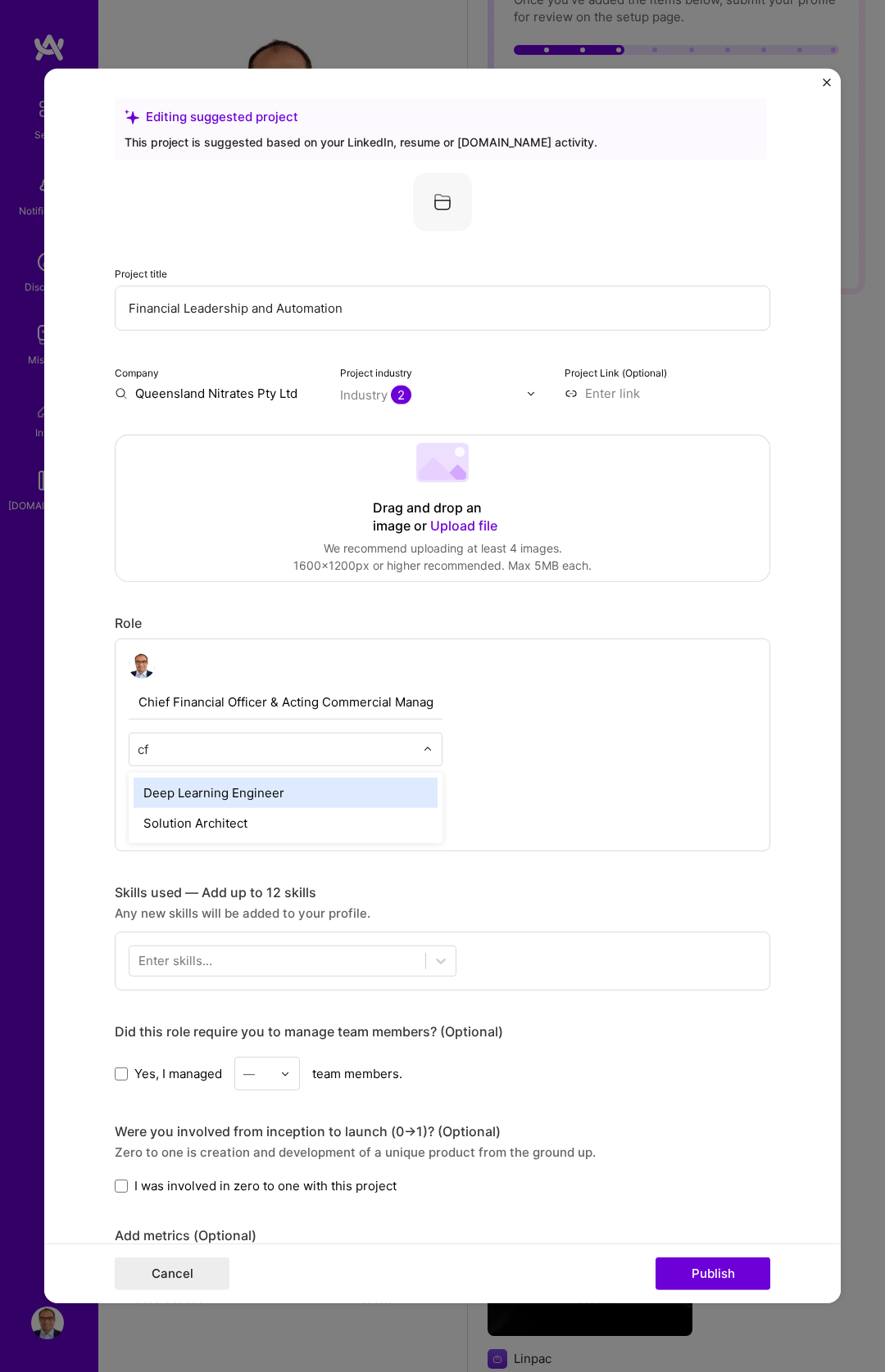
type input "c"
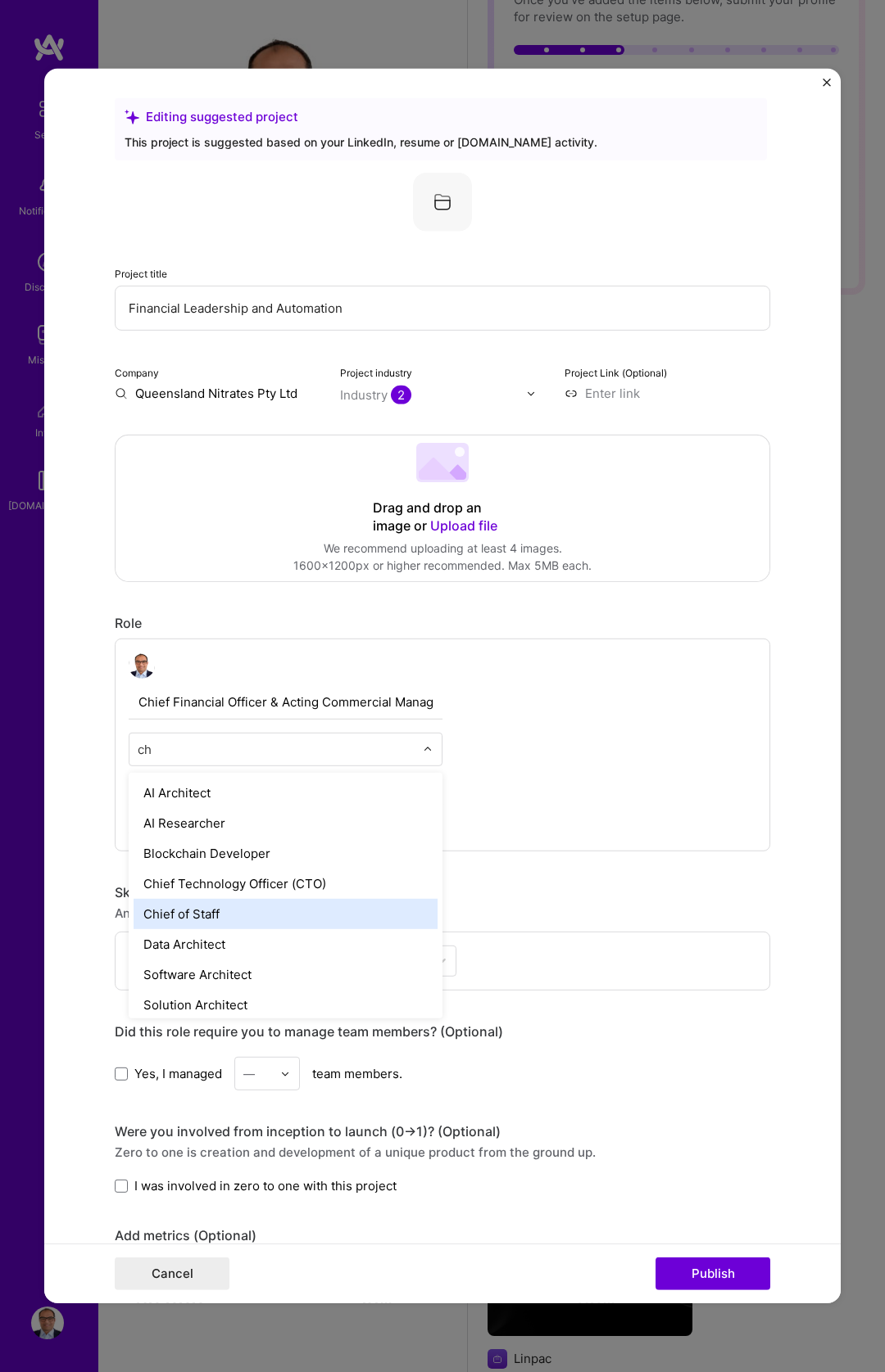
type input "c"
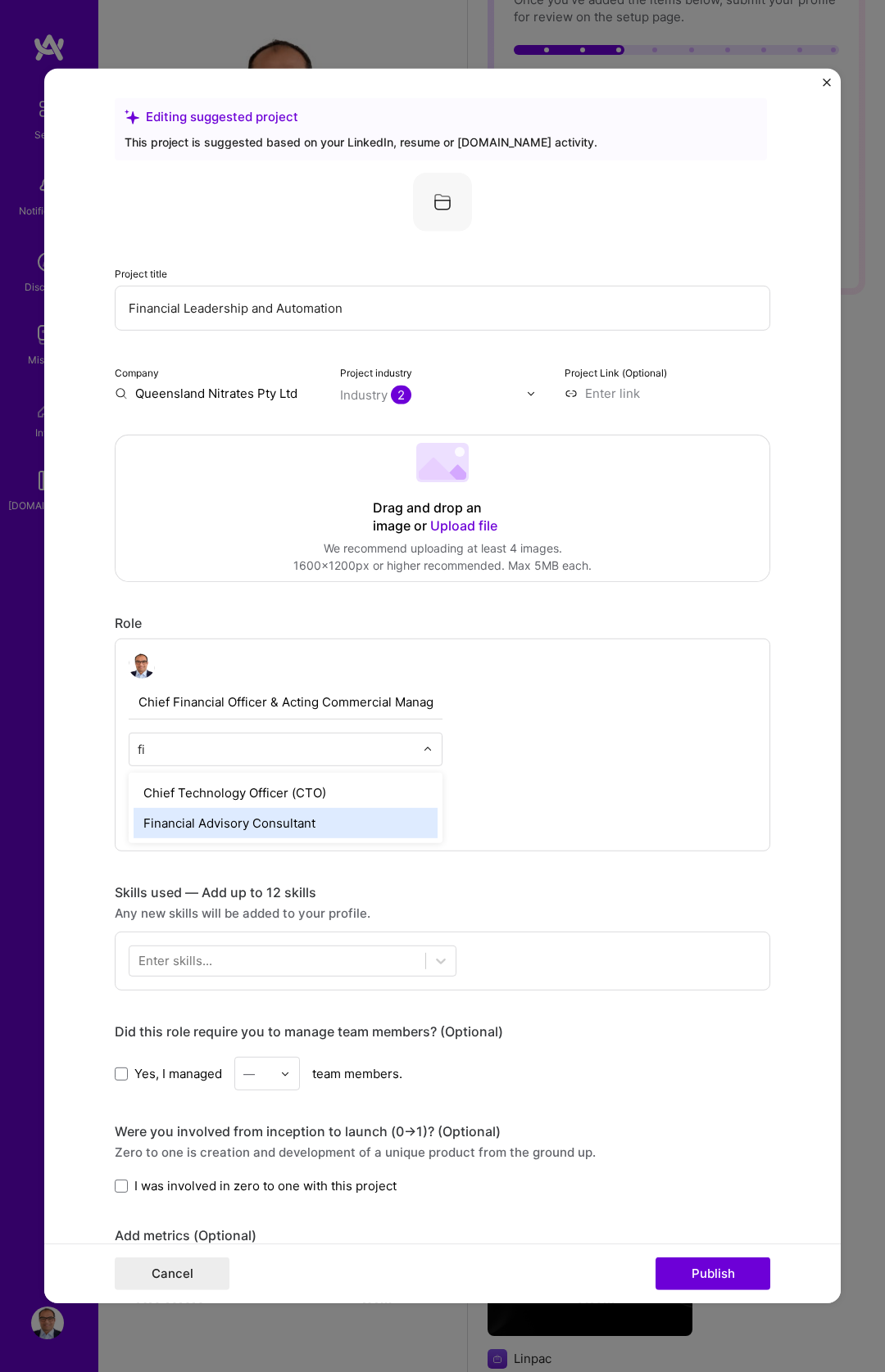
type input "f"
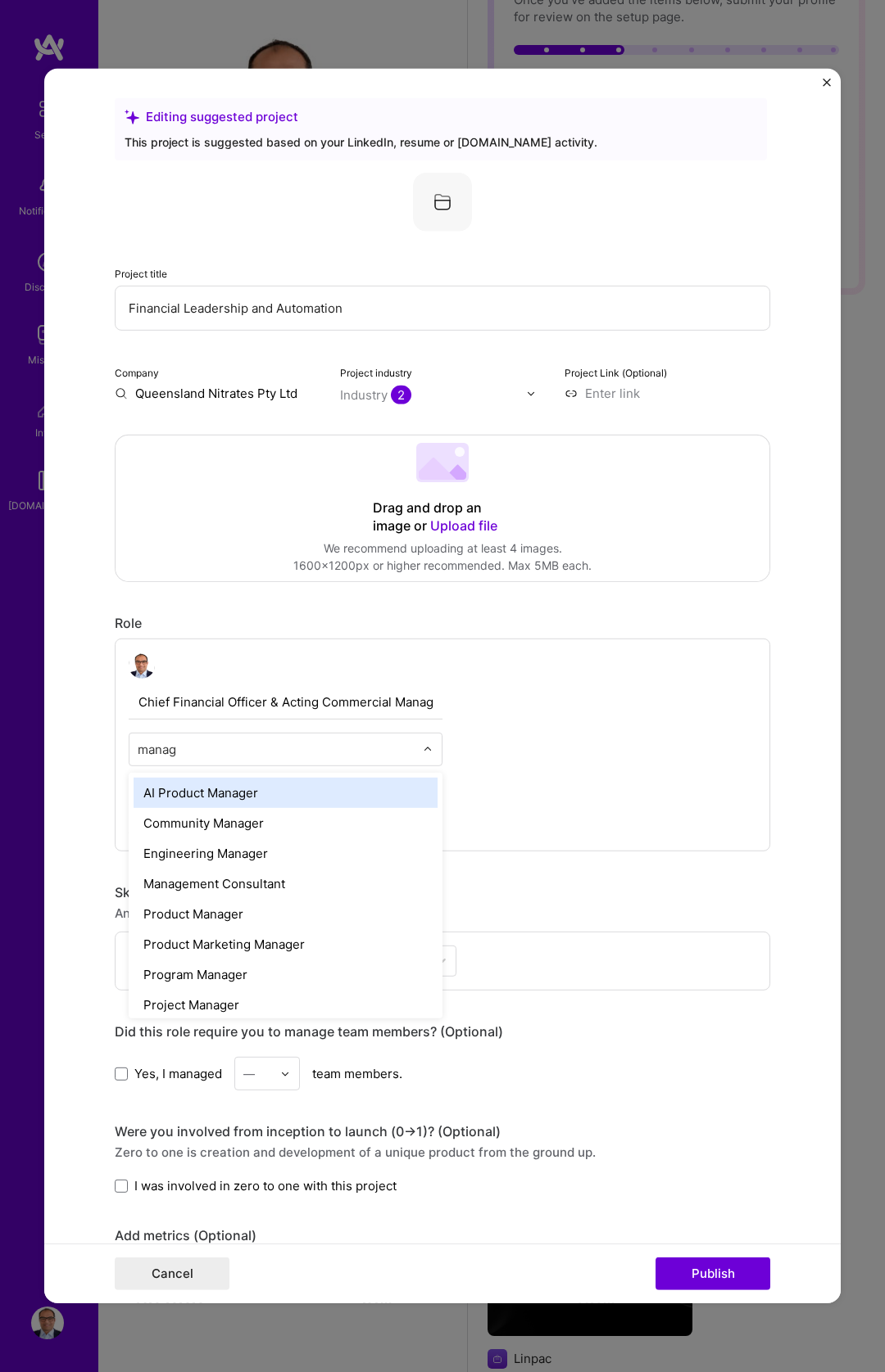
type input "manage"
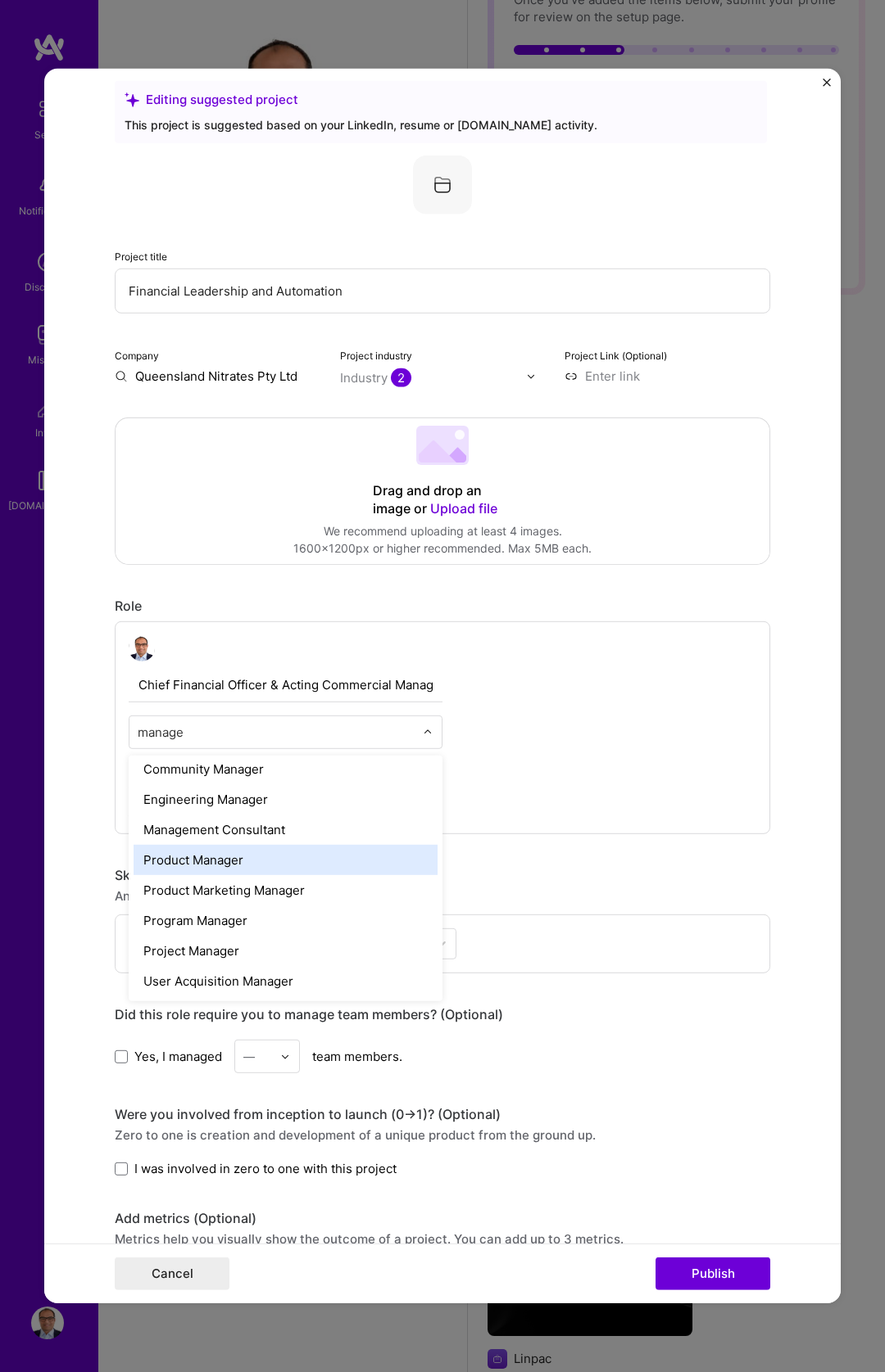
scroll to position [0, 0]
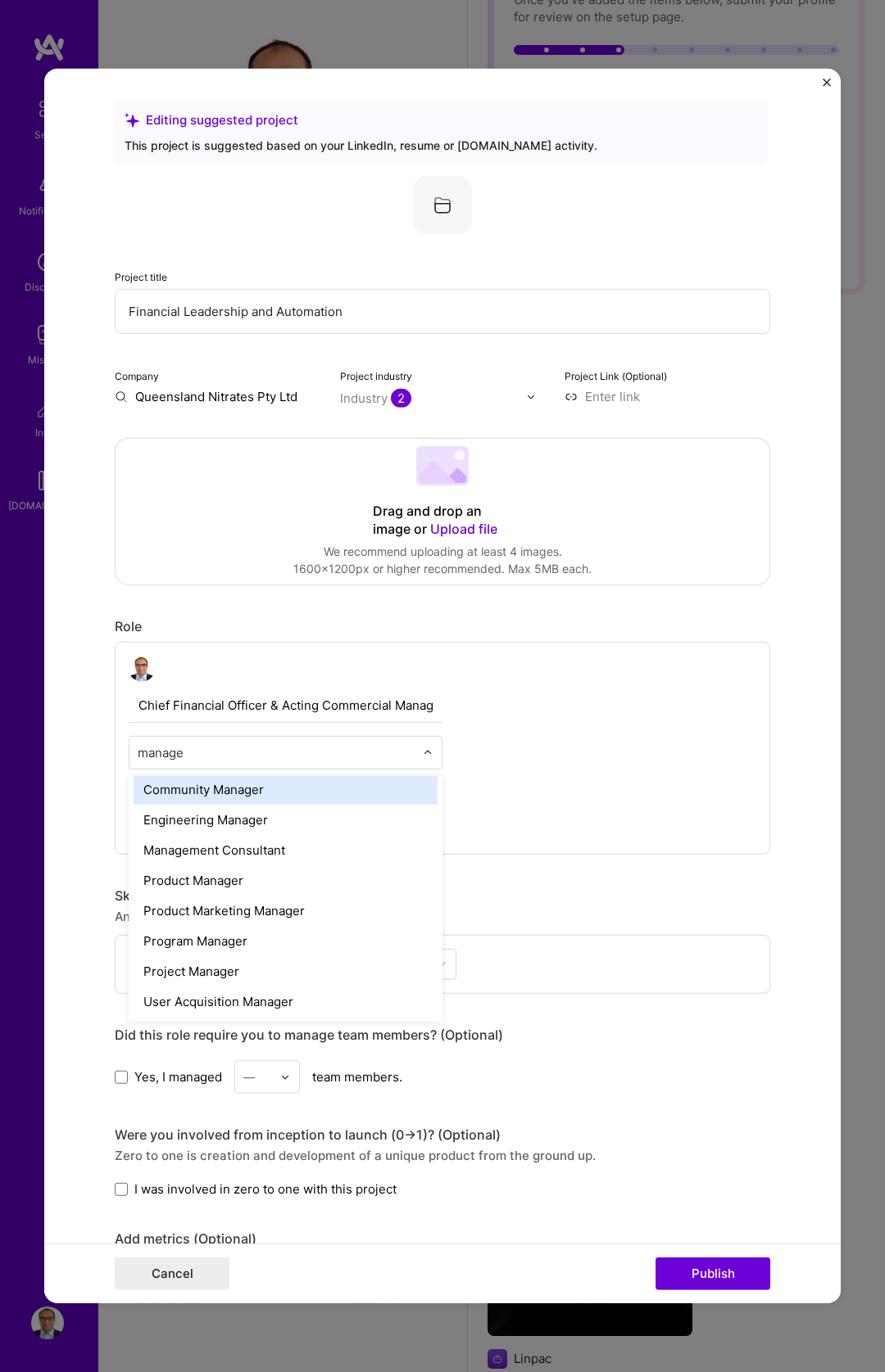
click at [294, 751] on input "manage" at bounding box center [276, 753] width 277 height 17
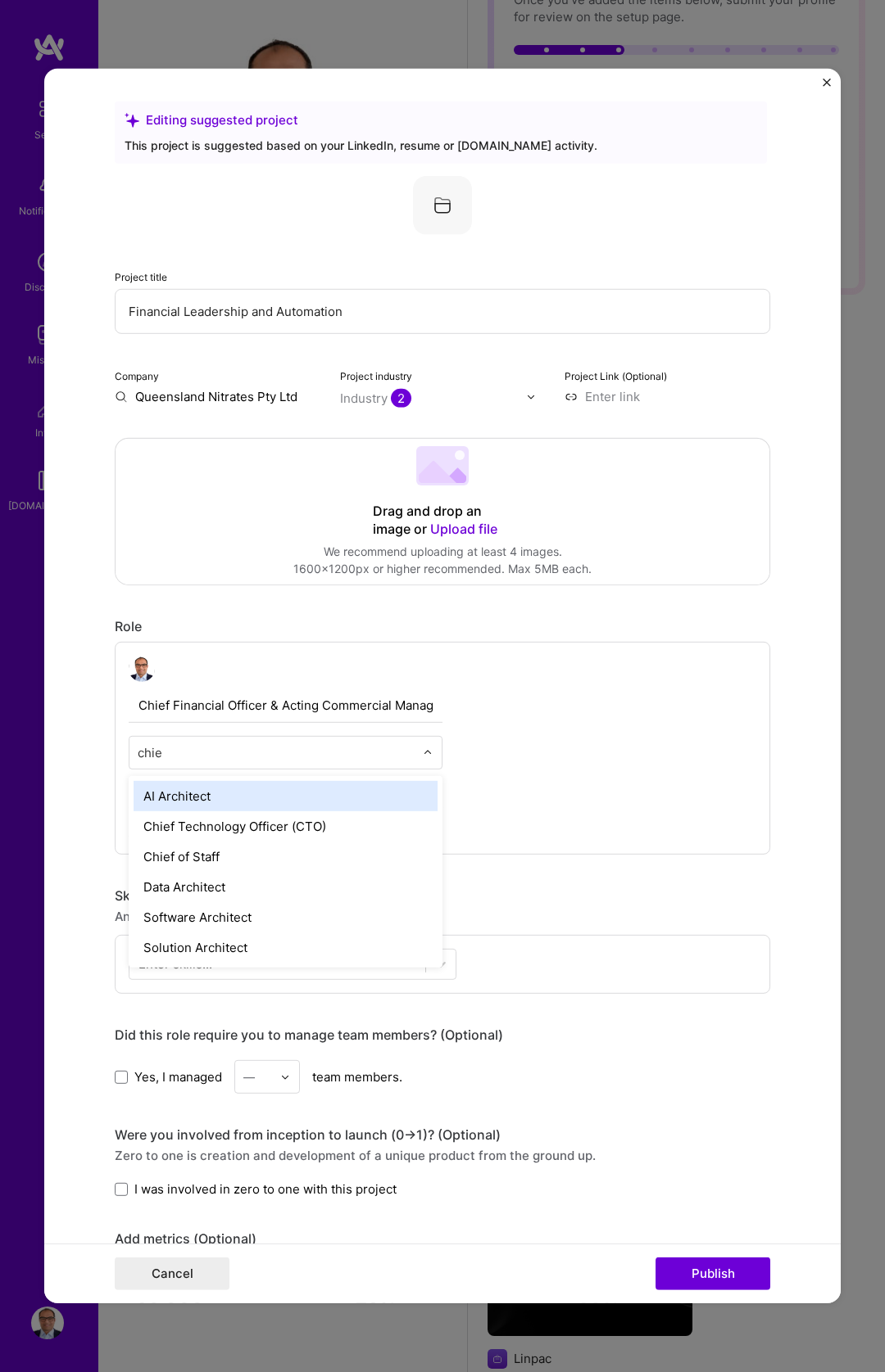
type input "chief"
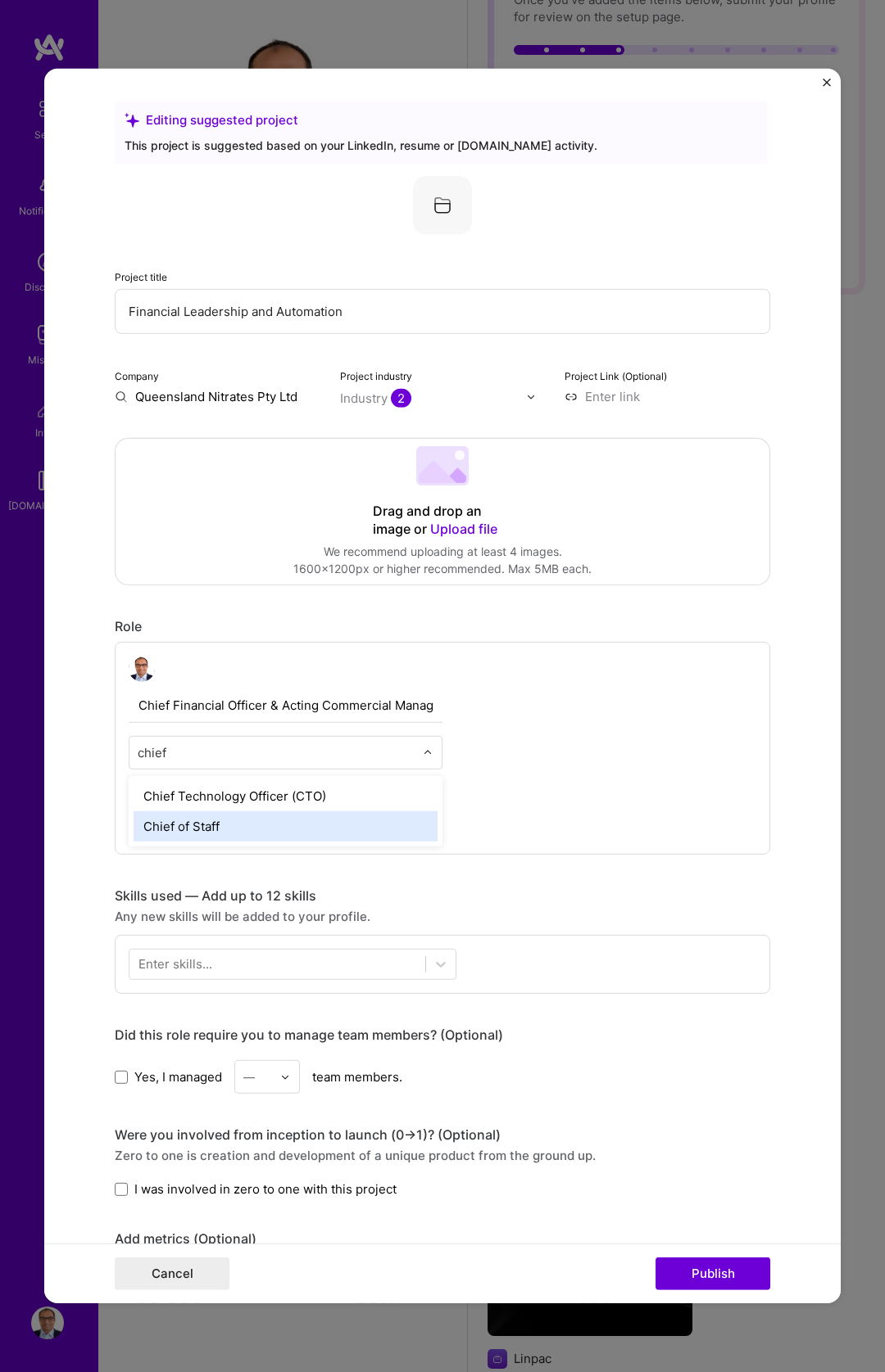
click at [244, 830] on div "Chief of Staff" at bounding box center [285, 827] width 304 height 31
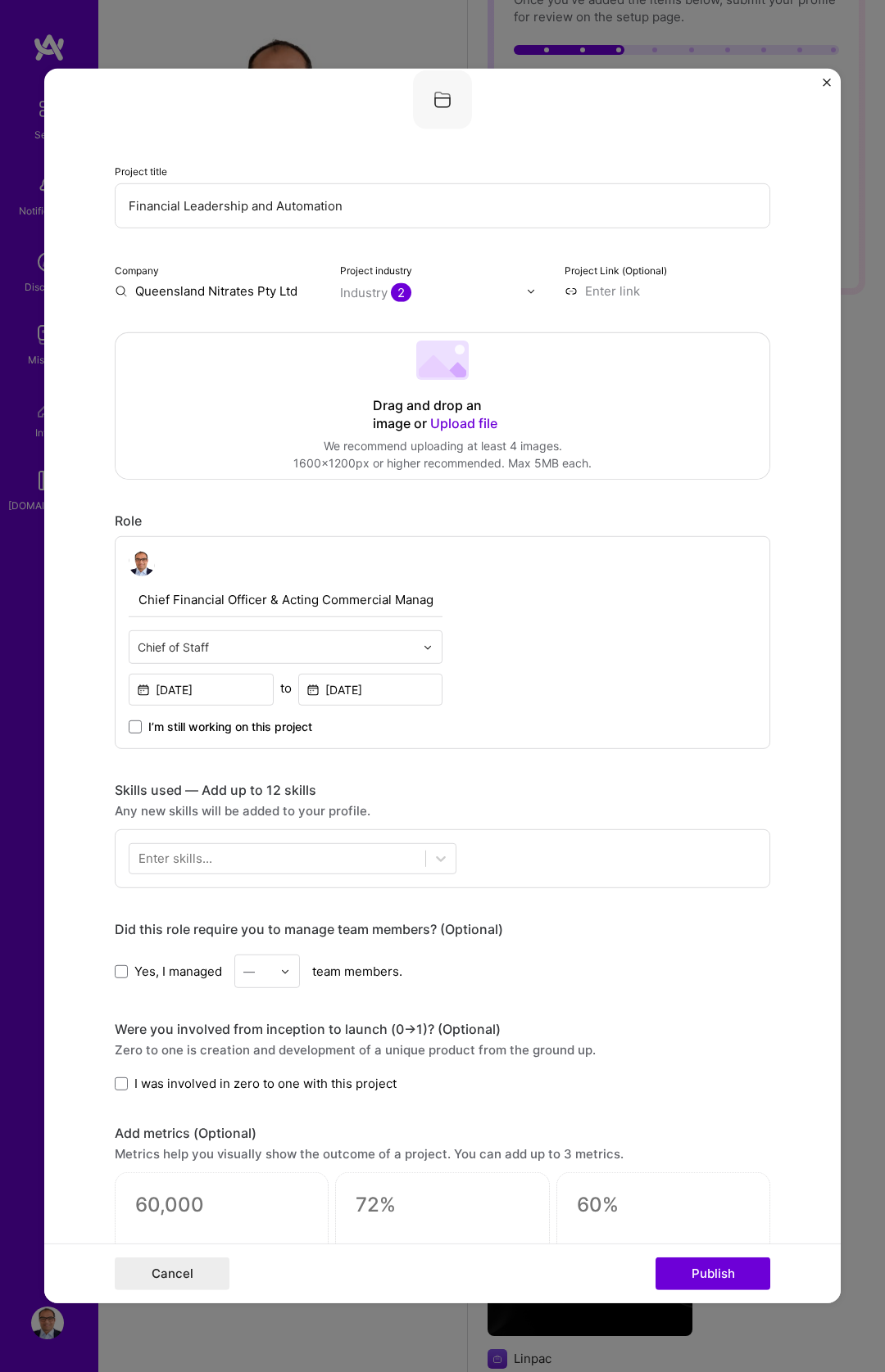
scroll to position [109, 0]
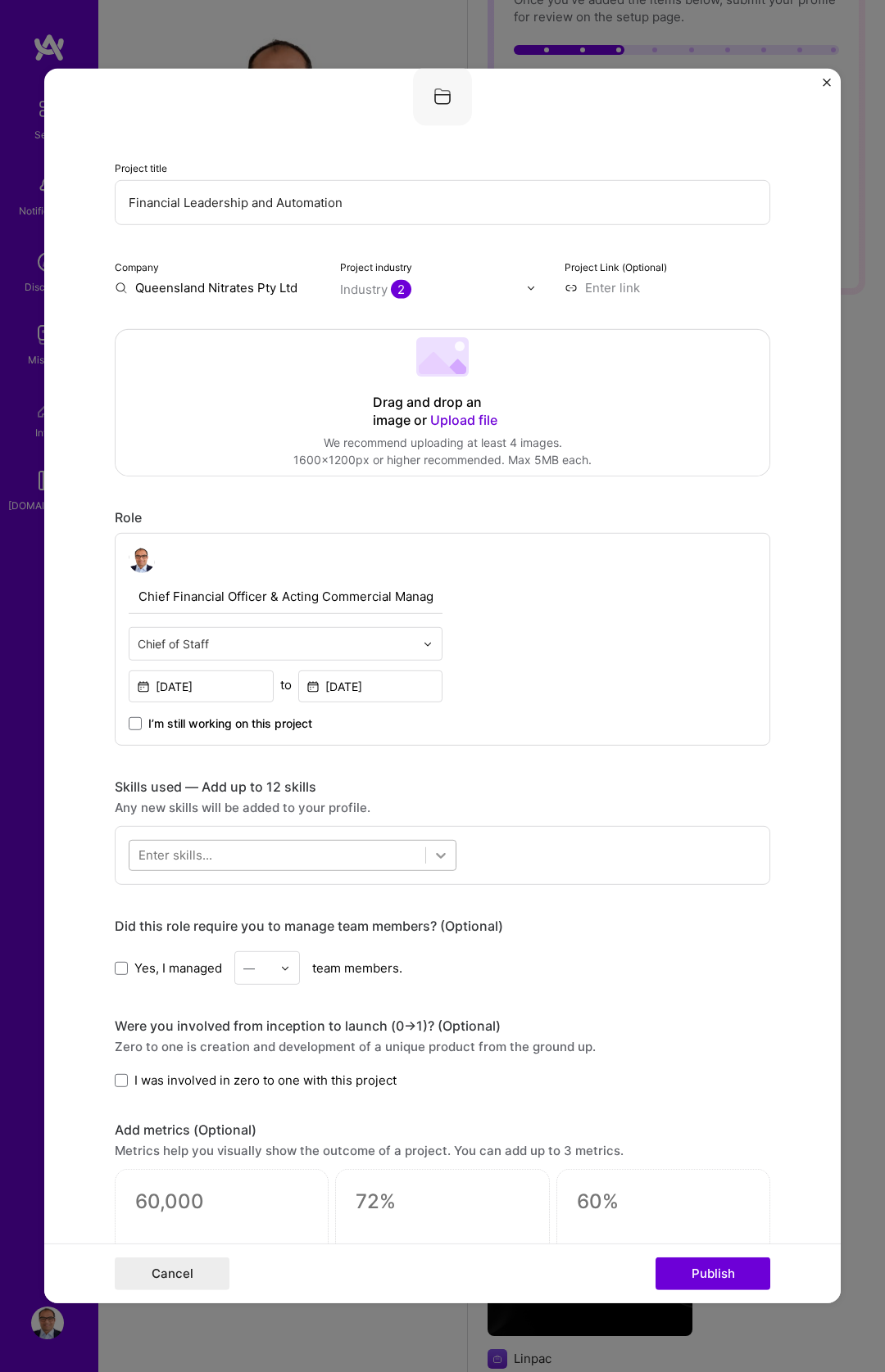
click at [444, 853] on div at bounding box center [441, 856] width 30 height 30
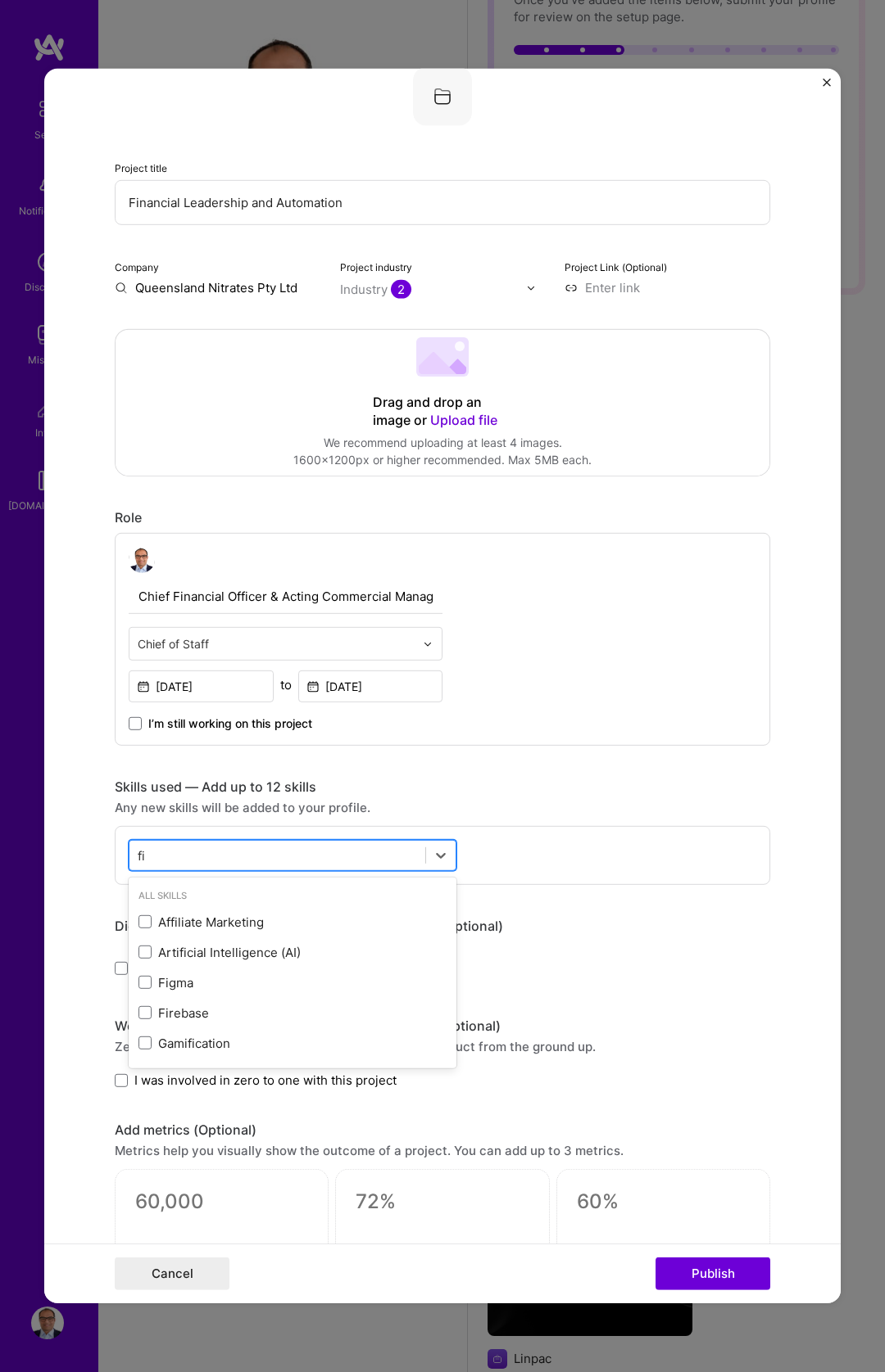
type input "f"
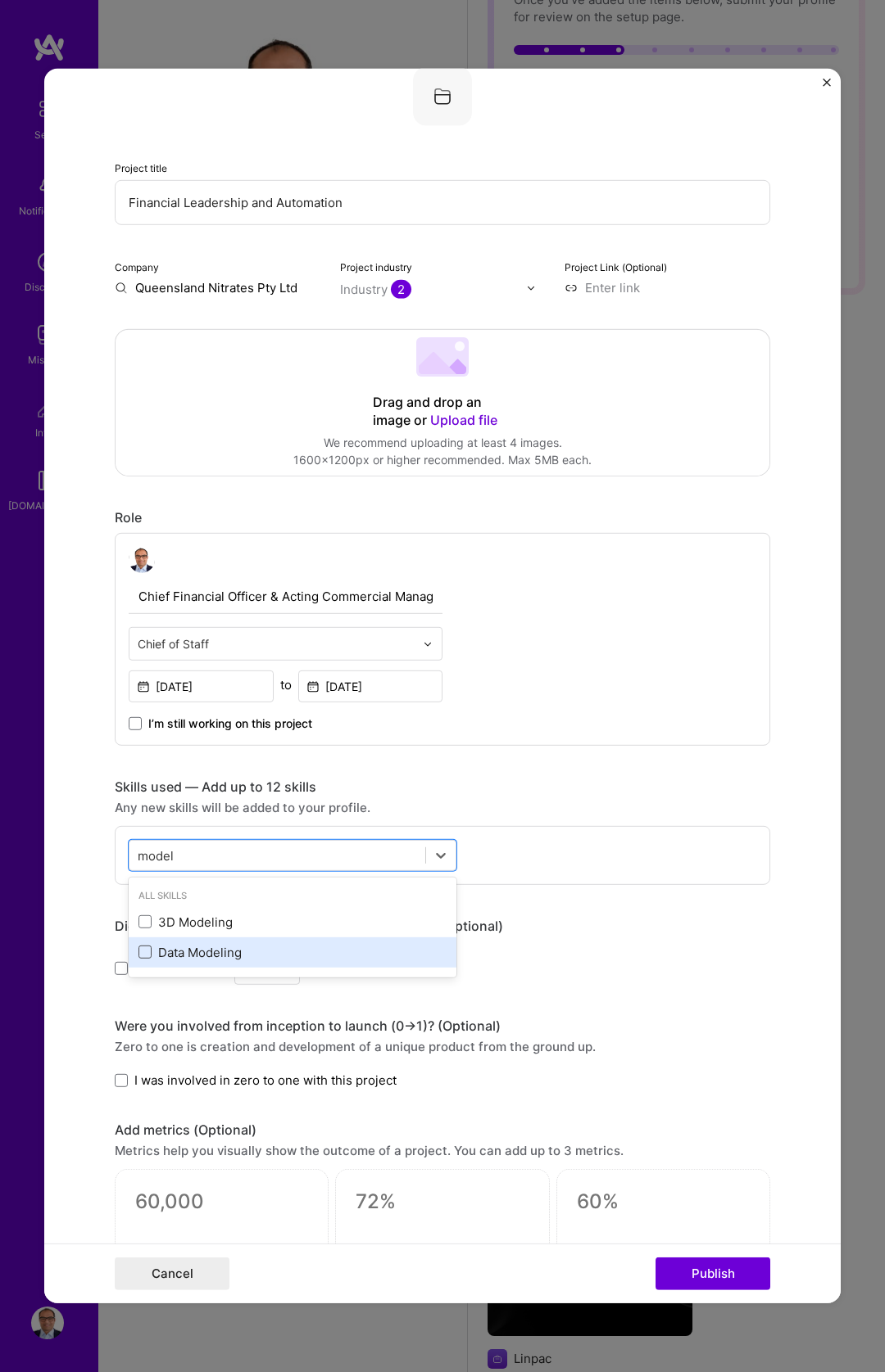
click at [143, 956] on span at bounding box center [145, 953] width 13 height 13
click at [0, 0] on input "checkbox" at bounding box center [0, 0] width 0 height 0
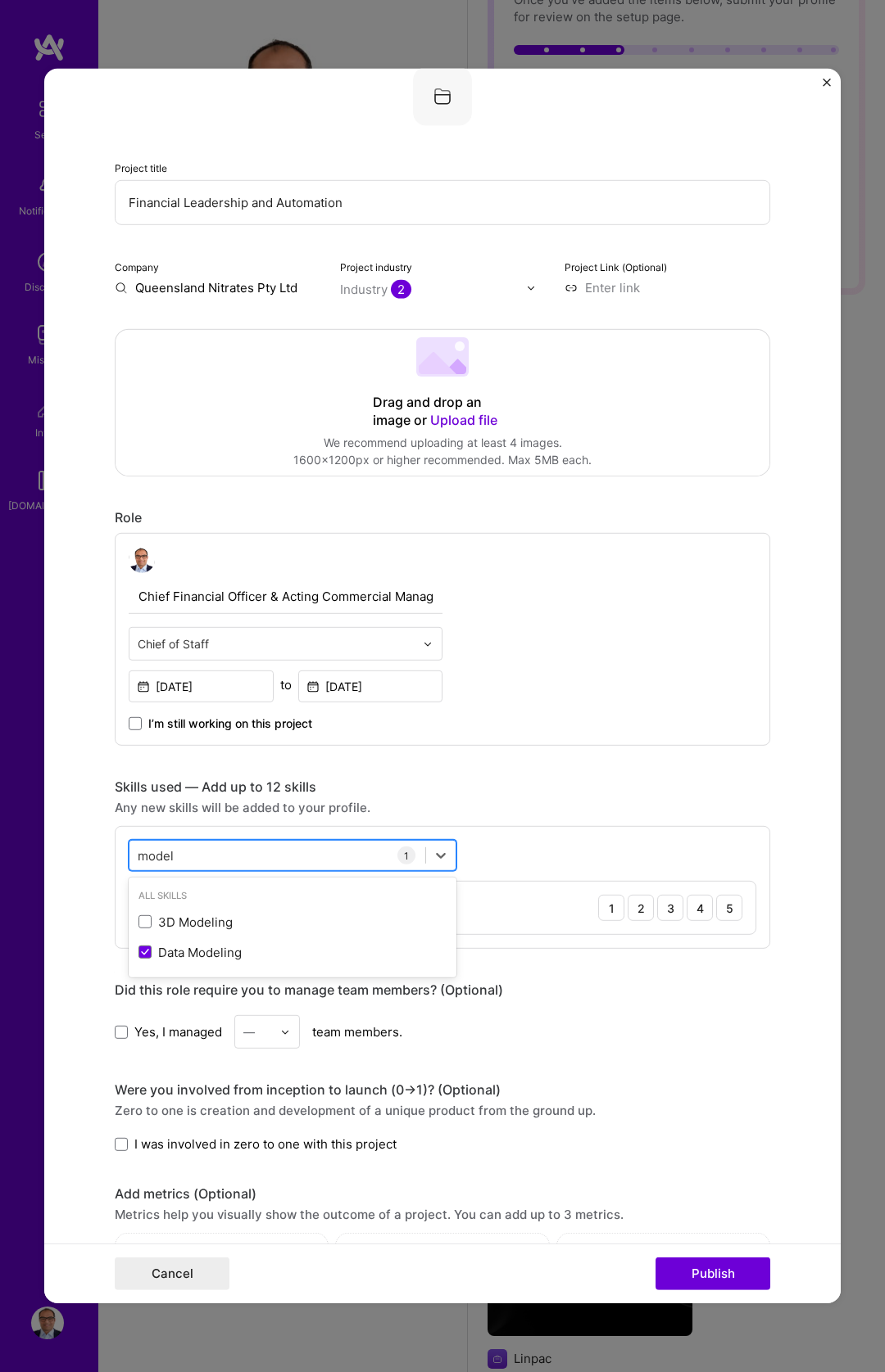
click at [206, 847] on div "model model" at bounding box center [277, 855] width 296 height 27
click at [205, 851] on div "model model" at bounding box center [277, 855] width 296 height 27
click at [197, 852] on div "model model" at bounding box center [277, 855] width 296 height 27
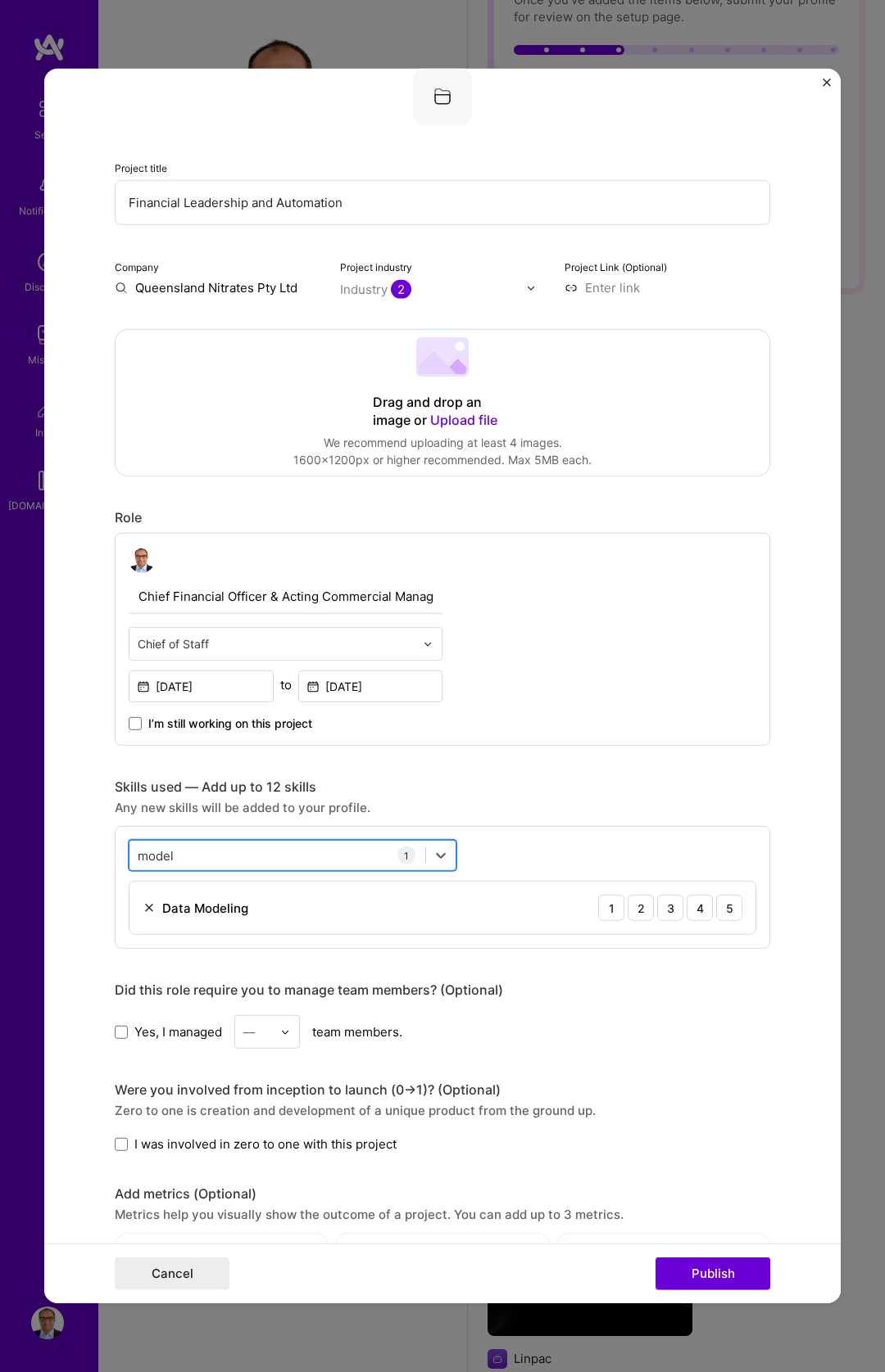
click at [197, 852] on div "model model" at bounding box center [277, 855] width 296 height 27
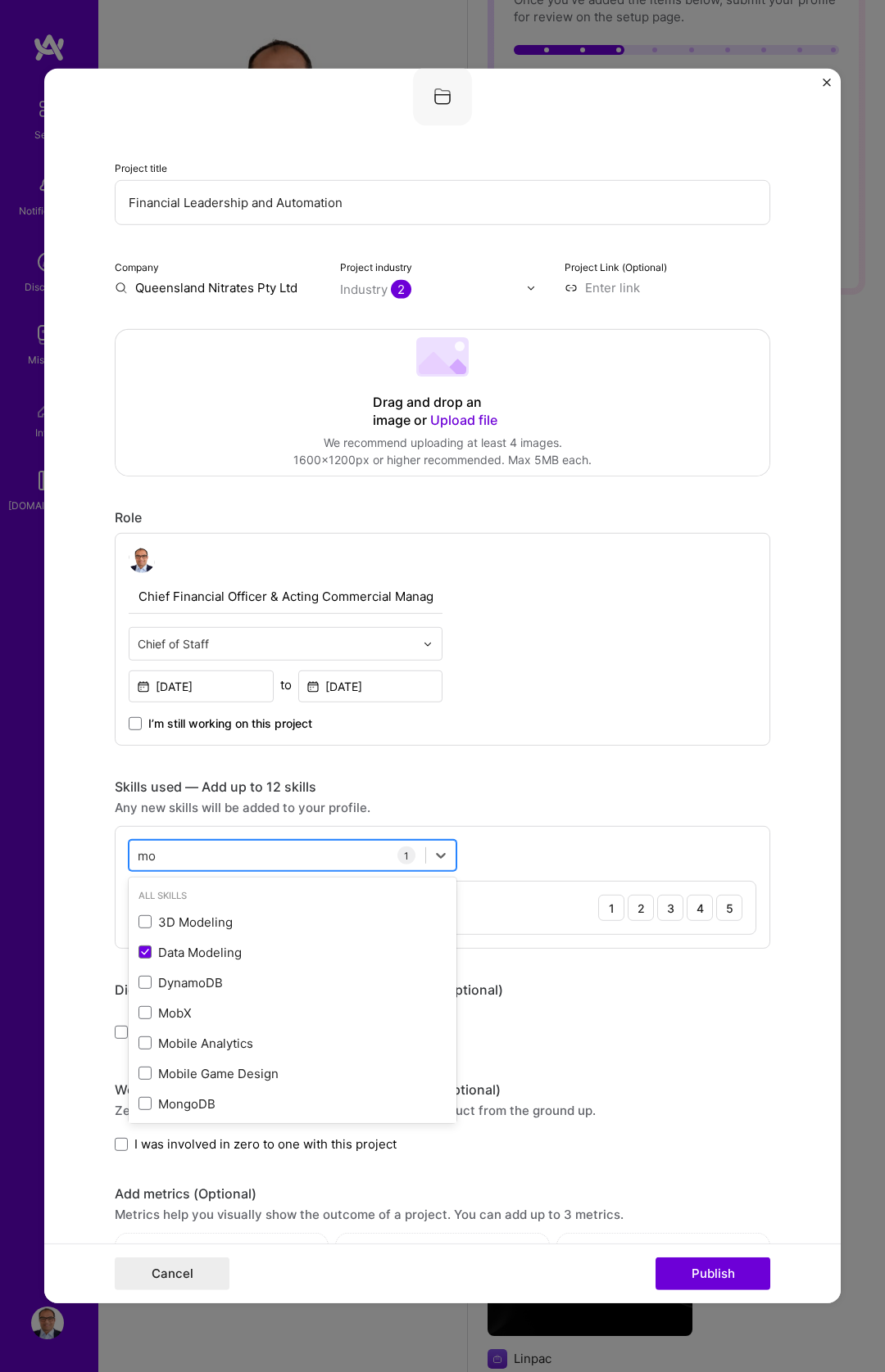
type input "m"
type input "a"
type input "c"
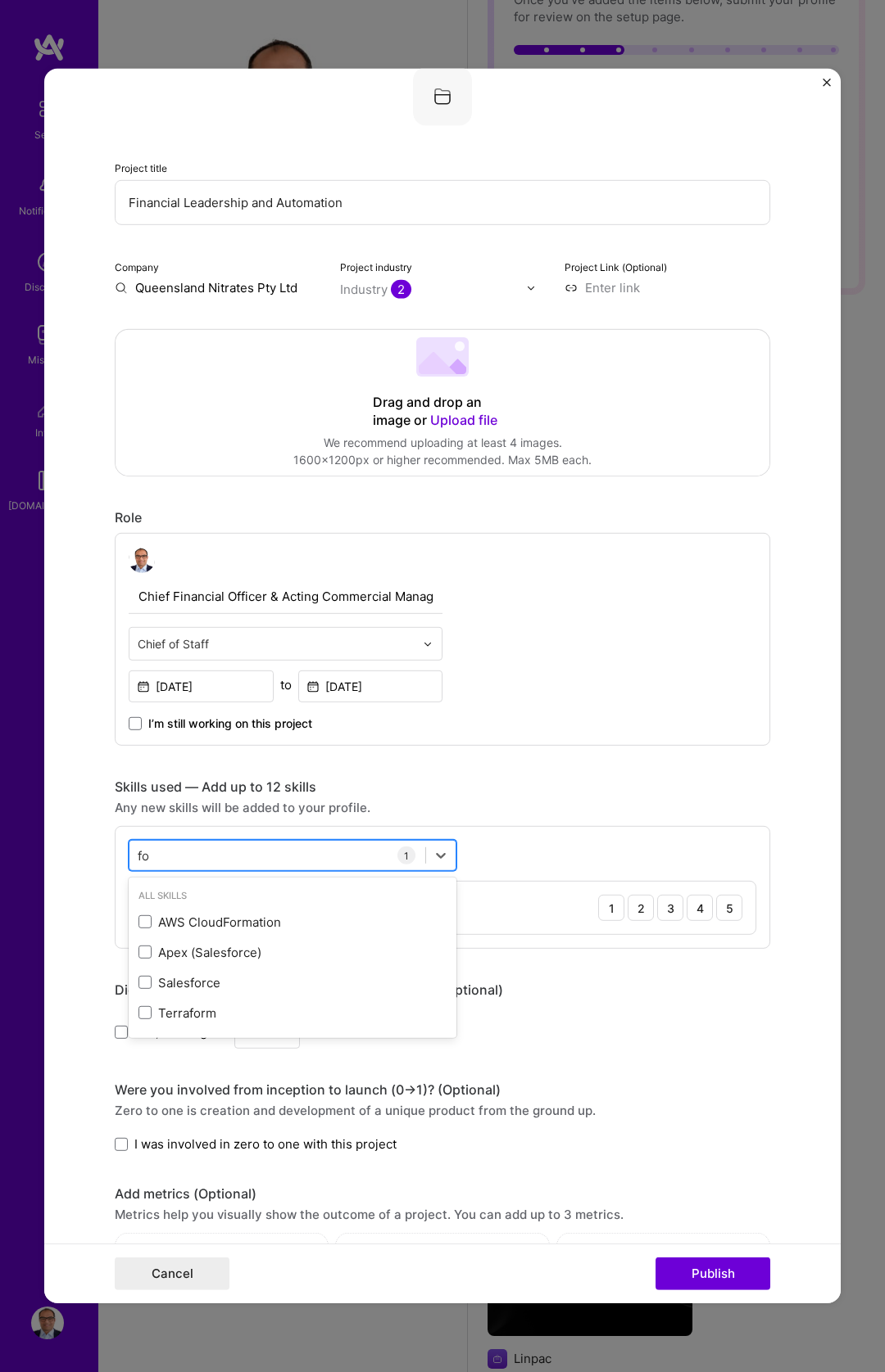
type input "f"
type input "p"
type input "t"
type input "w"
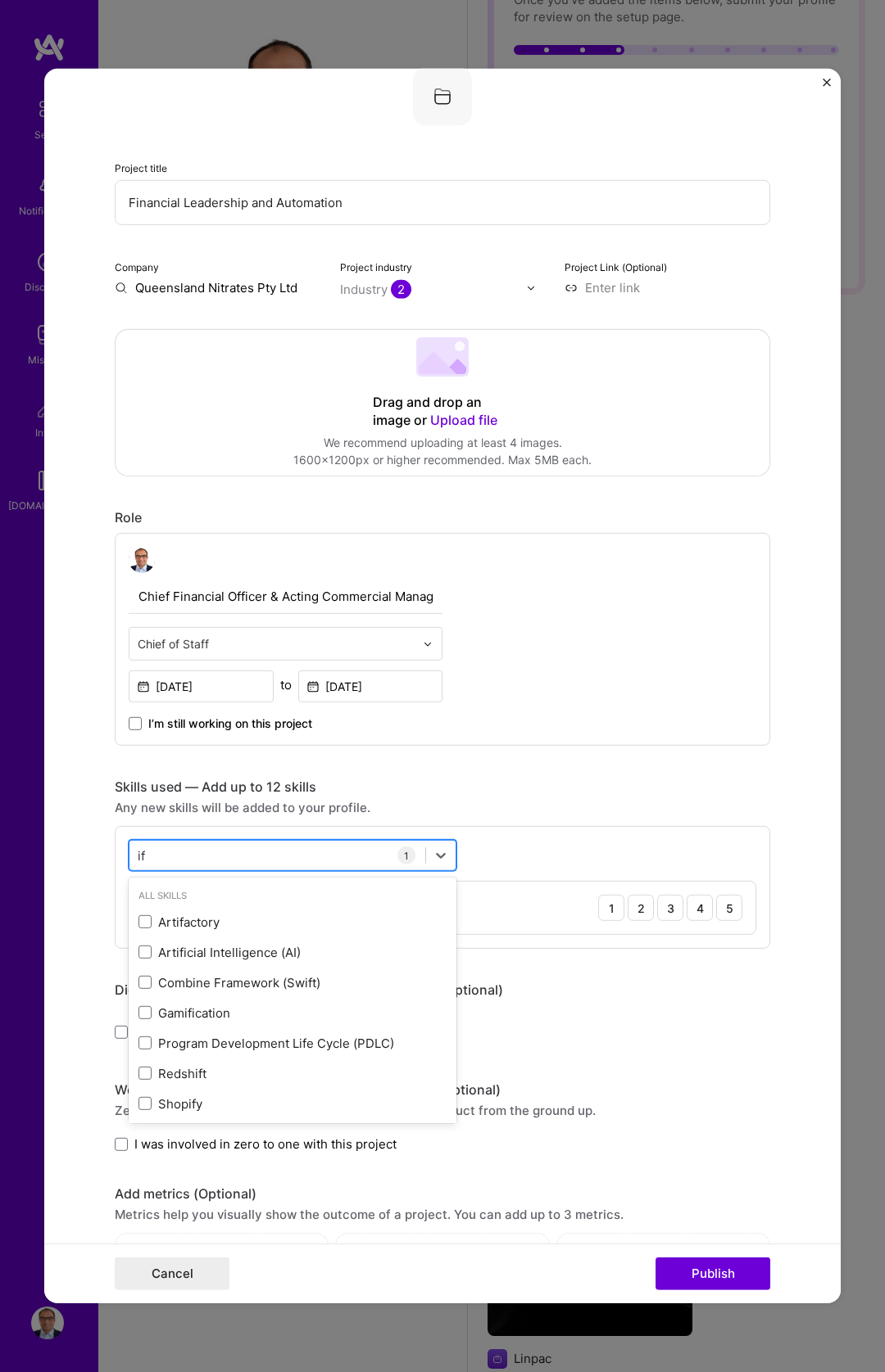
type input "i"
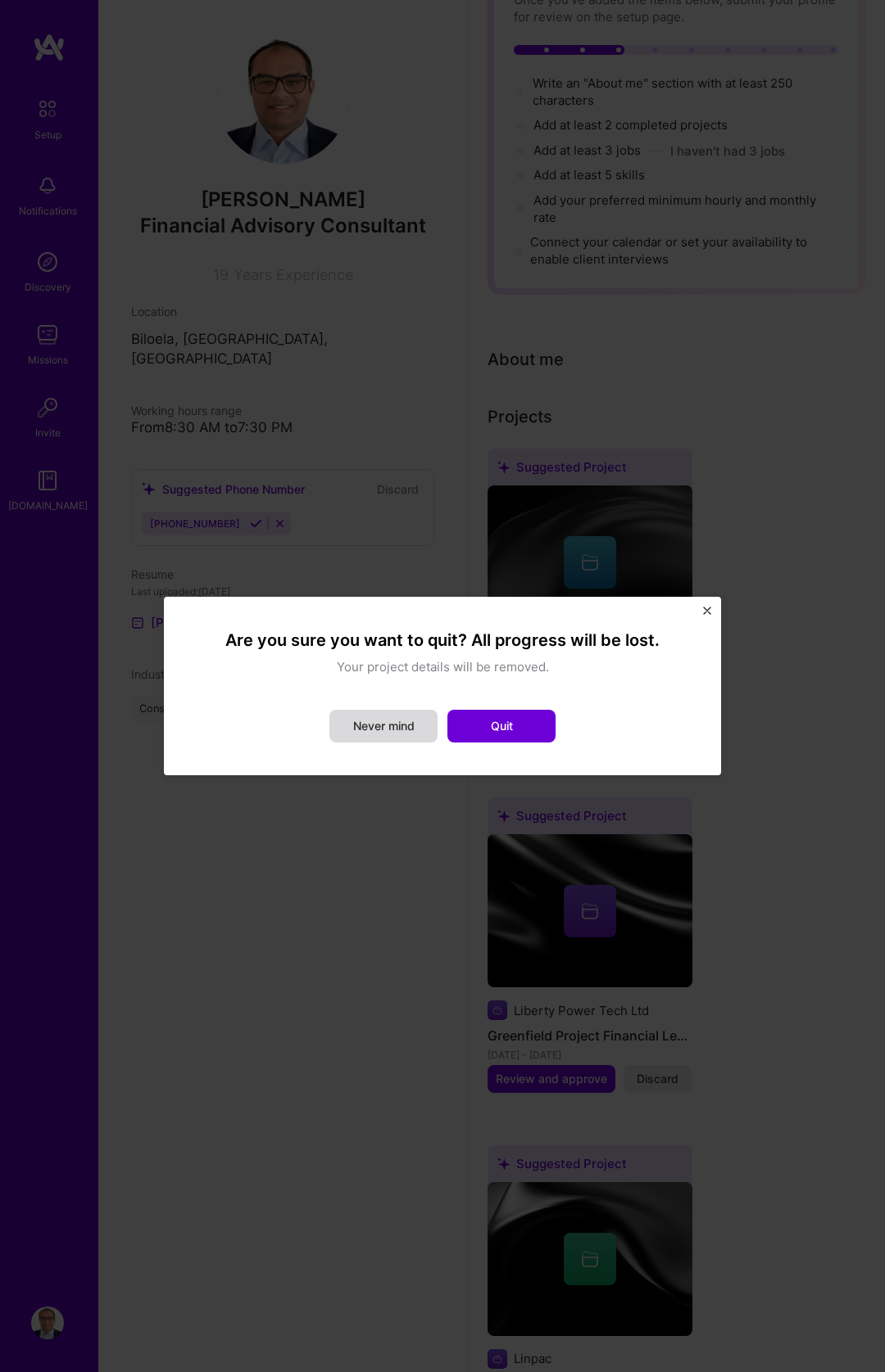
click at [384, 720] on button "Never mind" at bounding box center [383, 726] width 108 height 33
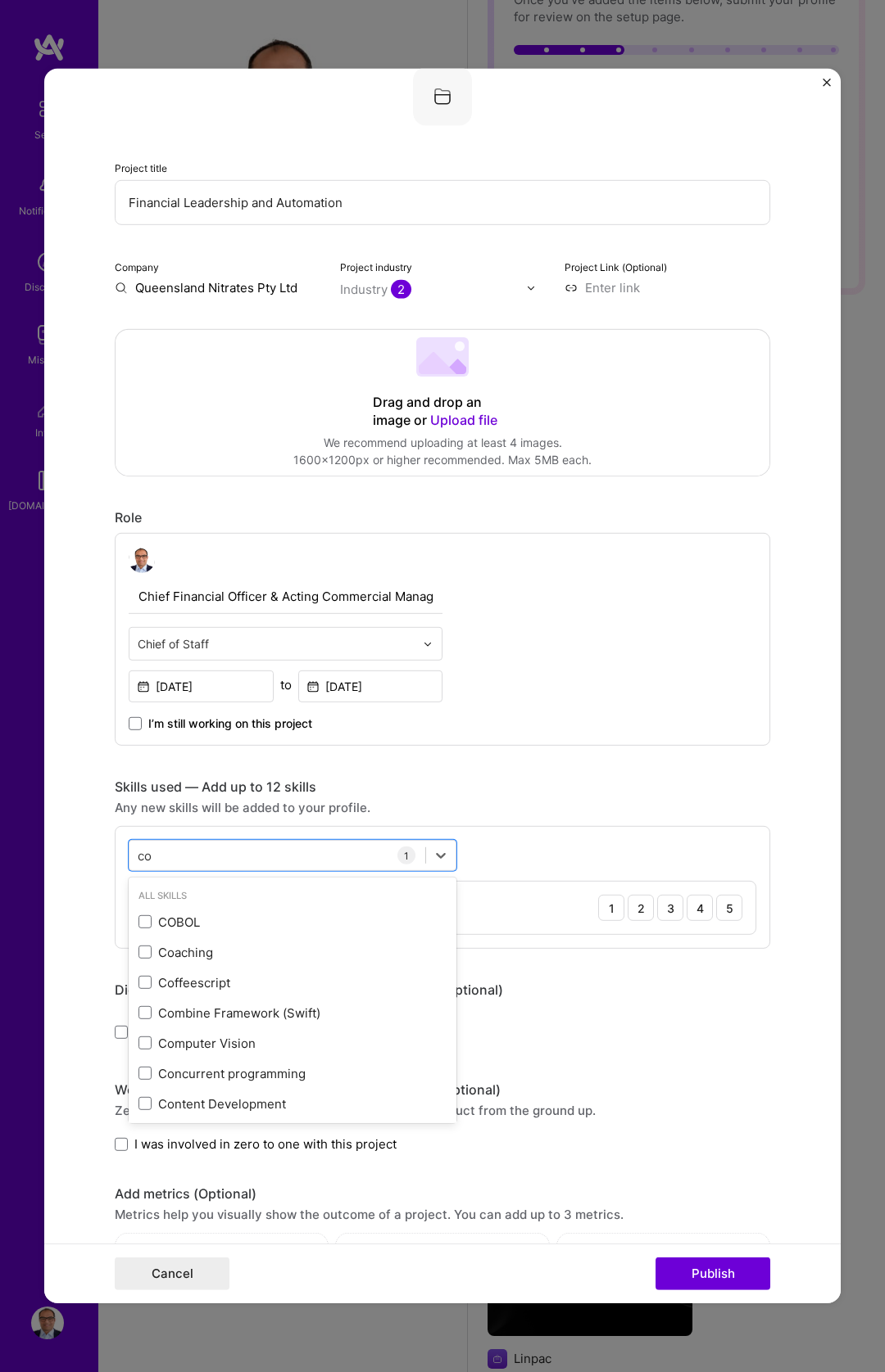
click at [484, 828] on div "option Data Modeling, selected. option COBOL focused, 0 of 2. 19 results availa…" at bounding box center [442, 888] width 655 height 123
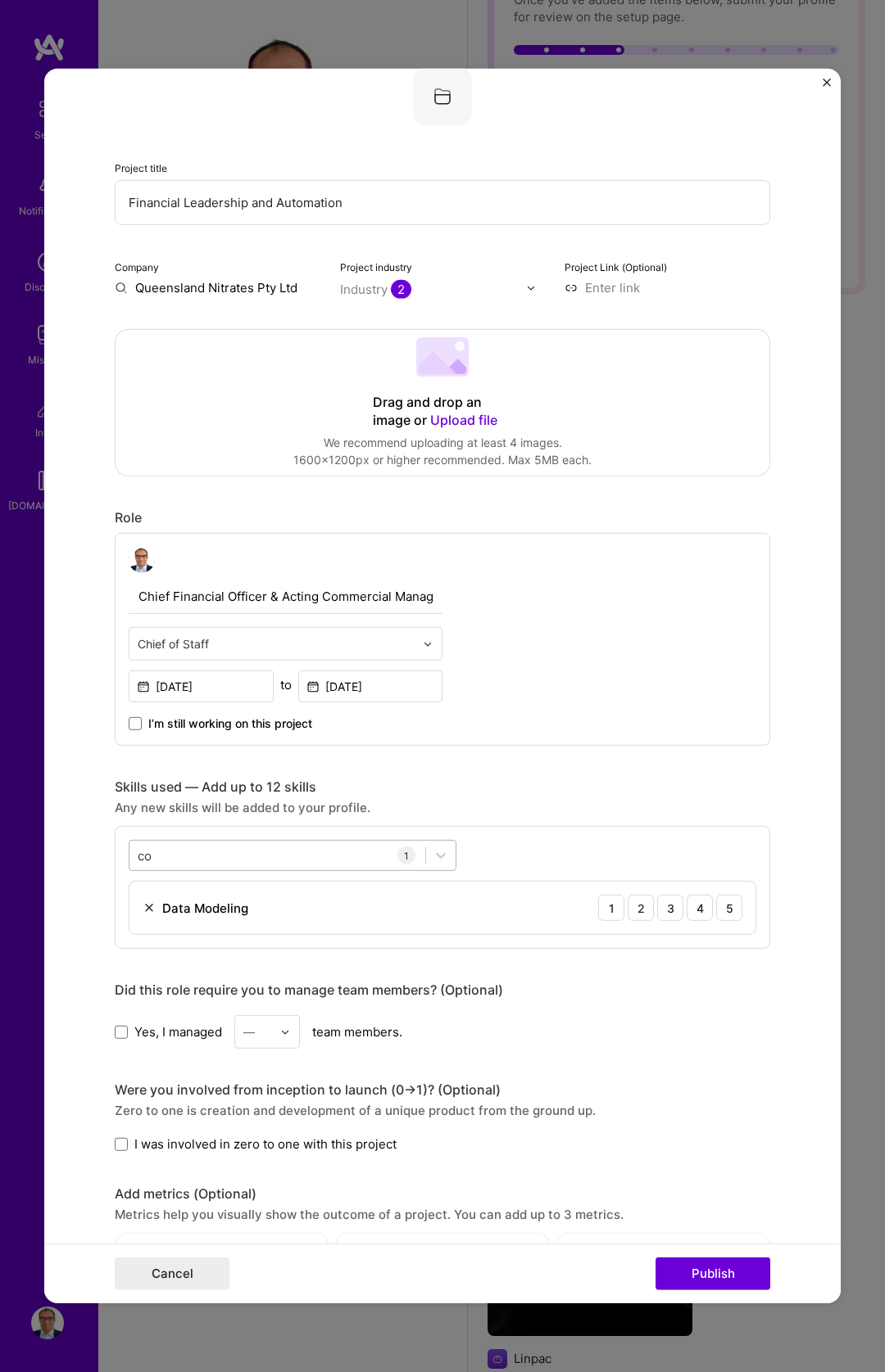
click at [272, 855] on div "co co" at bounding box center [277, 855] width 296 height 27
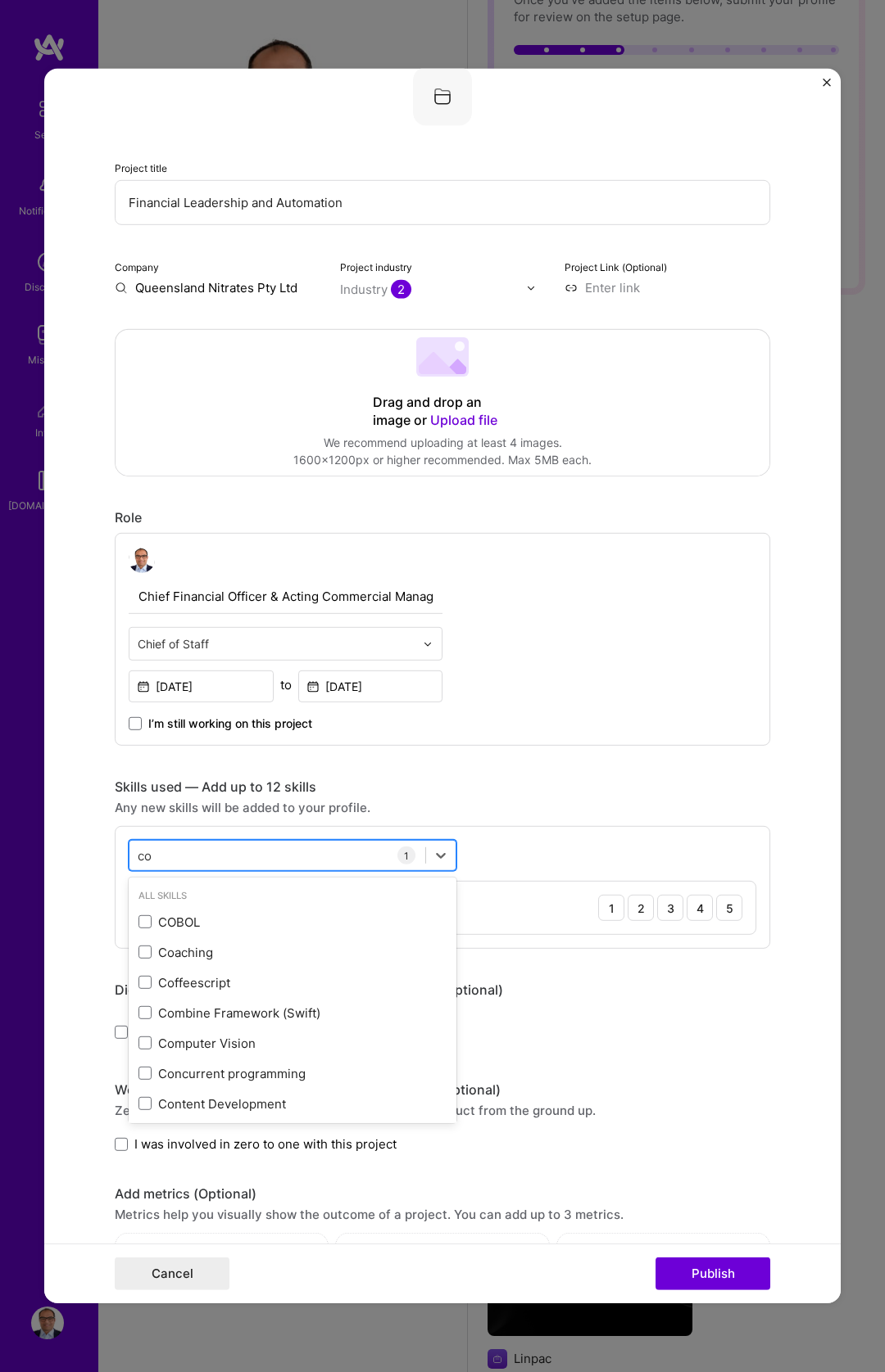
type input "c"
type input "a"
type input "m"
click at [556, 830] on div "option Data Modeling, selected. option MongoDB focused, 0 of 2. 378 results ava…" at bounding box center [442, 888] width 655 height 123
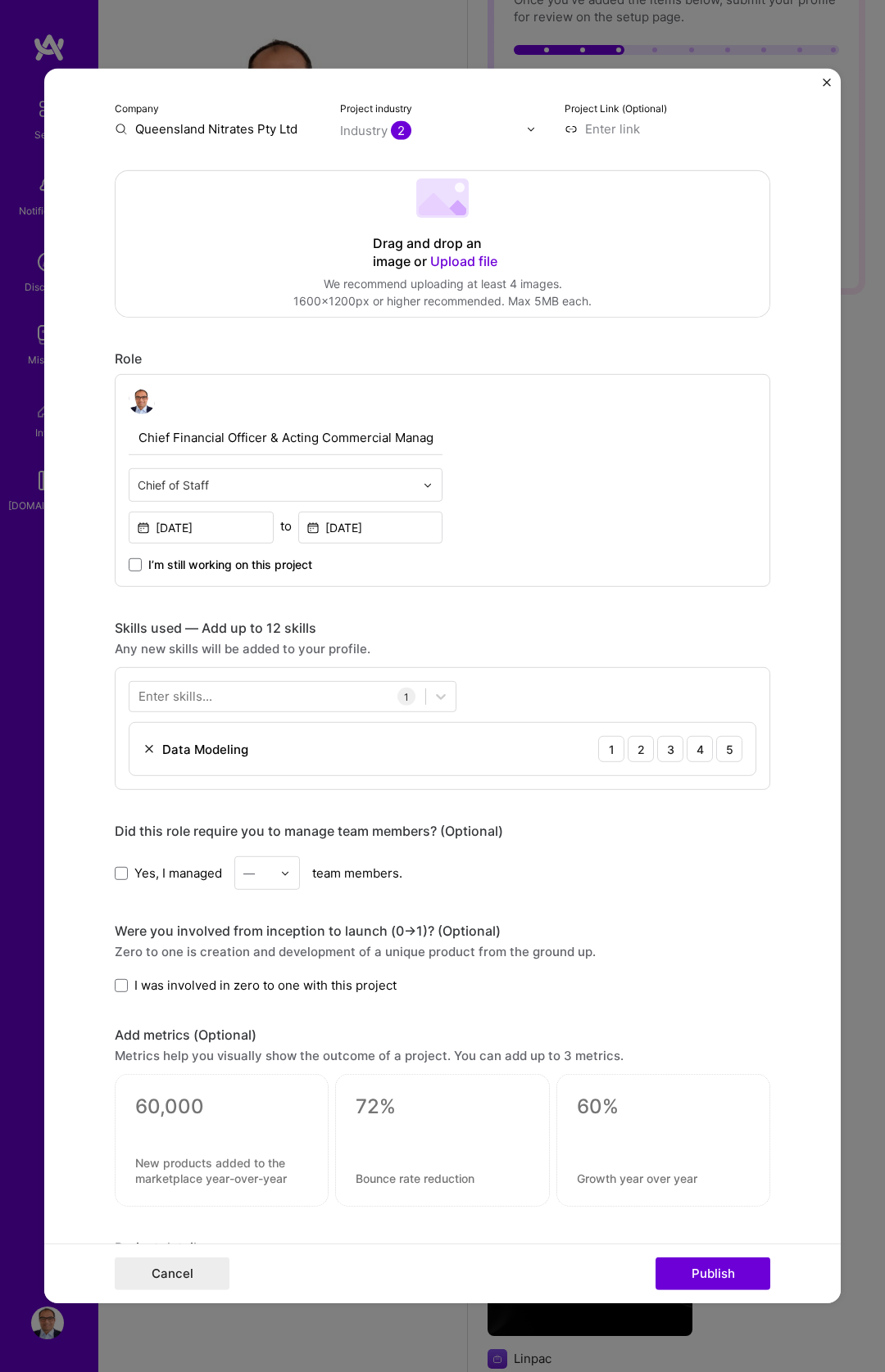
scroll to position [316, 0]
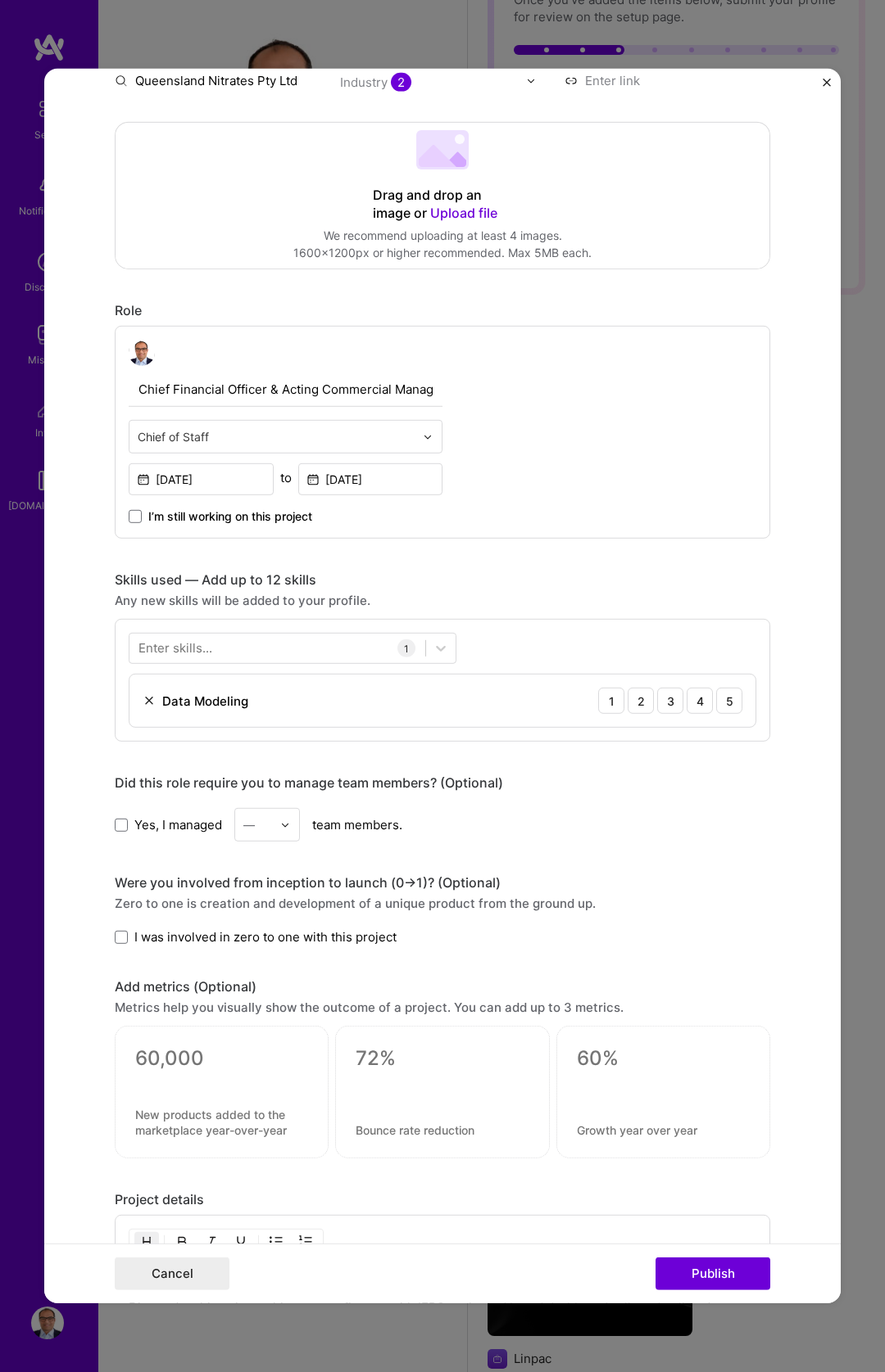
click at [282, 816] on div at bounding box center [289, 825] width 19 height 32
click at [119, 831] on label "Yes, I managed" at bounding box center [168, 825] width 107 height 17
click at [0, 0] on input "Yes, I managed" at bounding box center [0, 0] width 0 height 0
click at [295, 835] on div "Yes, I managed — team members." at bounding box center [442, 825] width 655 height 33
click at [267, 829] on div "—" at bounding box center [257, 825] width 45 height 32
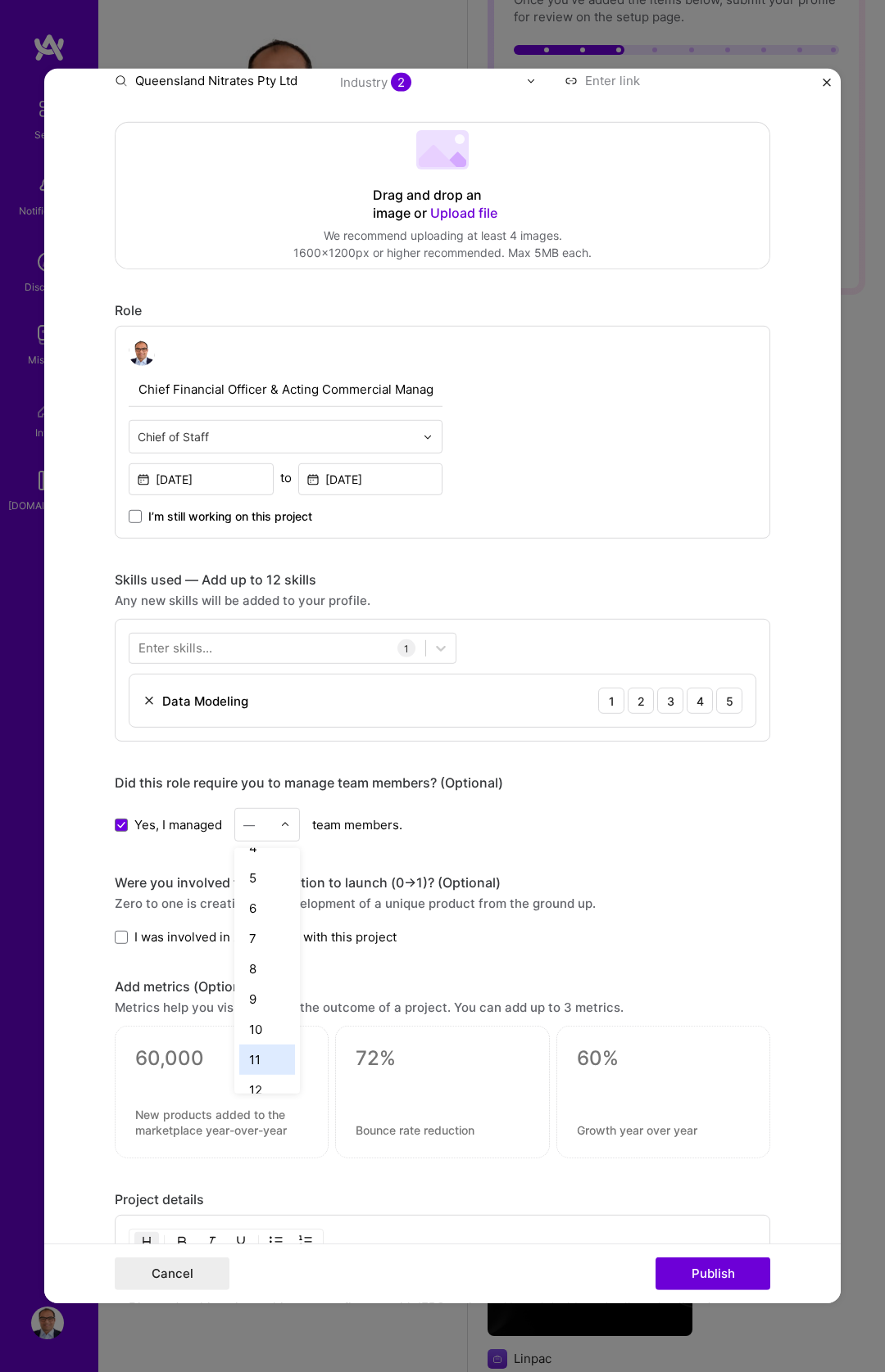
scroll to position [114, 0]
click at [259, 1027] on div "10" at bounding box center [266, 1026] width 56 height 31
click at [202, 935] on span "I was involved in zero to one with this project" at bounding box center [265, 937] width 262 height 17
click at [0, 0] on input "I was involved in zero to one with this project" at bounding box center [0, 0] width 0 height 0
click at [202, 935] on span "I was involved in zero to one with this project" at bounding box center [265, 937] width 262 height 17
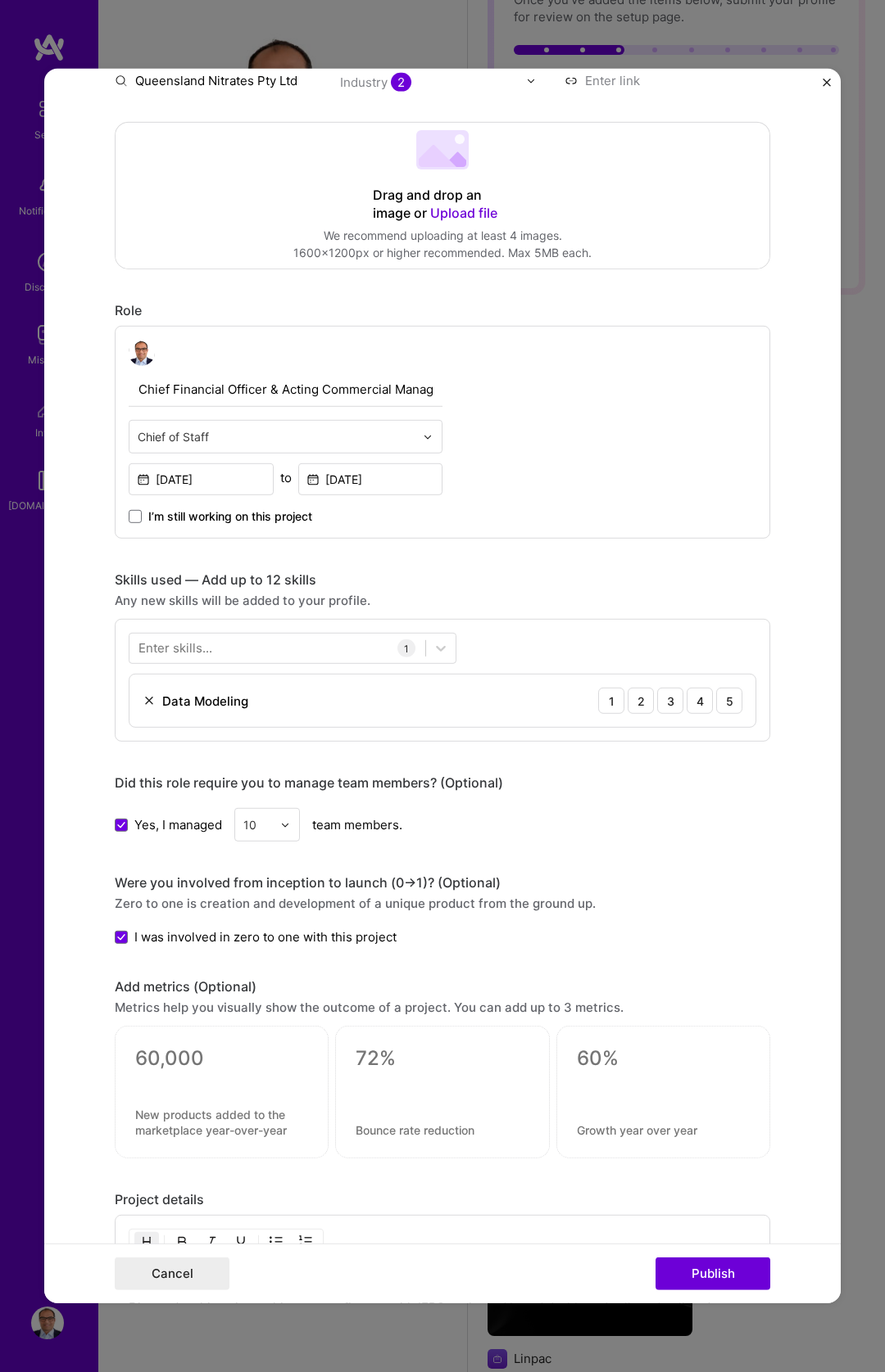
click at [0, 0] on input "I was involved in zero to one with this project" at bounding box center [0, 0] width 0 height 0
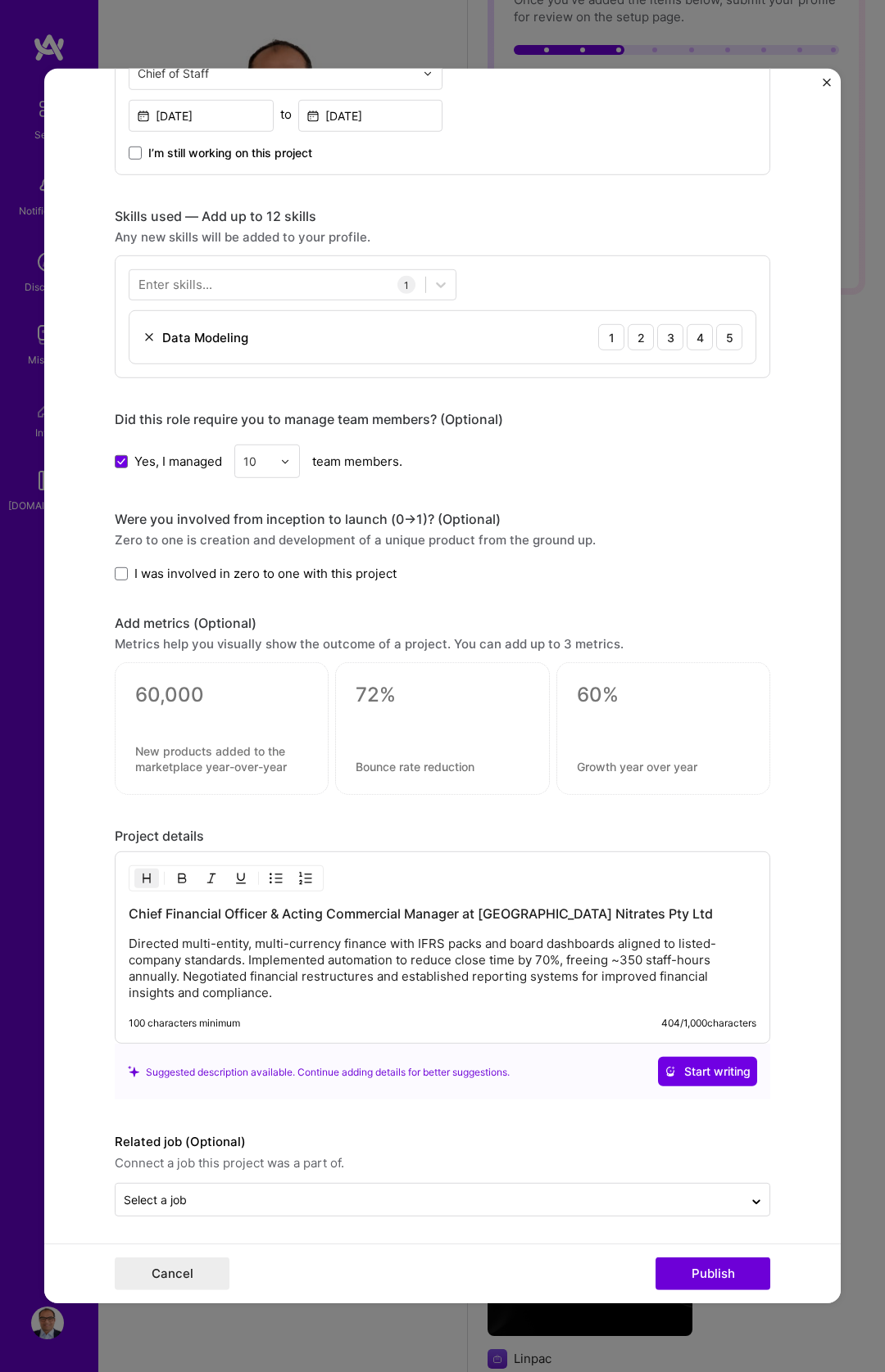
scroll to position [683, 0]
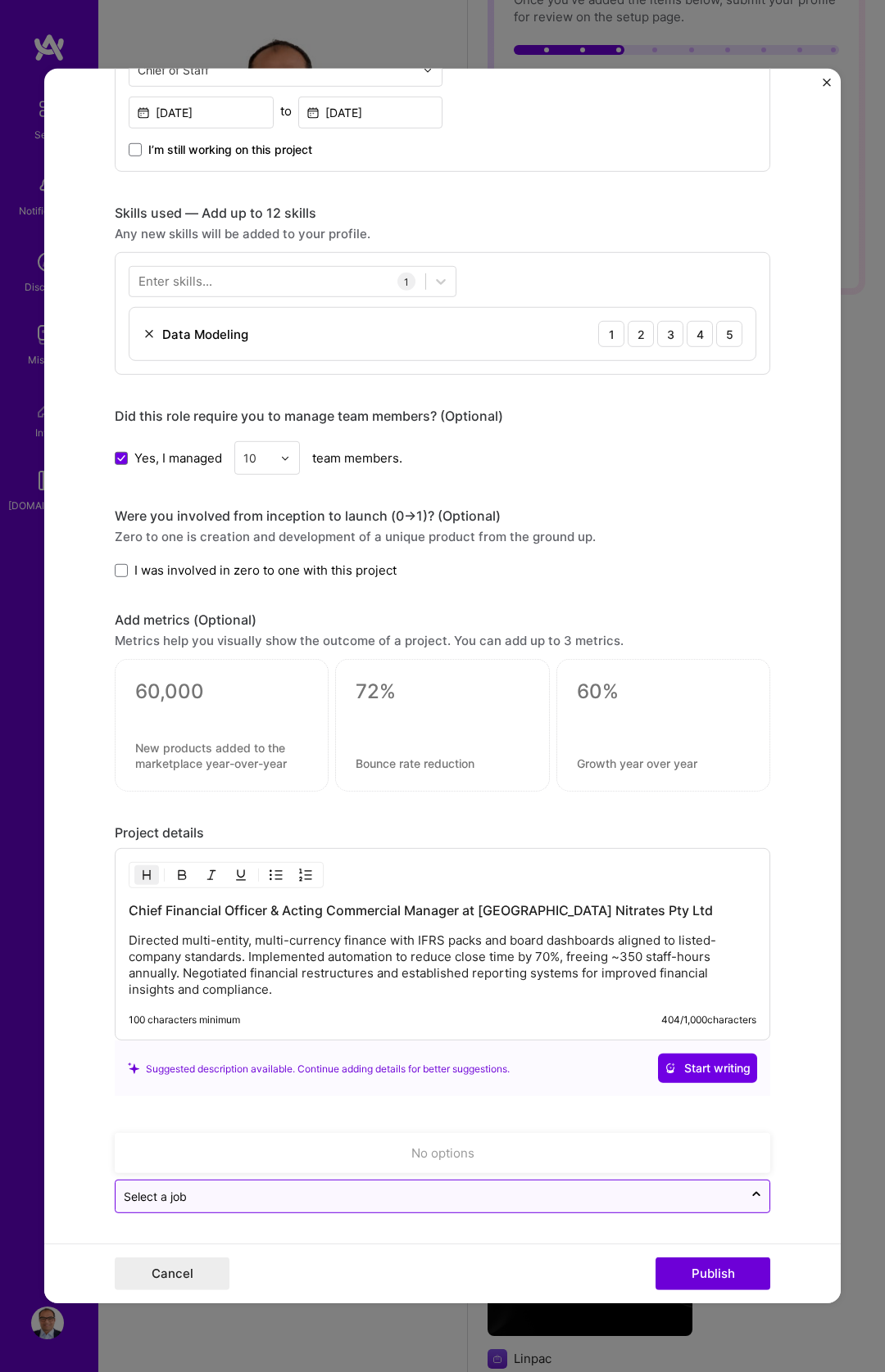
click at [324, 1202] on input "text" at bounding box center [429, 1196] width 611 height 17
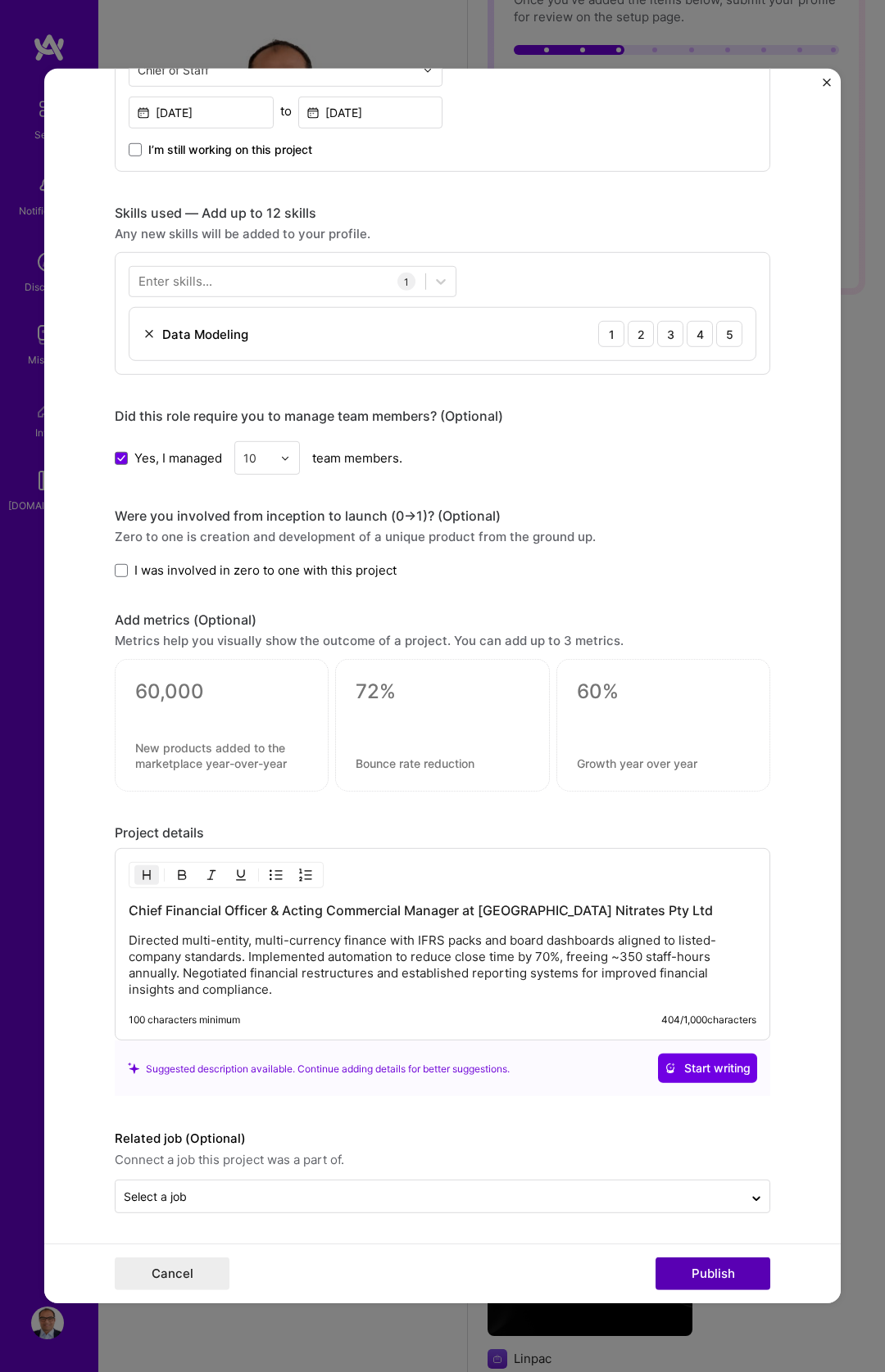
click at [718, 1269] on button "Publish" at bounding box center [712, 1274] width 114 height 33
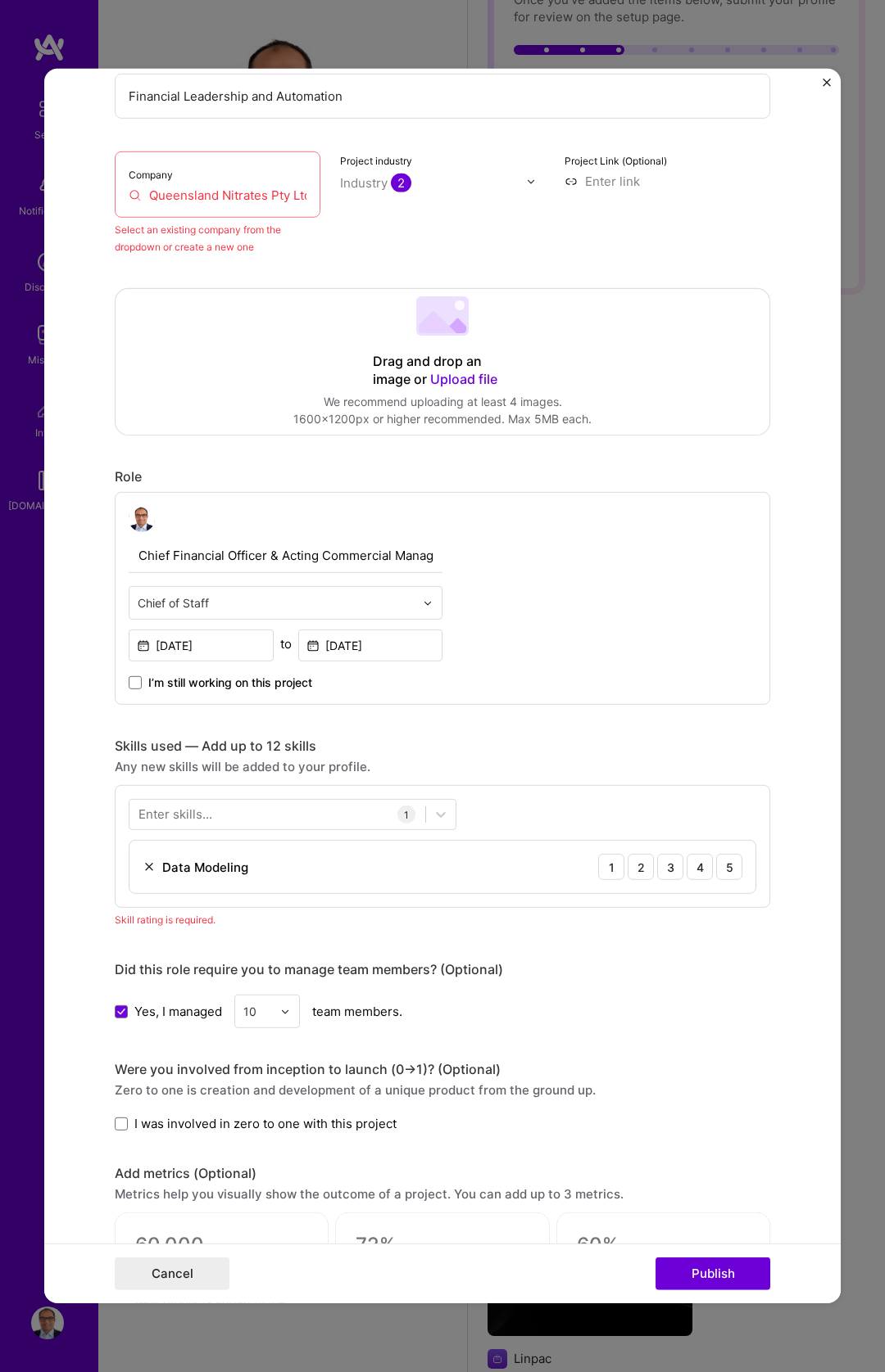
scroll to position [107, 0]
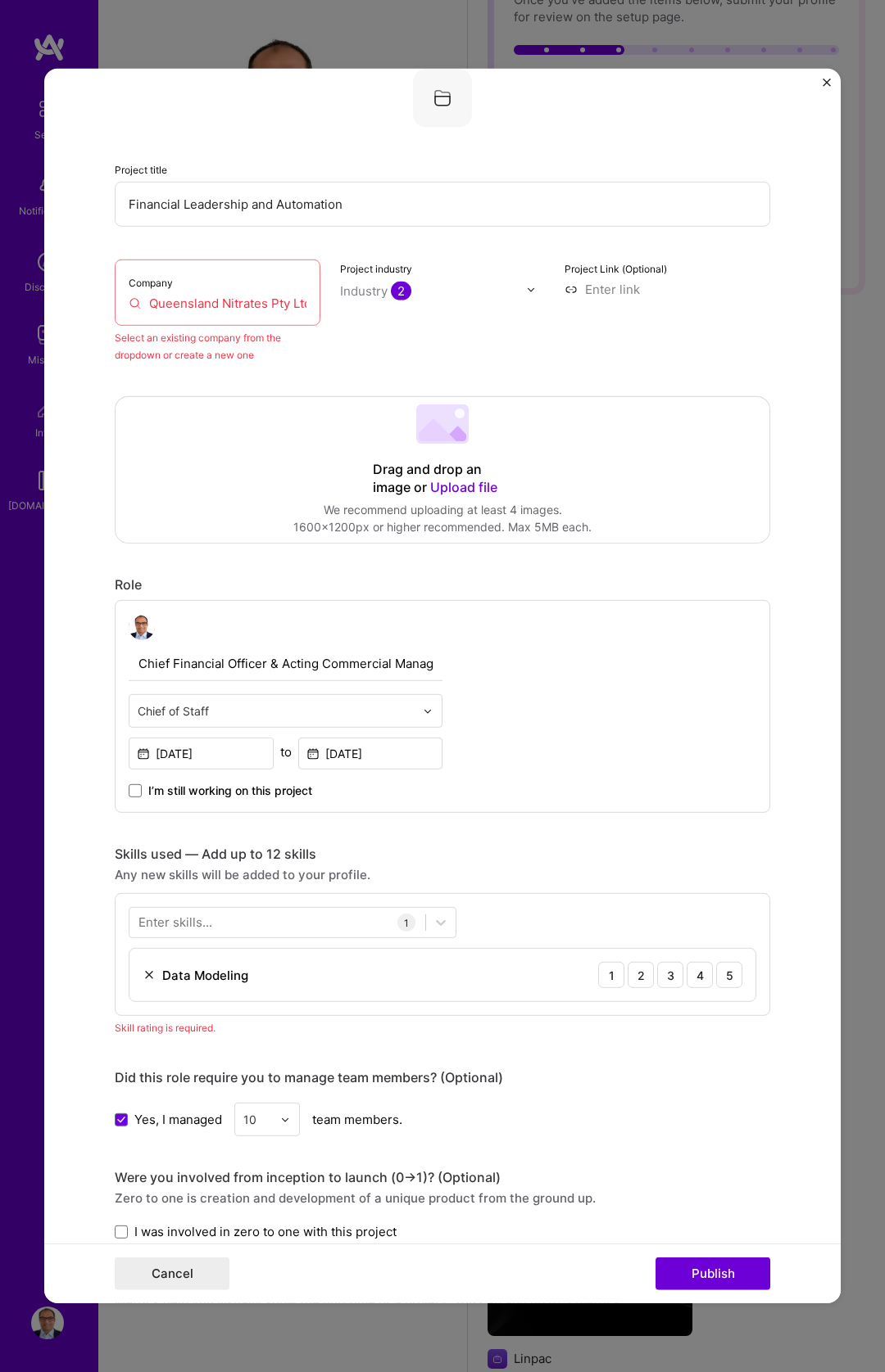
click at [216, 303] on input "Queensland Nitrates Pty Ltd" at bounding box center [217, 303] width 177 height 17
click at [141, 302] on input "Queensland Nitrates Pty Ltd" at bounding box center [217, 303] width 177 height 17
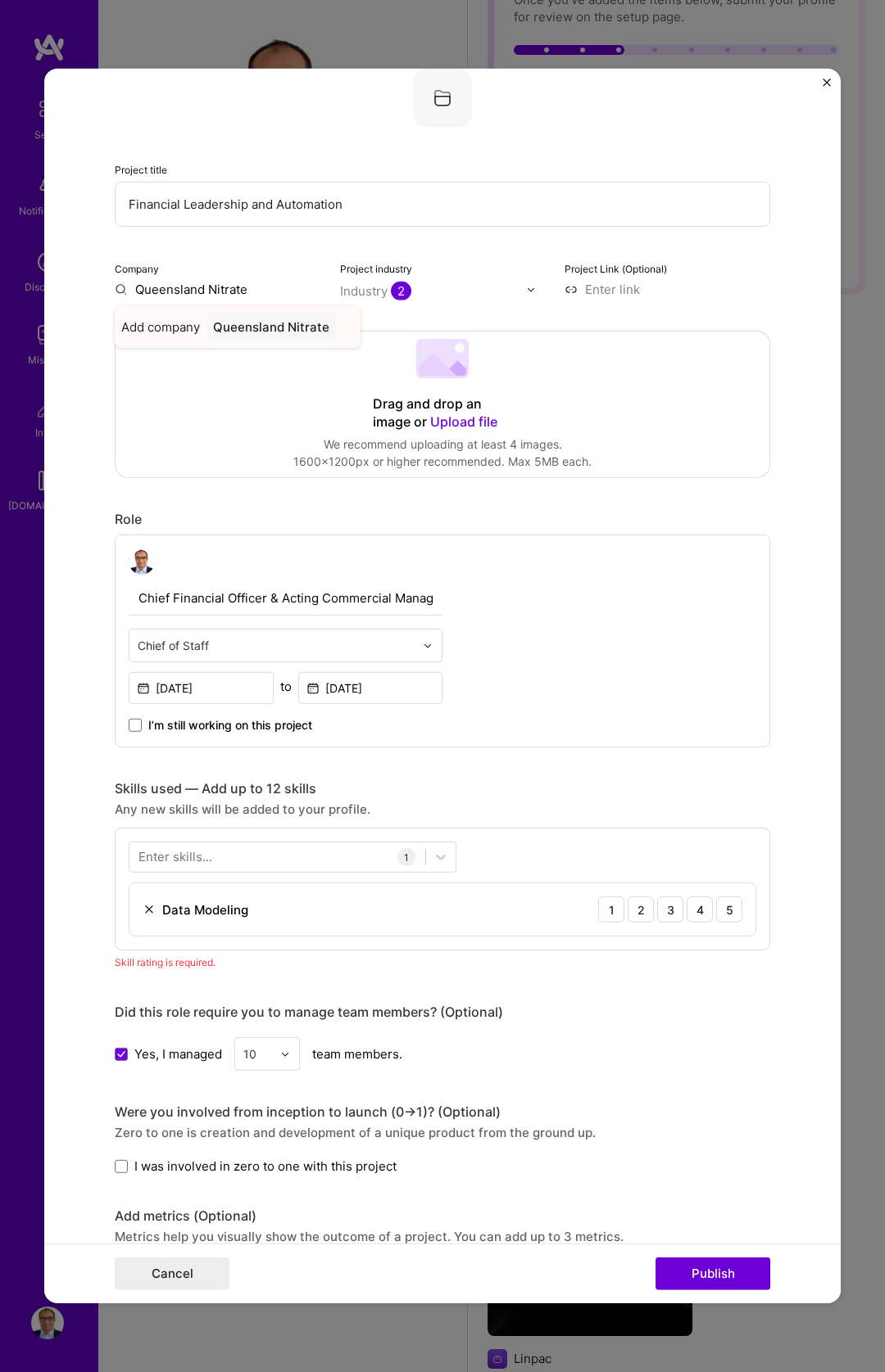
type input "Queensland Nitrate"
click at [294, 316] on div "Queensland Nitrate" at bounding box center [271, 327] width 129 height 29
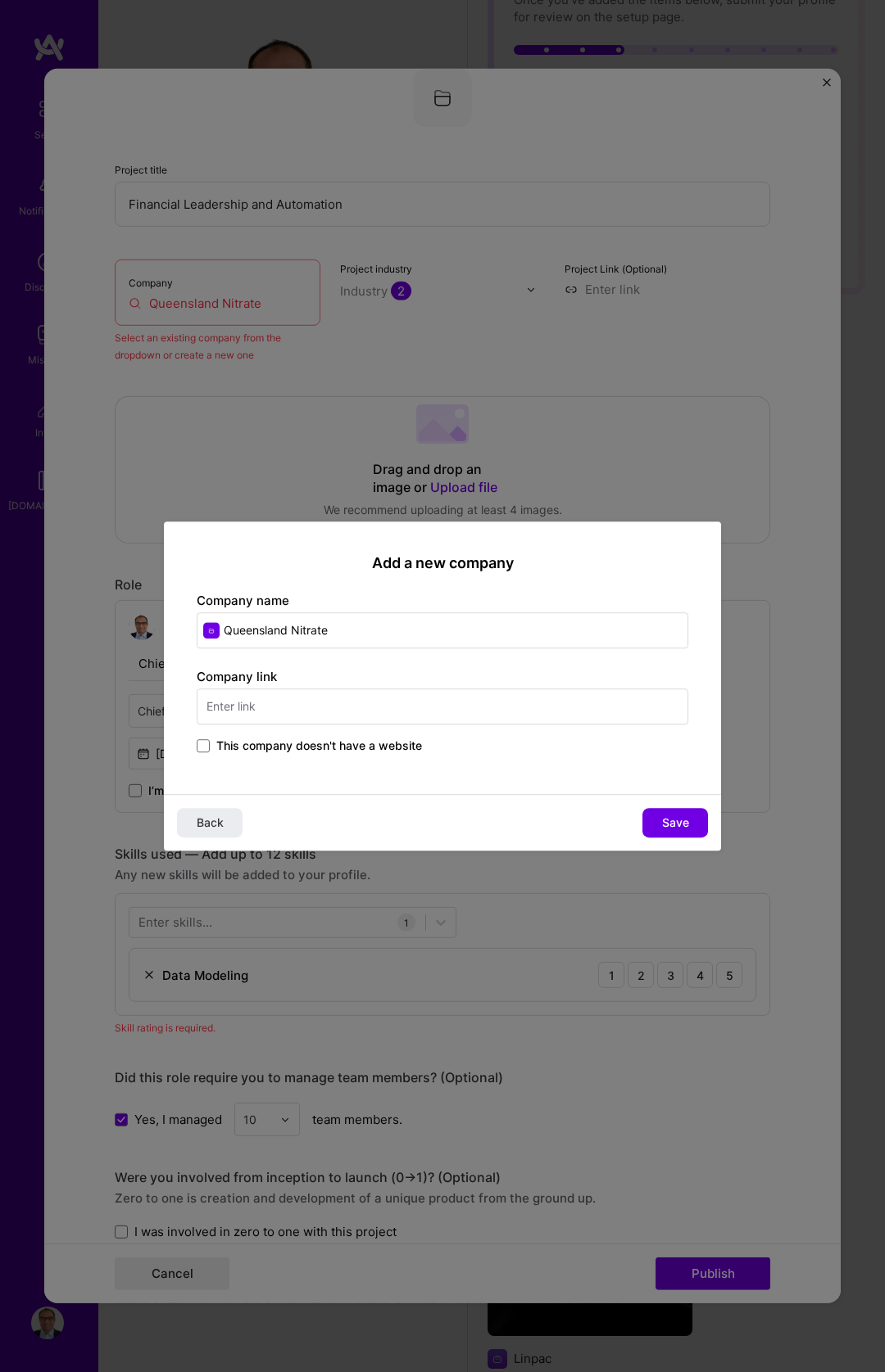
click at [365, 633] on input "Queensland Nitrate" at bounding box center [442, 630] width 492 height 36
click at [299, 707] on input "text" at bounding box center [442, 706] width 492 height 36
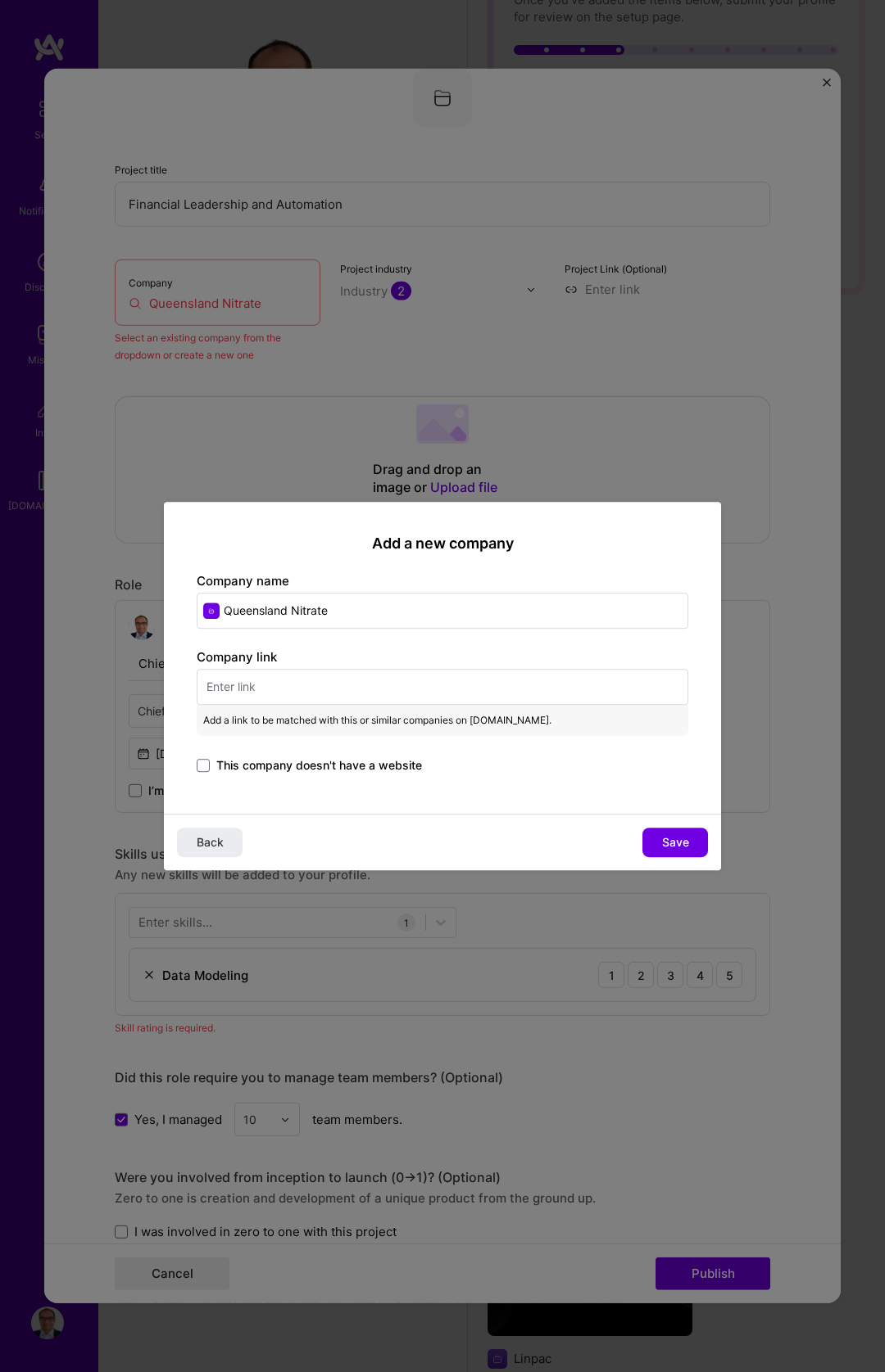
click at [349, 770] on span "This company doesn't have a website" at bounding box center [319, 766] width 206 height 17
click at [0, 0] on input "This company doesn't have a website" at bounding box center [0, 0] width 0 height 0
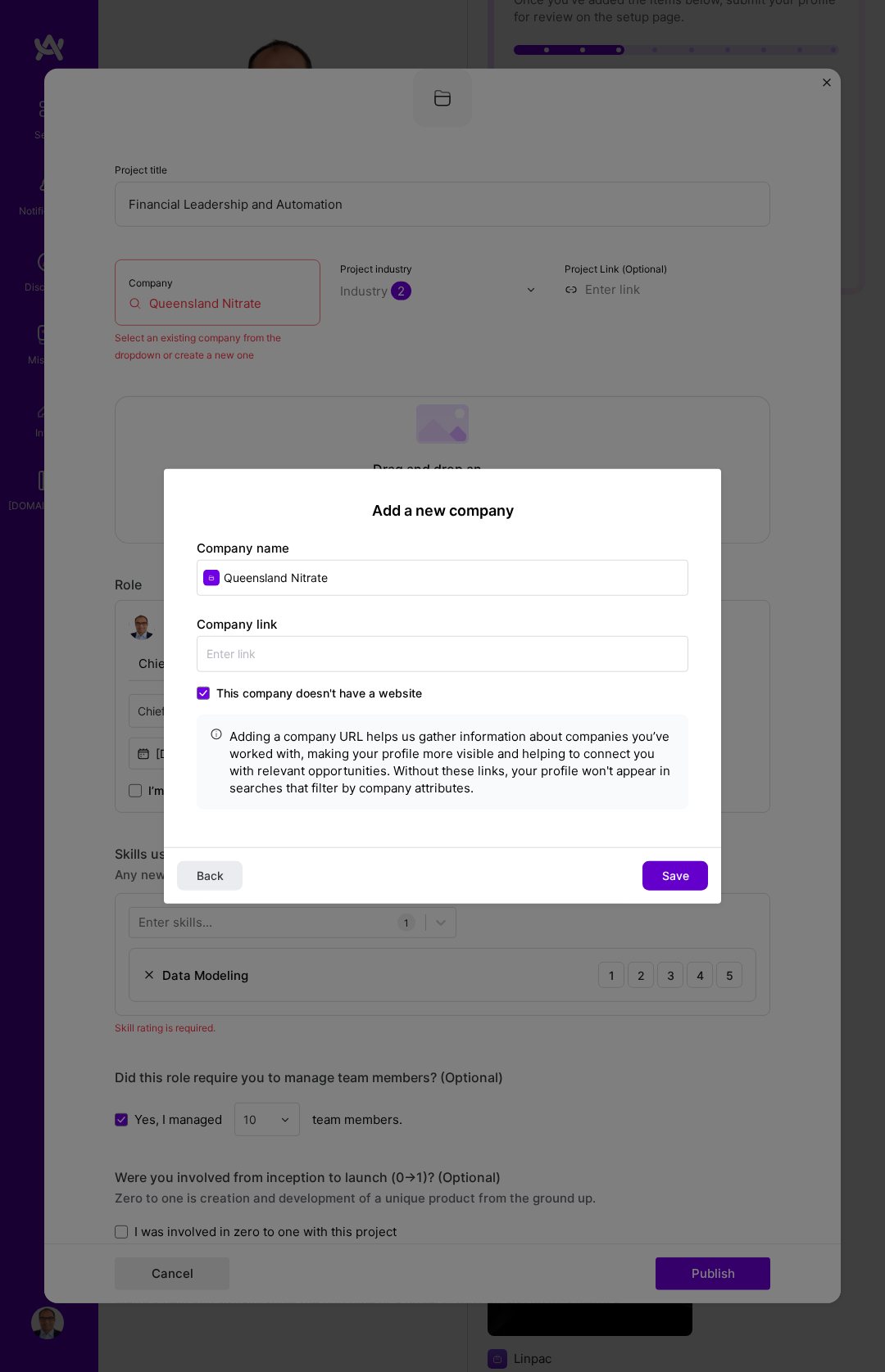
click at [684, 867] on span "Save" at bounding box center [675, 875] width 27 height 17
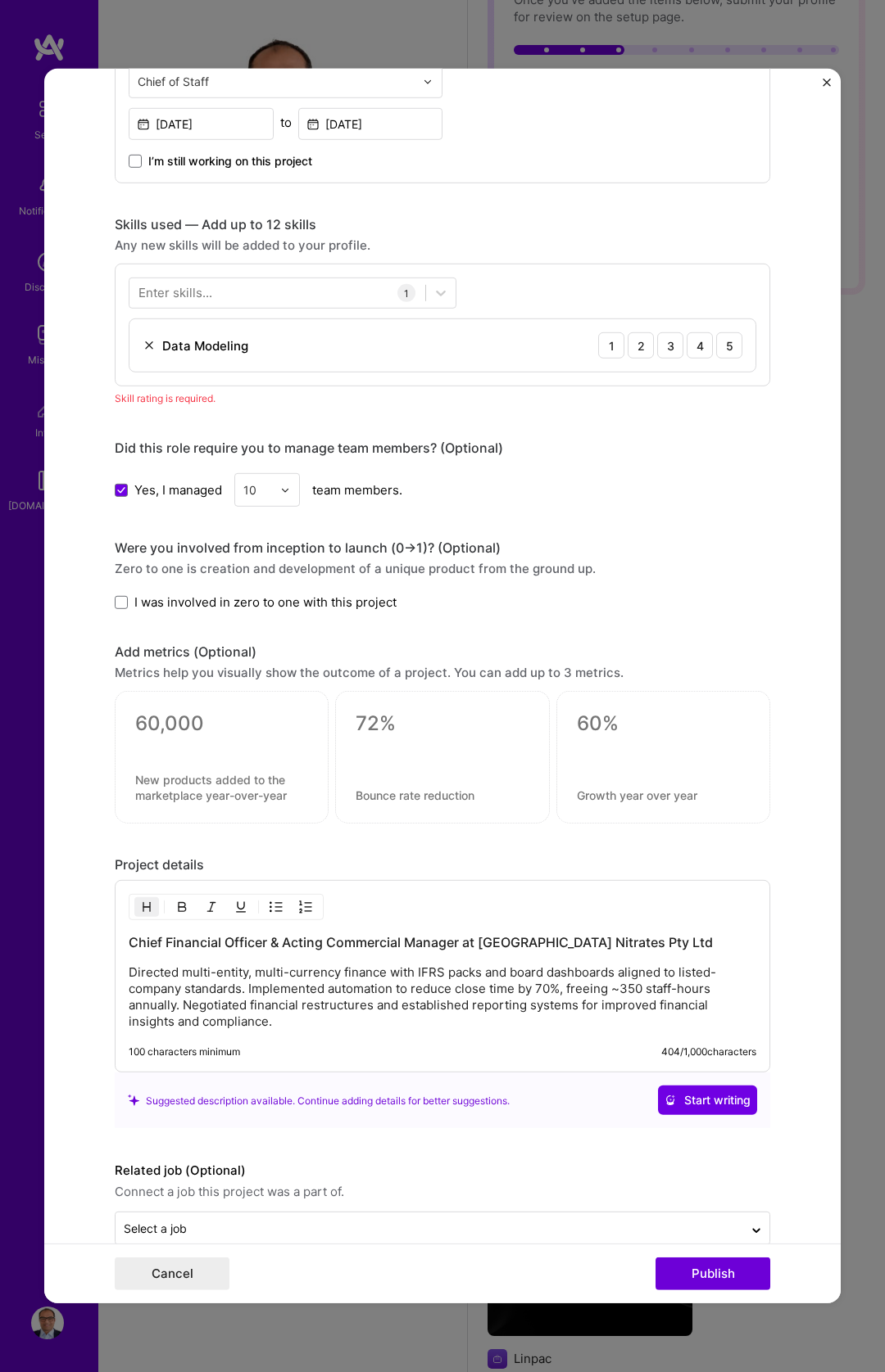
scroll to position [703, 0]
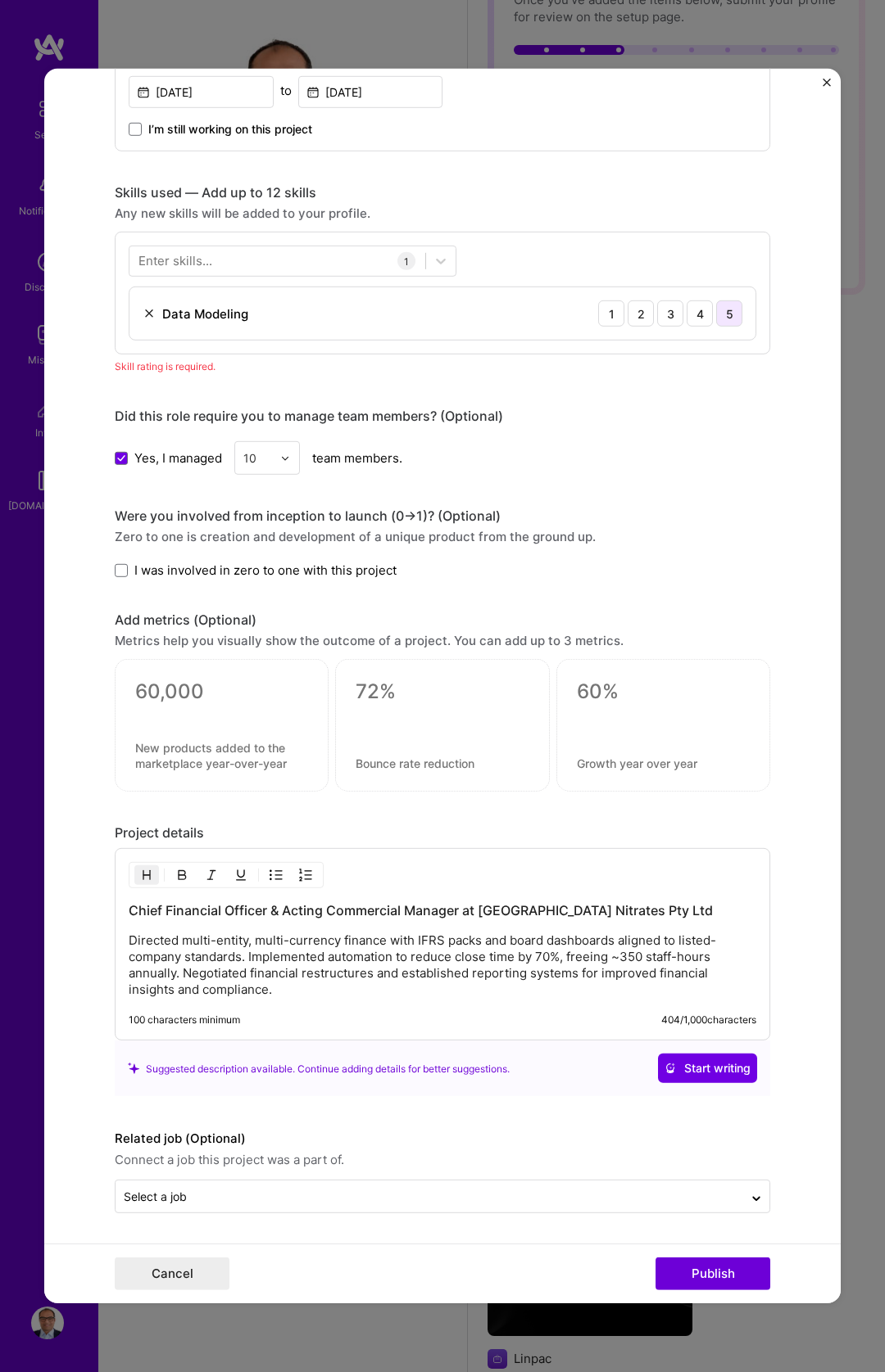
click at [721, 311] on div "5" at bounding box center [729, 313] width 27 height 27
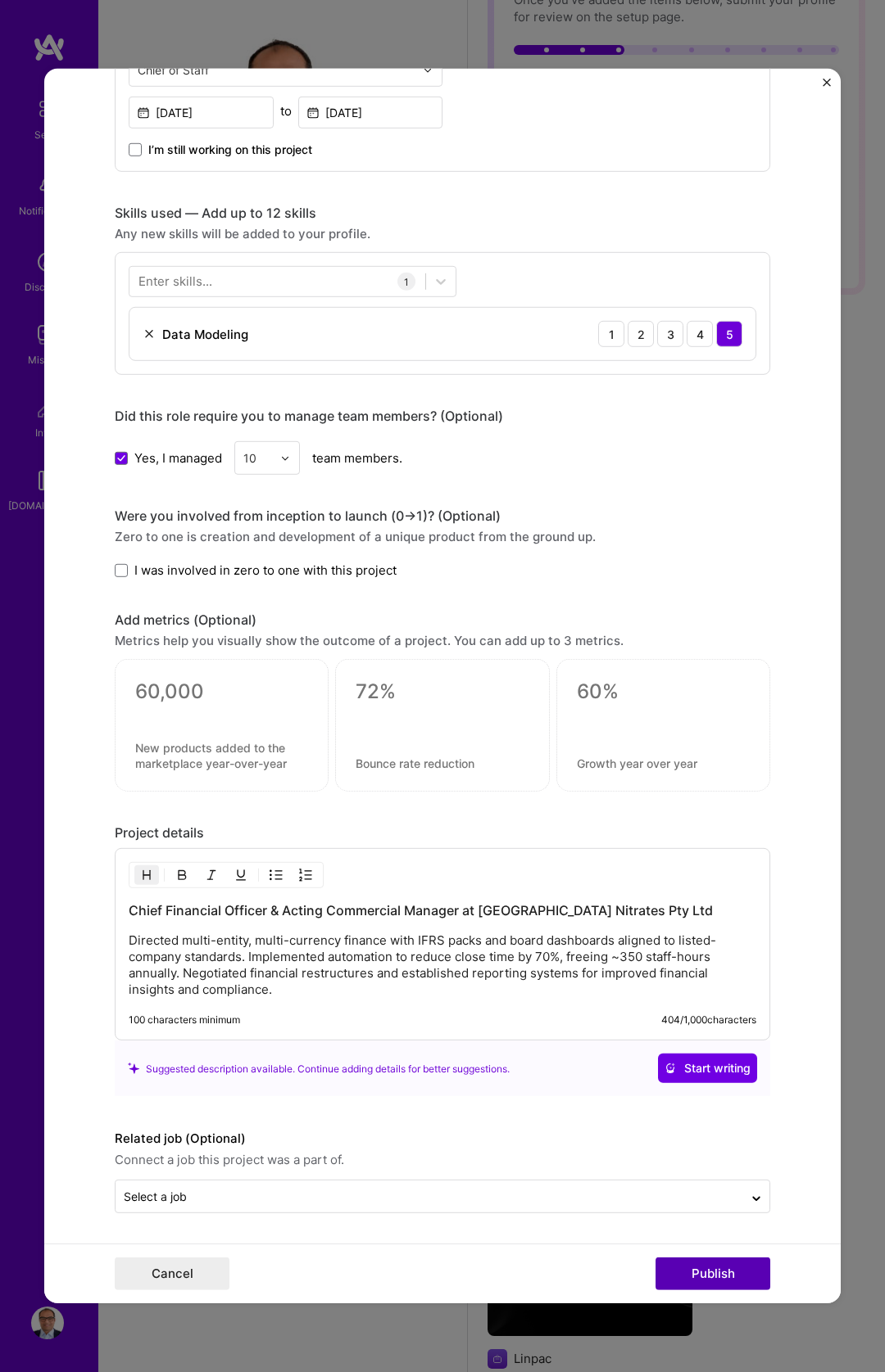
click at [716, 1278] on button "Publish" at bounding box center [712, 1274] width 114 height 33
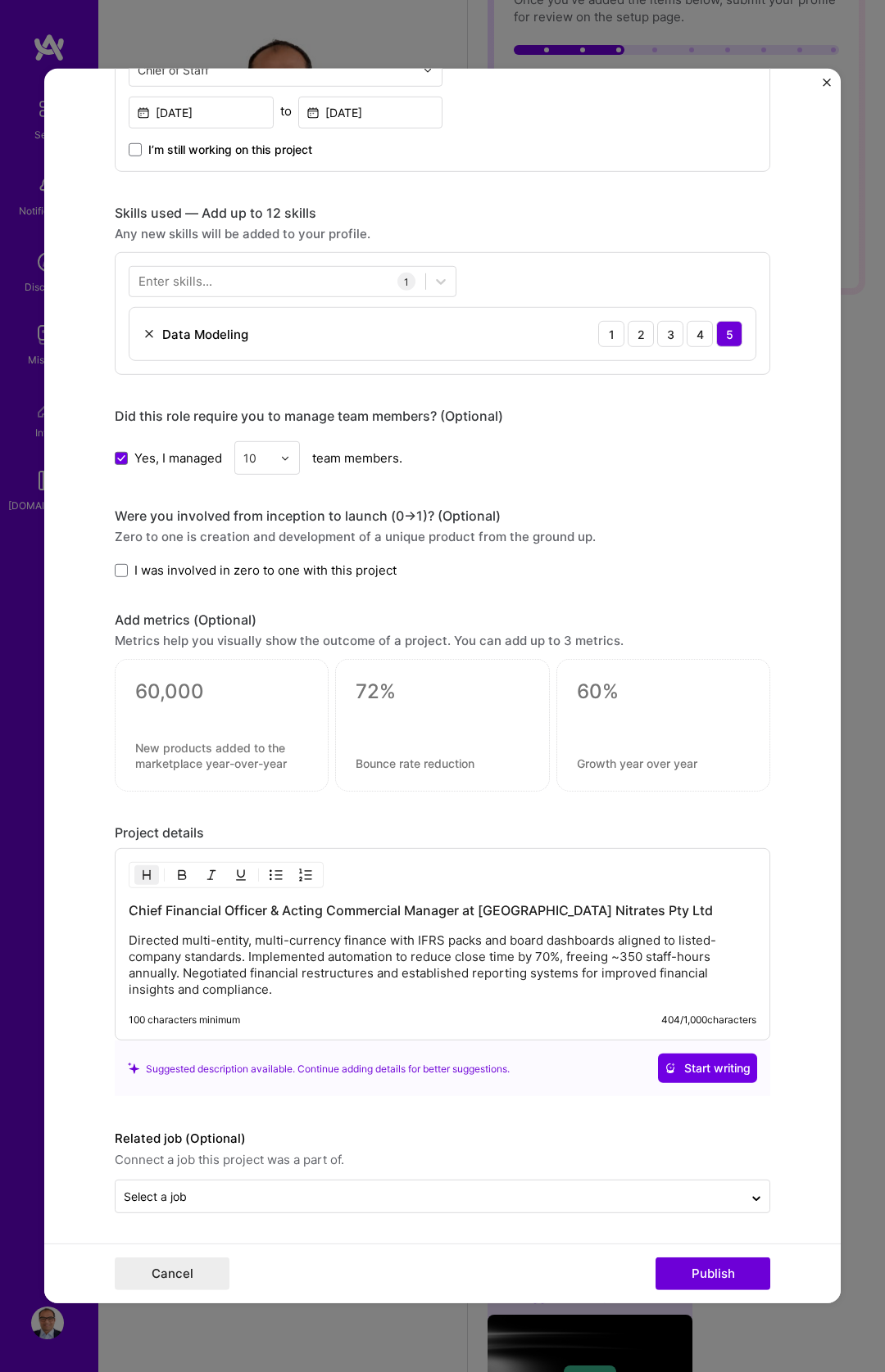
scroll to position [608, 0]
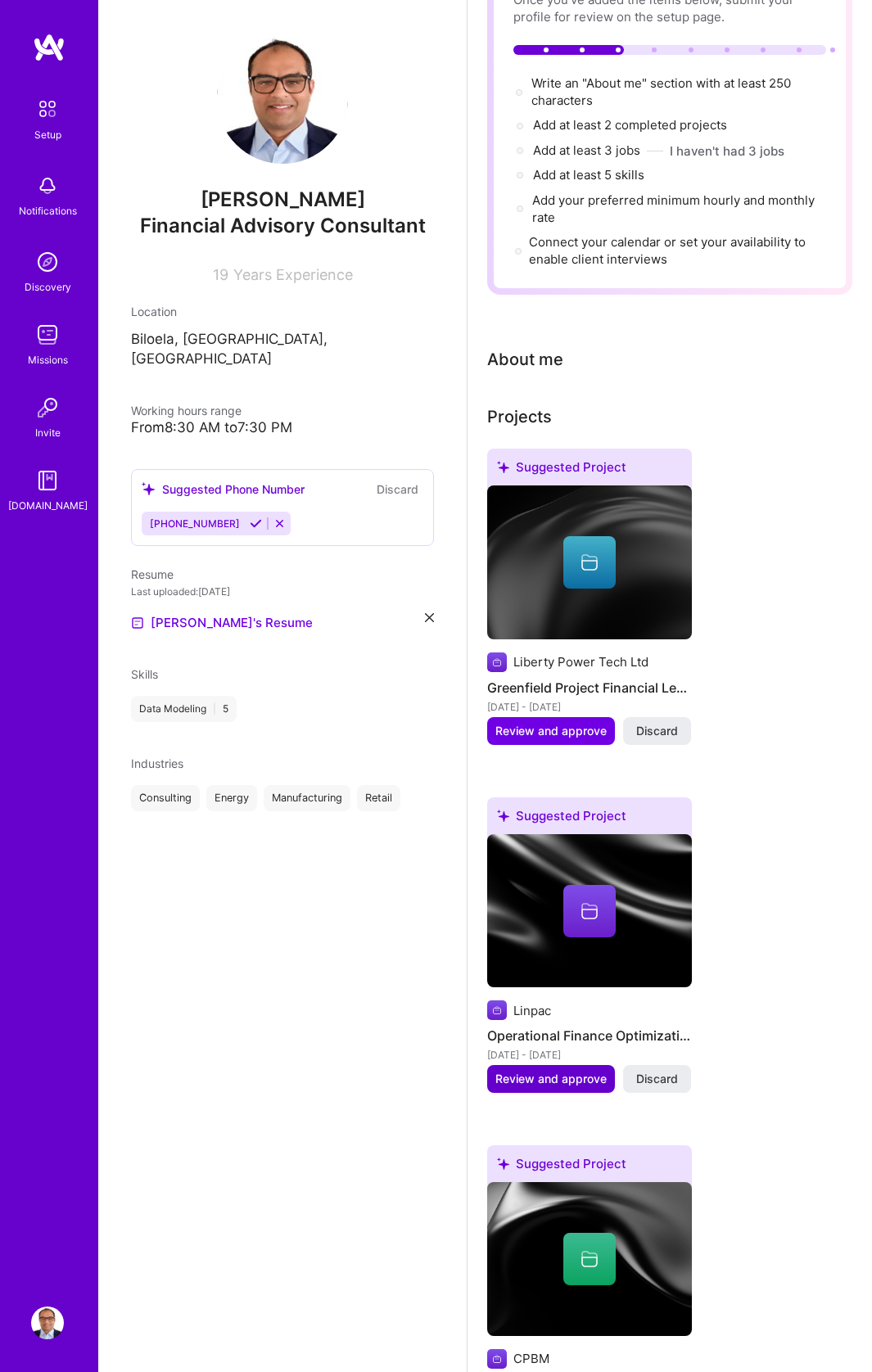
click at [585, 1071] on span "Review and approve" at bounding box center [551, 1079] width 111 height 17
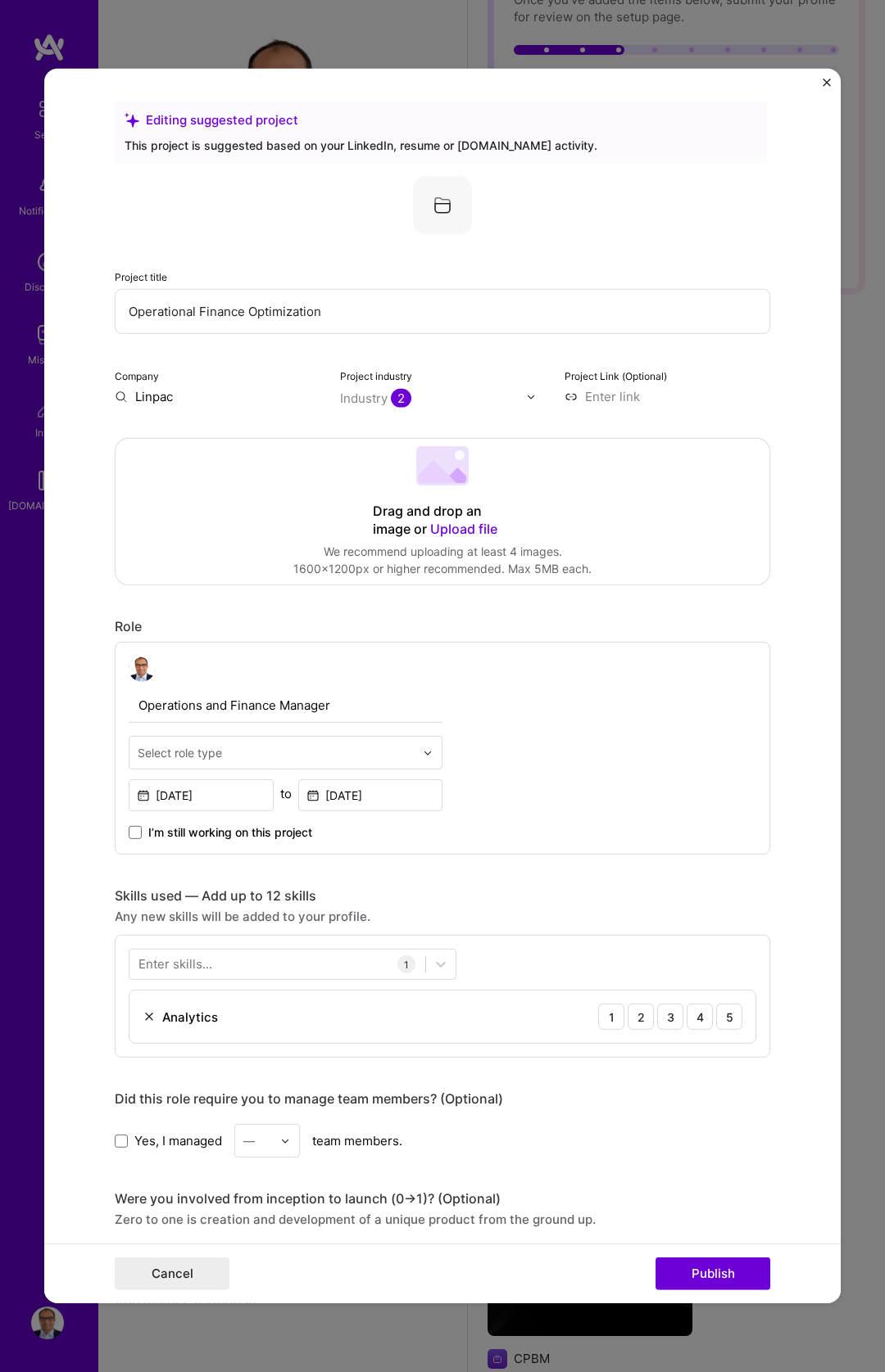
click at [182, 403] on input "Linpac" at bounding box center [217, 396] width 206 height 17
type input "Linpac"
click at [226, 431] on div "Linpac" at bounding box center [232, 434] width 52 height 29
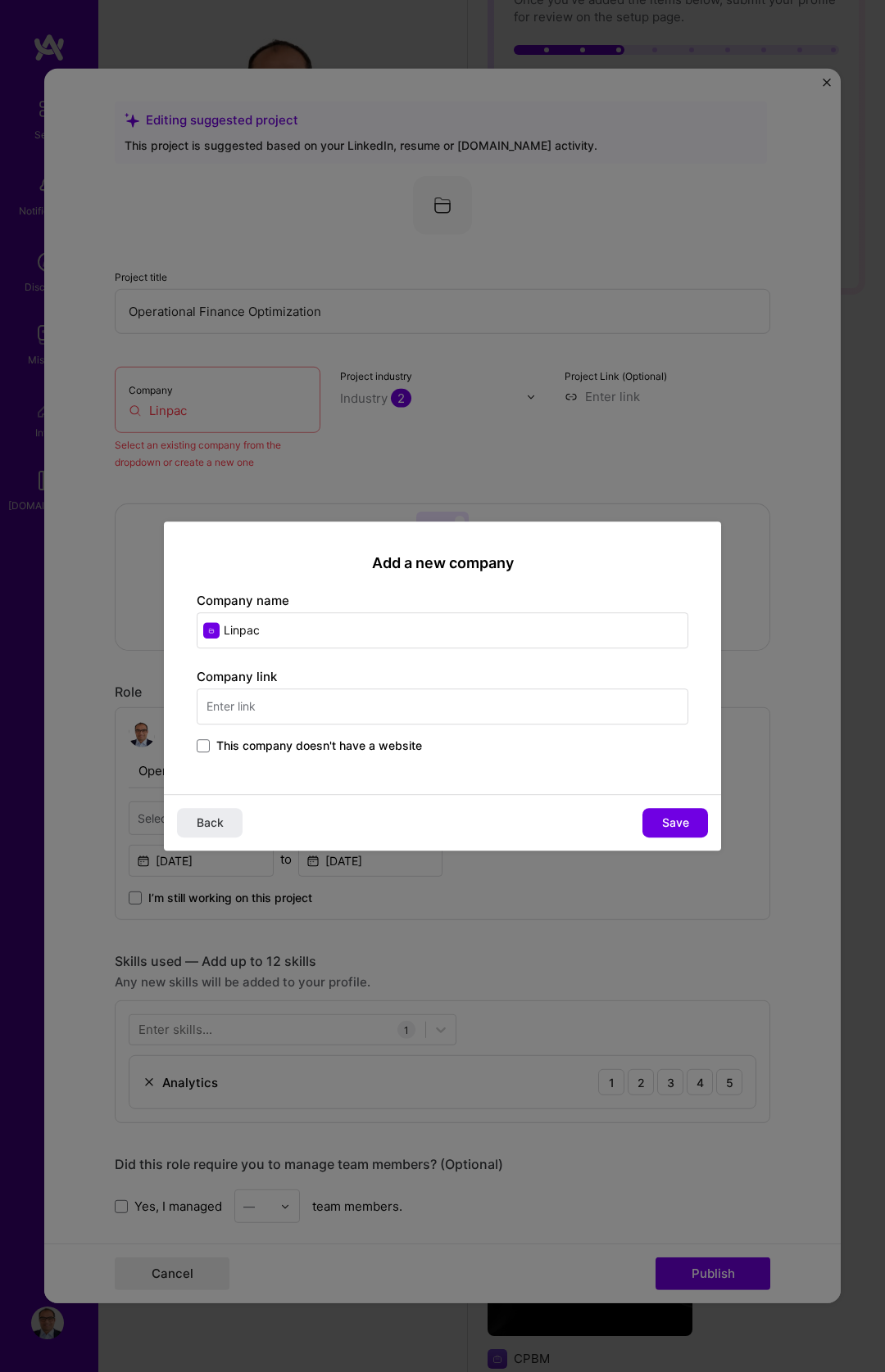
click at [312, 743] on span "This company doesn't have a website" at bounding box center [319, 746] width 206 height 17
click at [0, 0] on input "This company doesn't have a website" at bounding box center [0, 0] width 0 height 0
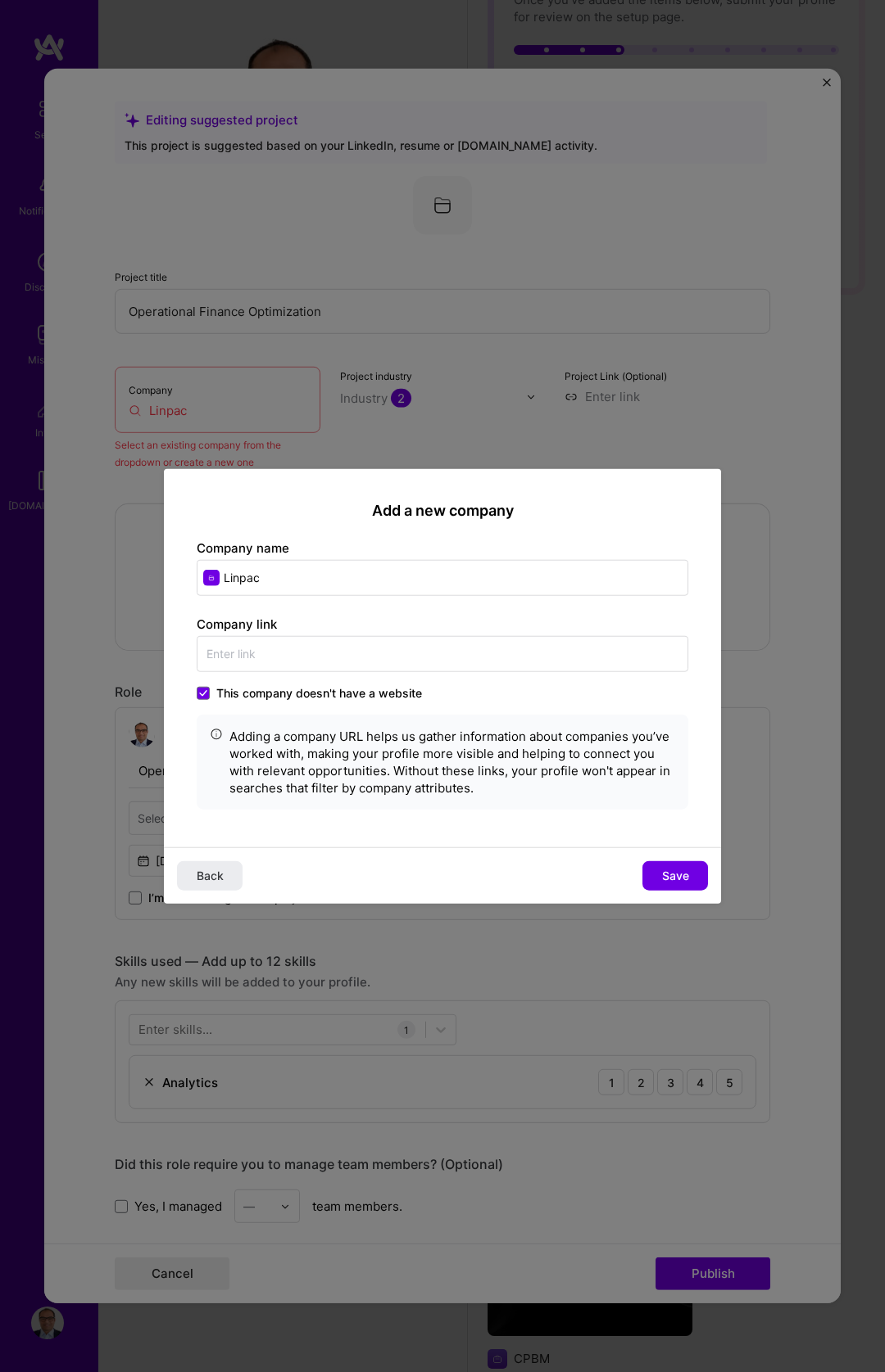
click at [266, 689] on span "This company doesn't have a website" at bounding box center [319, 693] width 206 height 17
click at [0, 0] on input "This company doesn't have a website" at bounding box center [0, 0] width 0 height 0
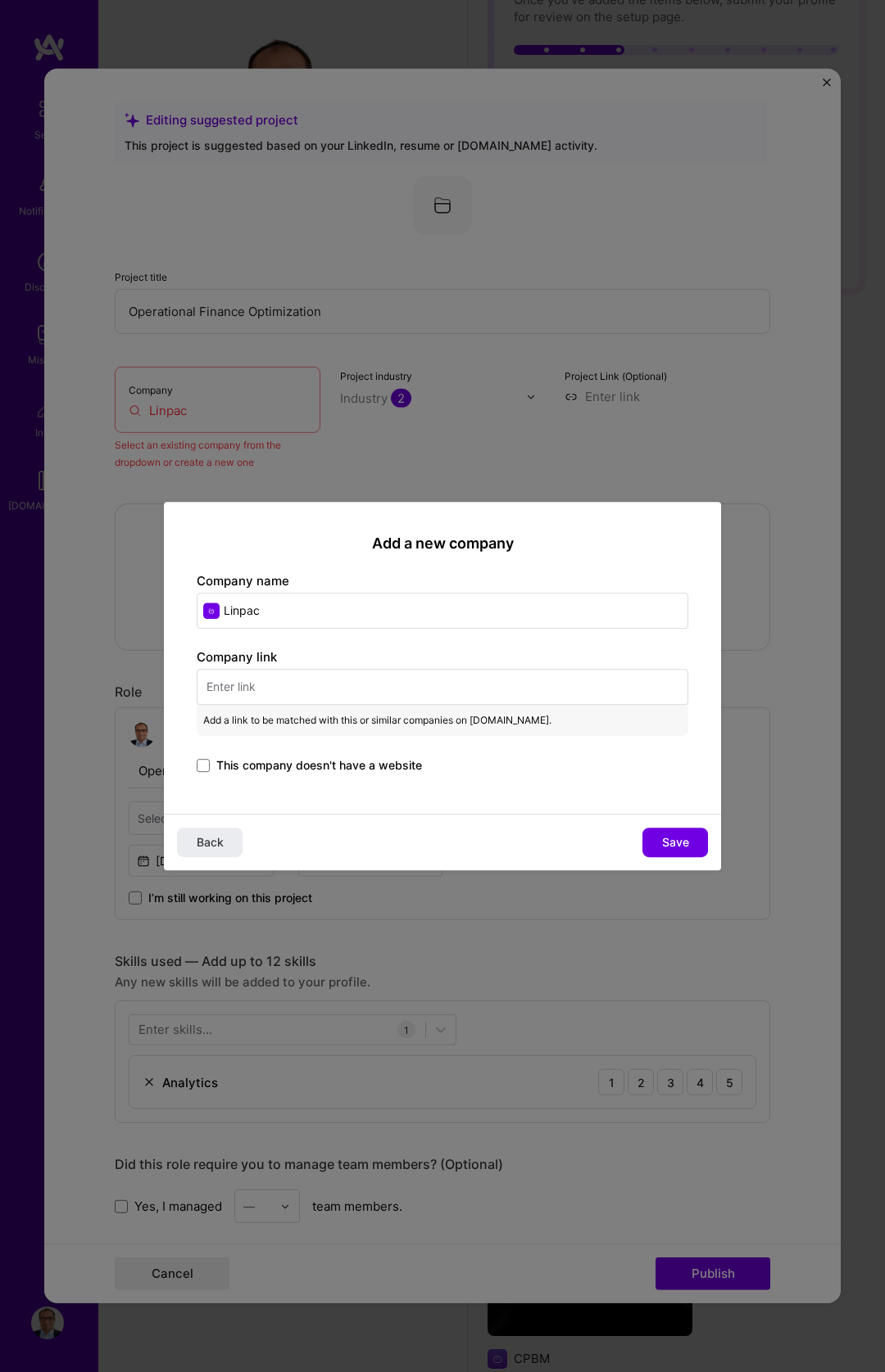
click at [279, 657] on div "Company link Add a link to be matched with this or similar companies on [DOMAIN…" at bounding box center [442, 712] width 492 height 128
click at [279, 681] on input "text" at bounding box center [442, 686] width 492 height 36
paste input "[URL][DOMAIN_NAME]"
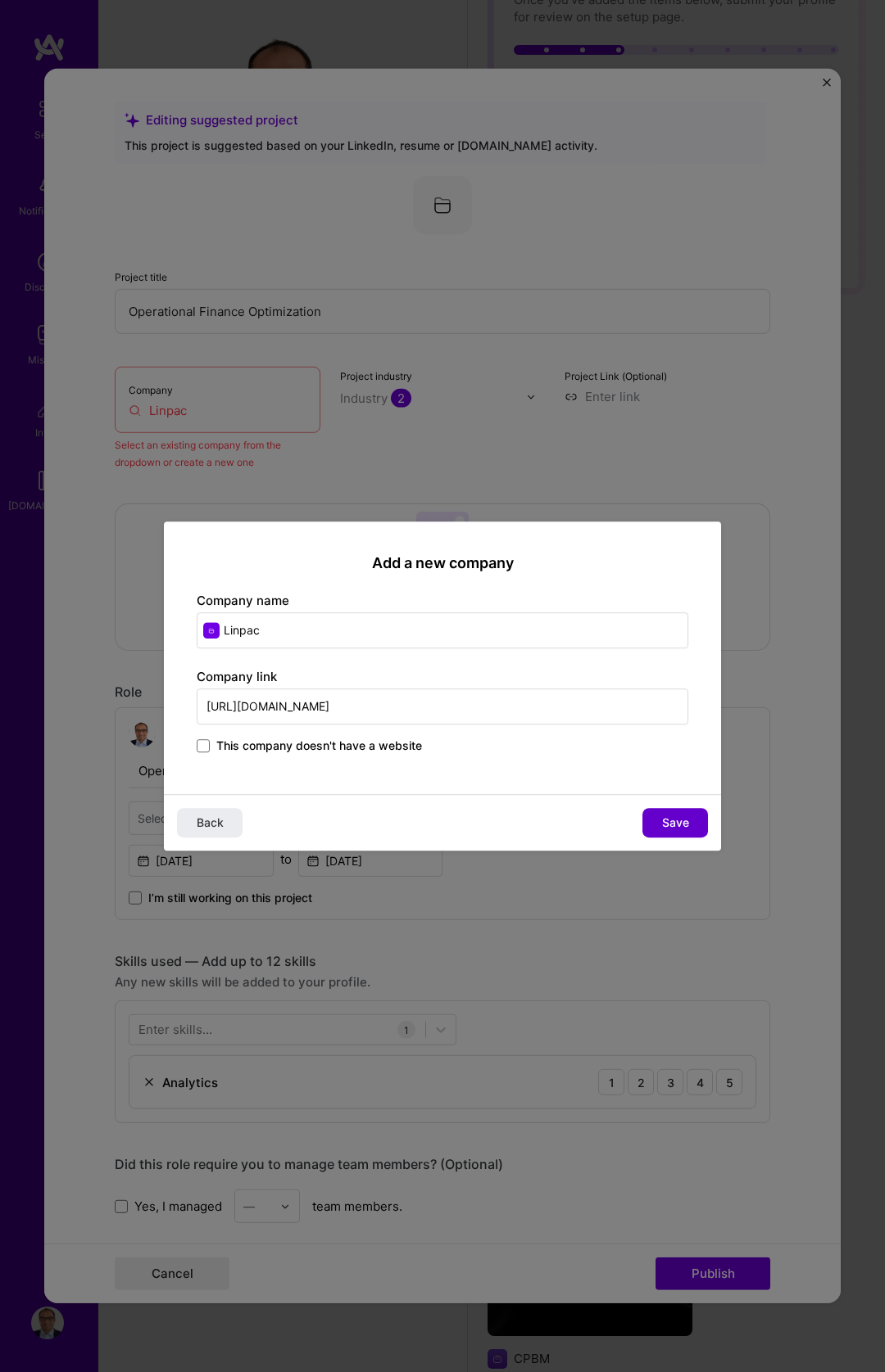
type input "[URL][DOMAIN_NAME]"
click at [672, 817] on span "Save" at bounding box center [675, 823] width 27 height 17
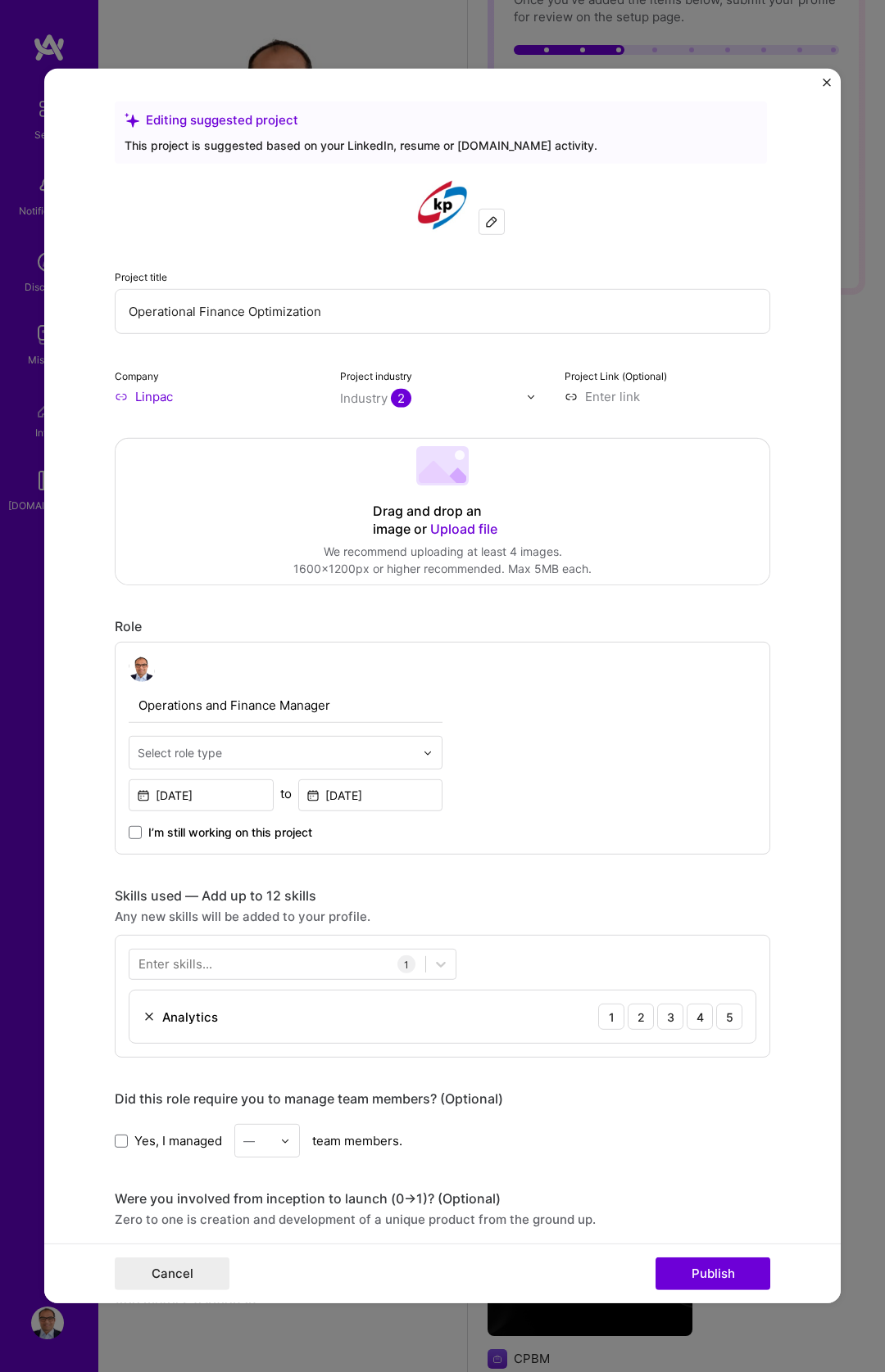
click at [332, 757] on input "text" at bounding box center [276, 753] width 277 height 17
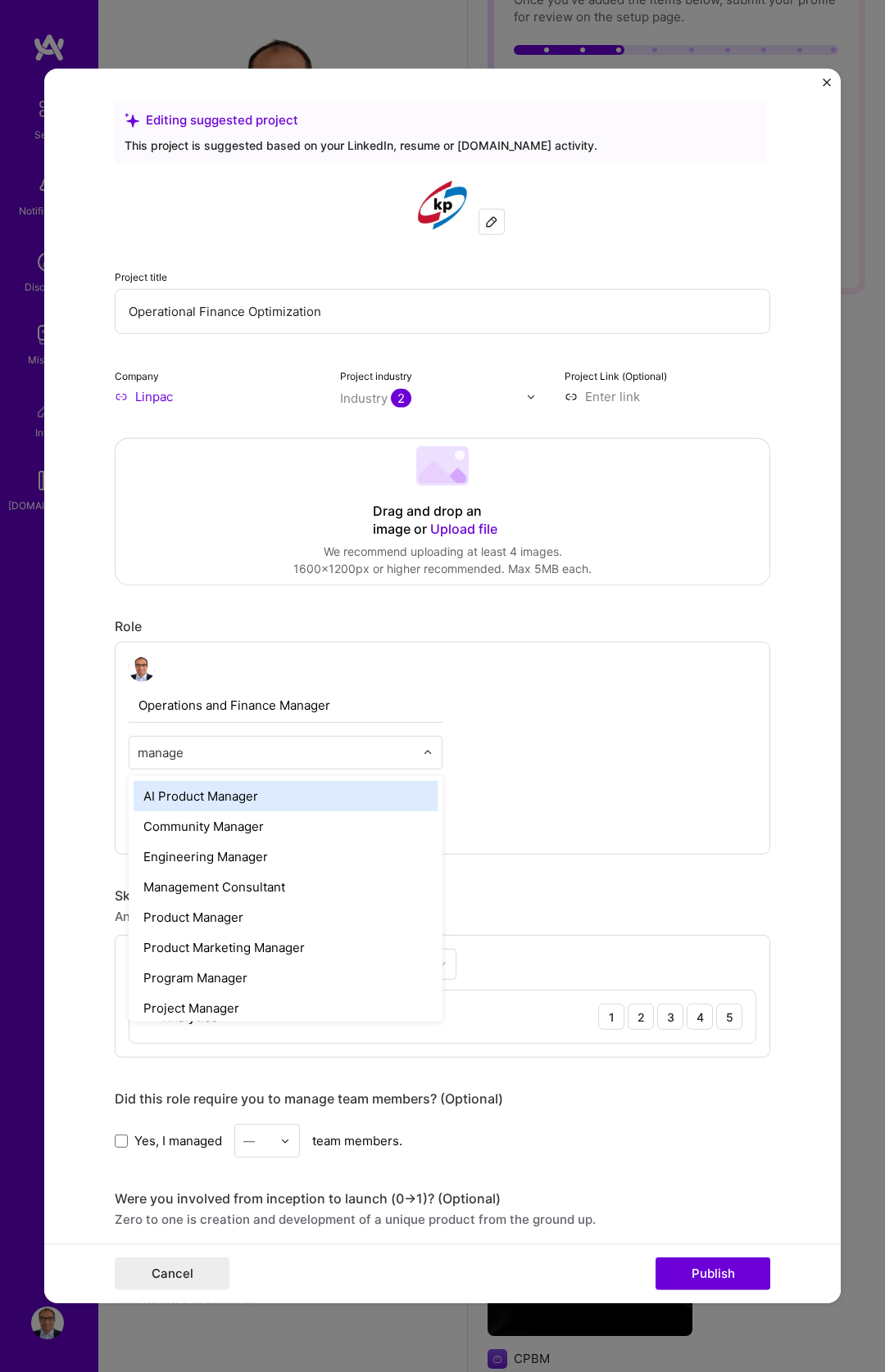
type input "manager"
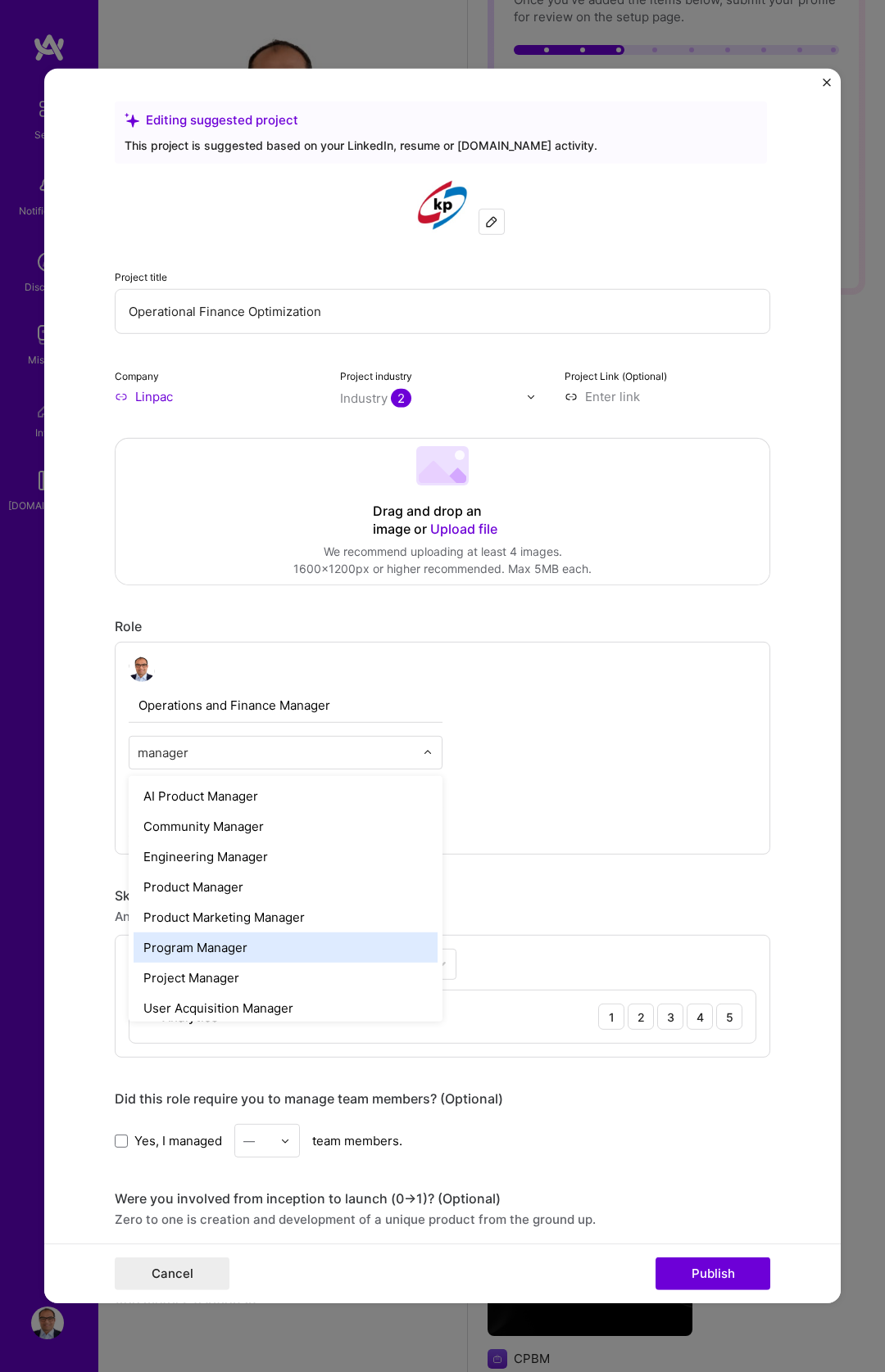
scroll to position [7, 0]
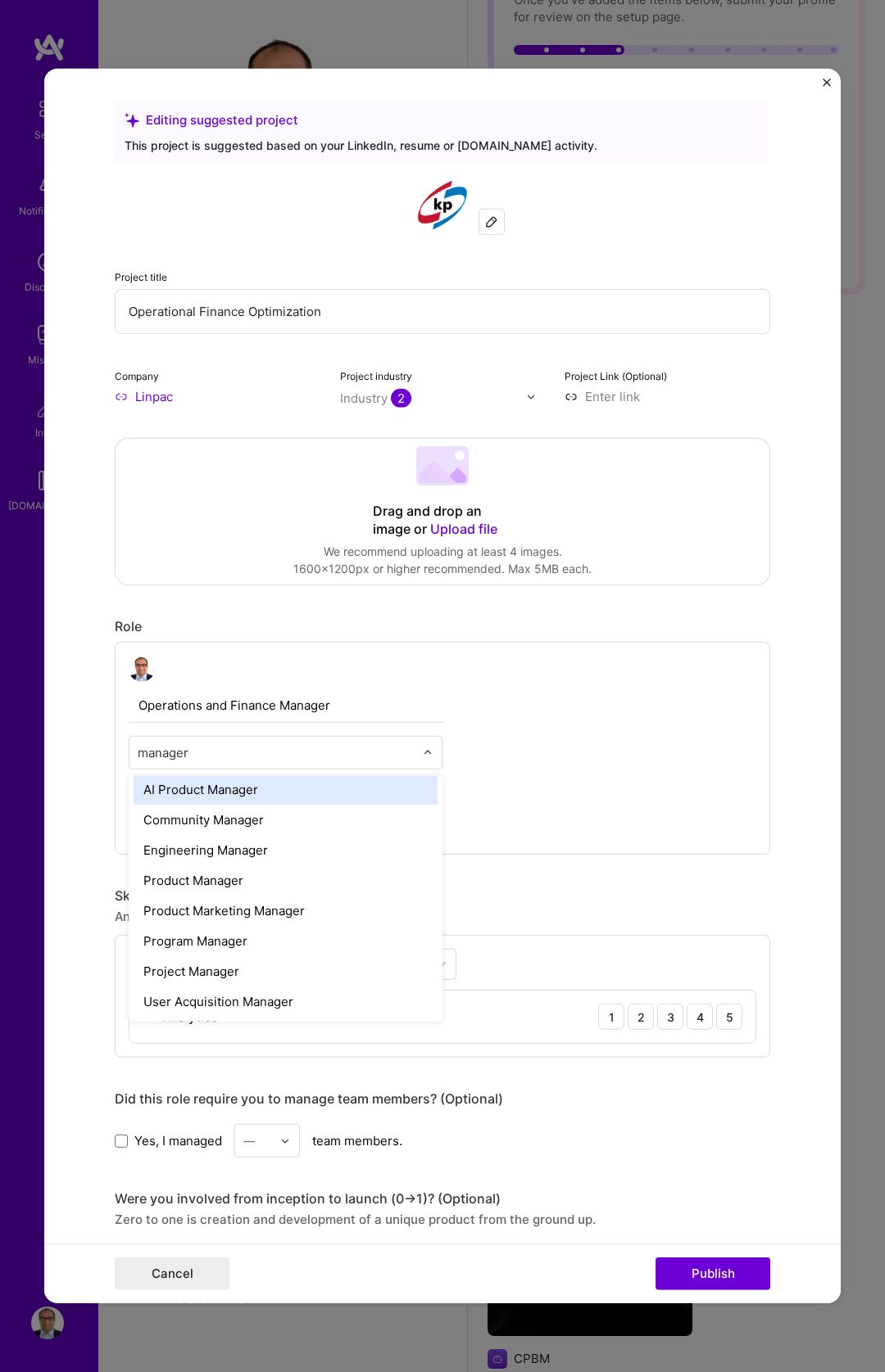
click at [256, 754] on input "manager" at bounding box center [276, 753] width 277 height 17
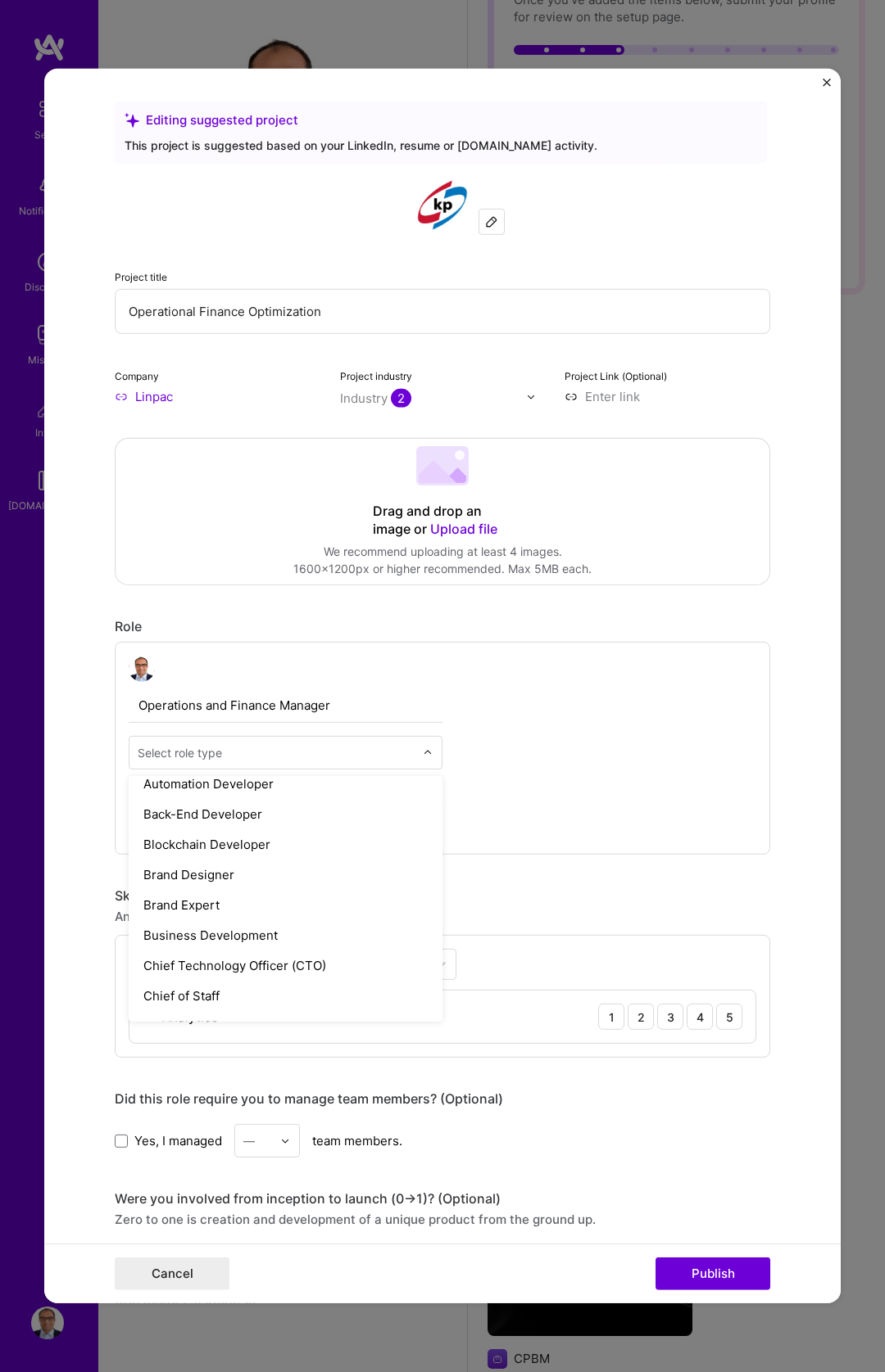
scroll to position [278, 0]
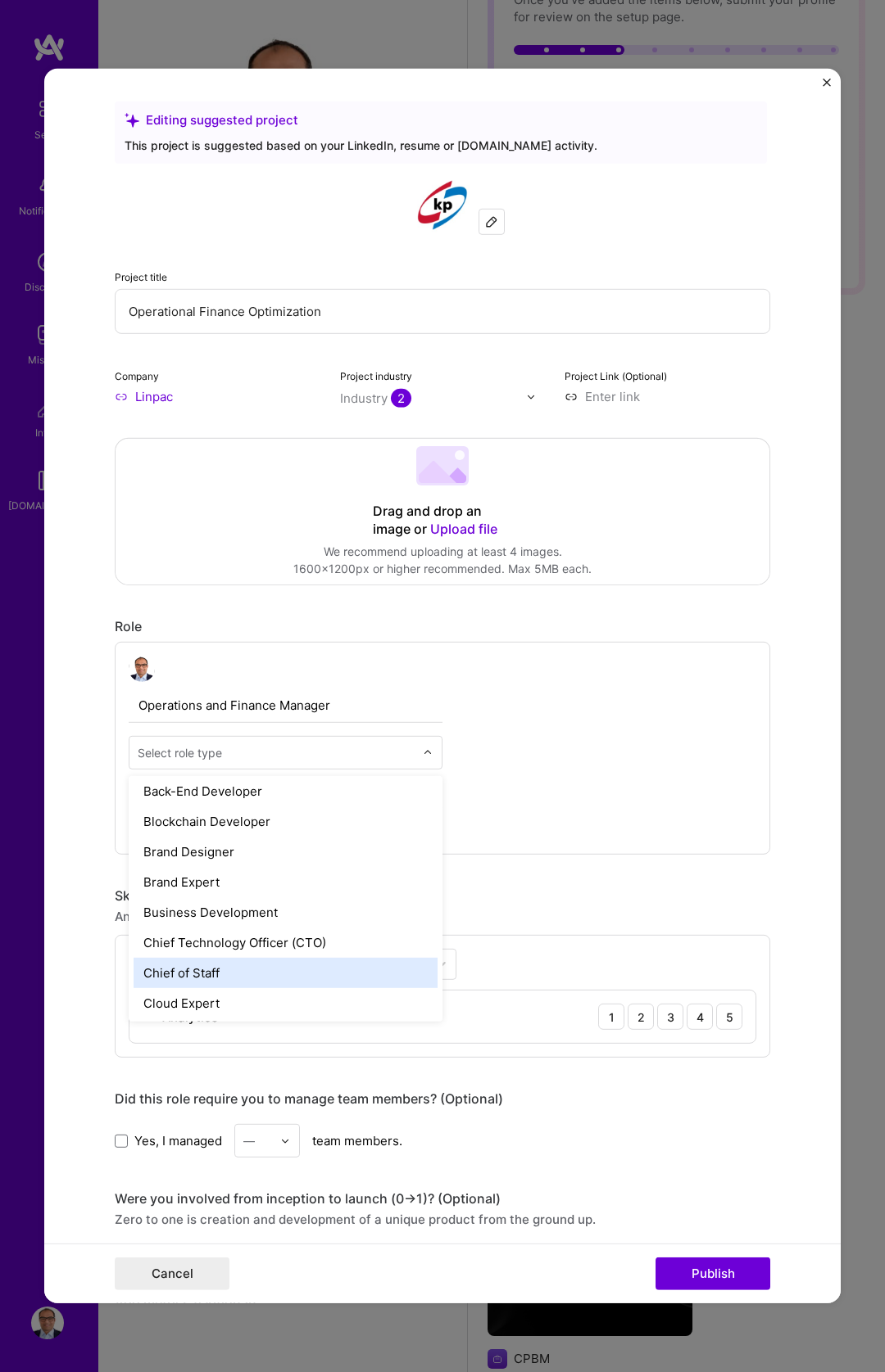
click at [237, 973] on div "Chief of Staff" at bounding box center [285, 973] width 304 height 31
